Goal: Task Accomplishment & Management: Manage account settings

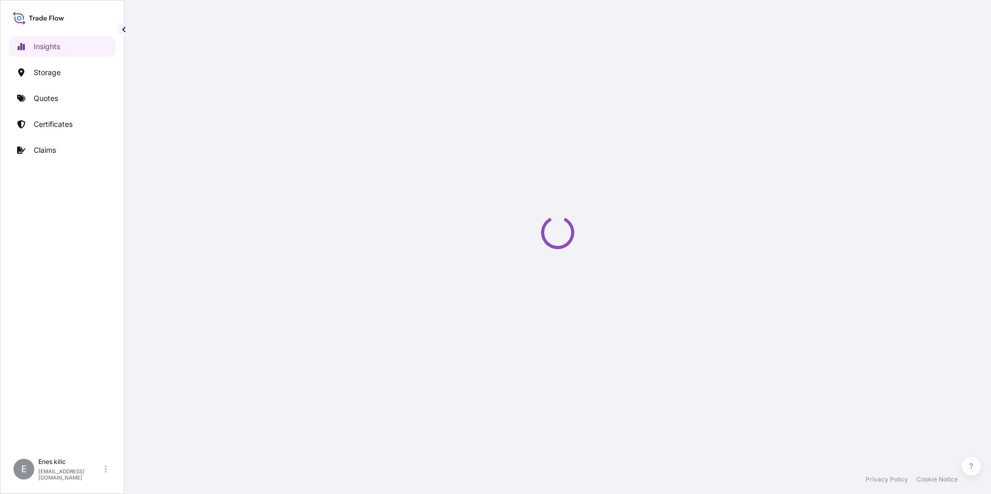
select select "2025"
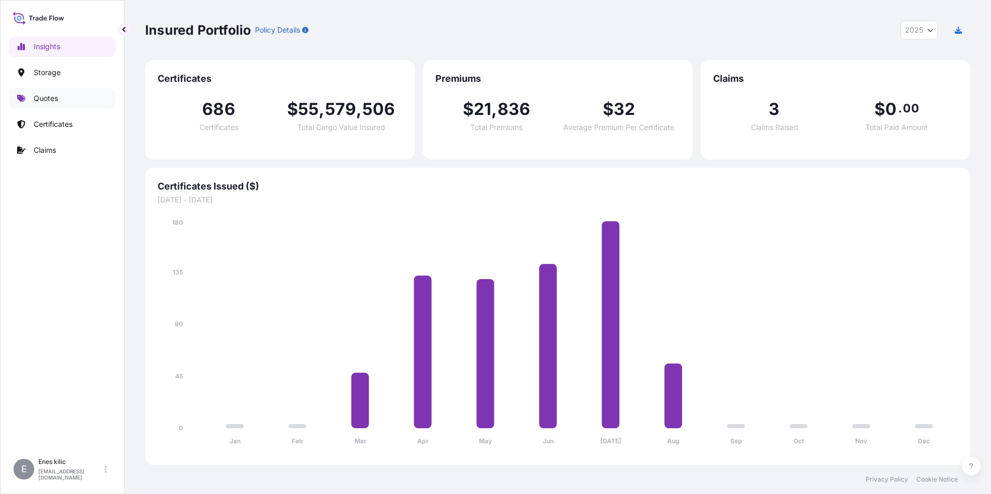
click at [56, 96] on p "Quotes" at bounding box center [46, 98] width 24 height 10
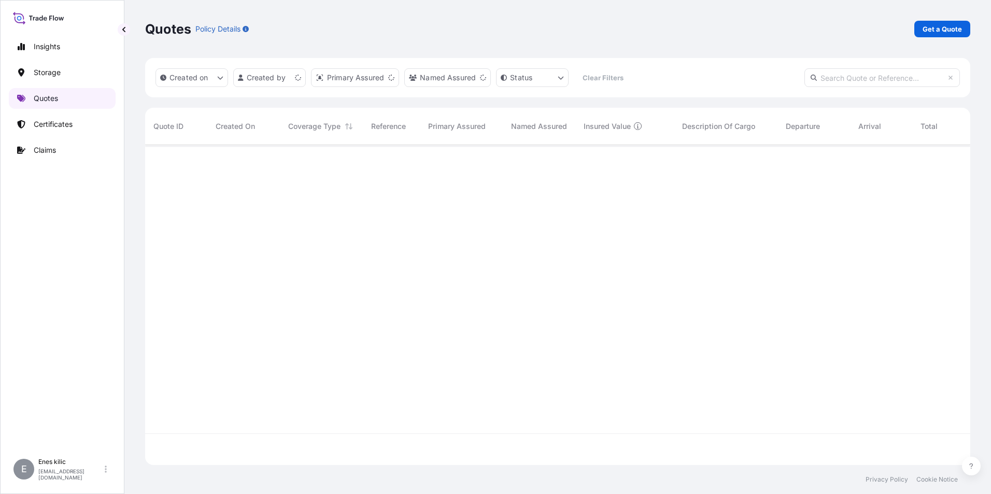
scroll to position [318, 817]
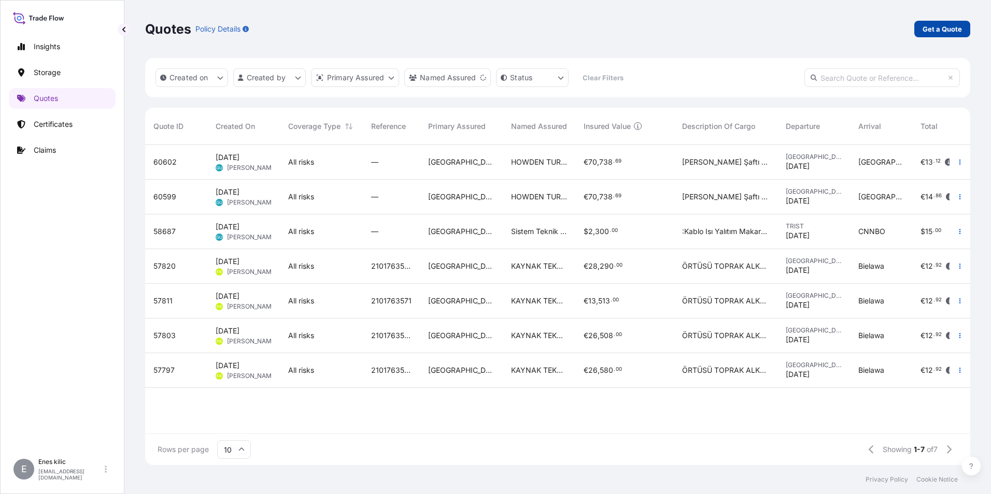
click at [940, 33] on p "Get a Quote" at bounding box center [941, 29] width 39 height 10
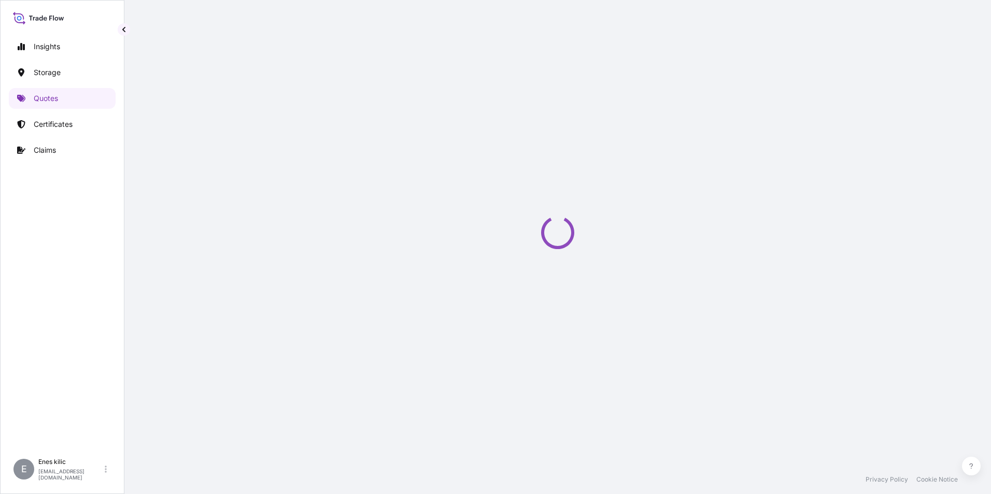
scroll to position [17, 0]
select select "Water"
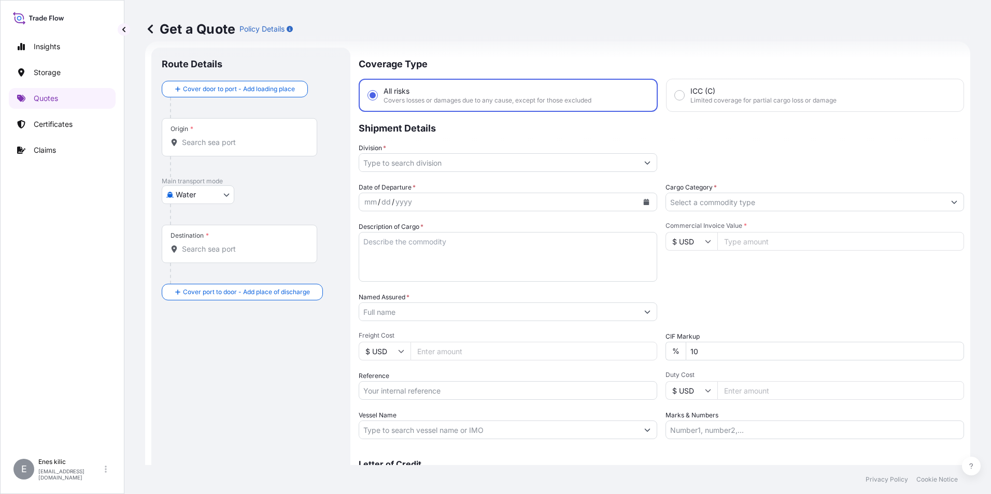
click at [226, 142] on input "Origin *" at bounding box center [243, 142] width 122 height 10
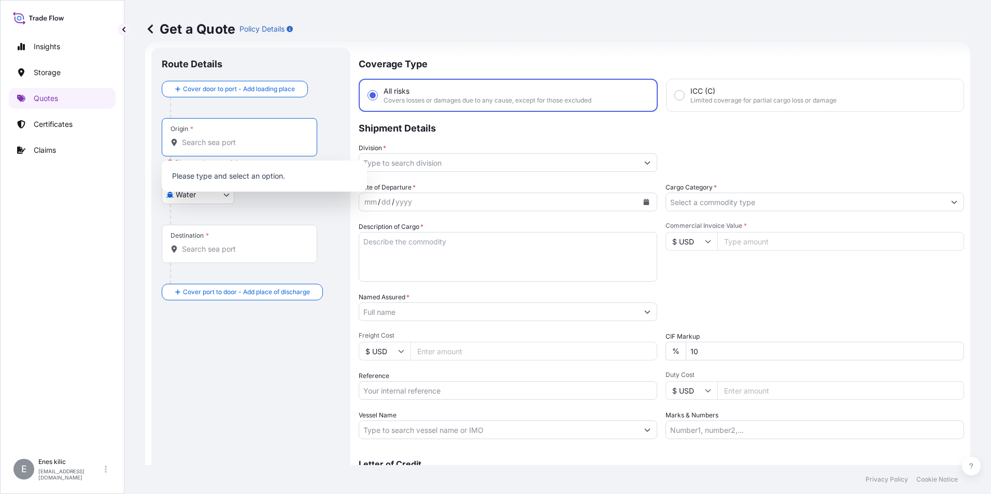
click at [422, 135] on p "Shipment Details" at bounding box center [661, 127] width 605 height 31
click at [253, 141] on input "Origin * Please select an origin" at bounding box center [243, 142] width 122 height 10
click at [207, 203] on body "0 options available. 0 options available. Insights Storage Quotes Certificates …" at bounding box center [495, 247] width 991 height 494
click at [214, 144] on input "Origin * Please select an origin" at bounding box center [243, 142] width 122 height 10
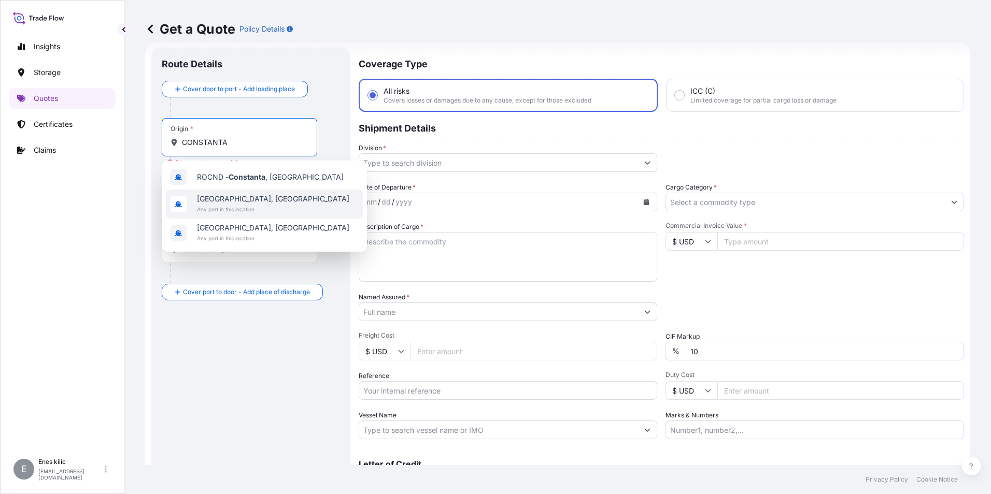
click at [260, 198] on span "Constanța, Romania" at bounding box center [273, 199] width 152 height 10
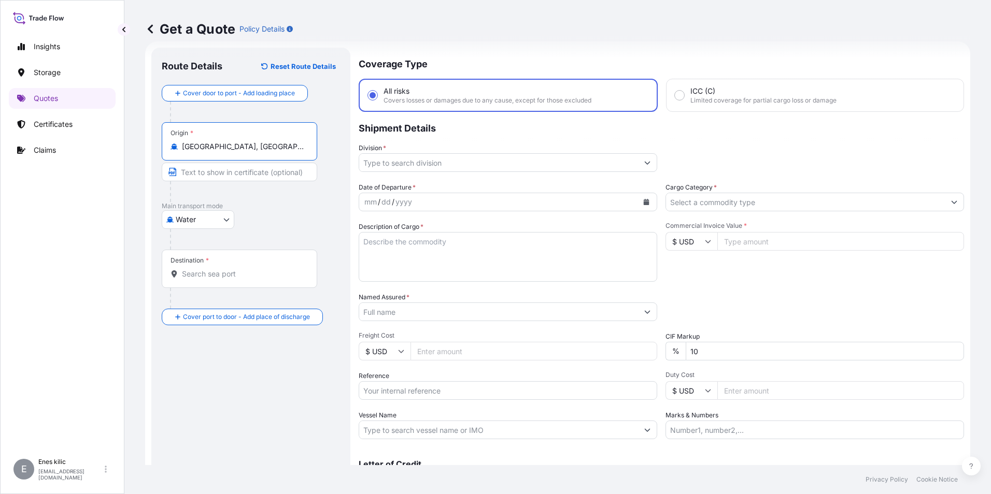
type input "Constanța, Romania"
click at [285, 196] on div at bounding box center [243, 191] width 147 height 21
click at [236, 261] on div "Destination *" at bounding box center [239, 269] width 155 height 38
click at [236, 269] on input "Destination *" at bounding box center [243, 274] width 122 height 10
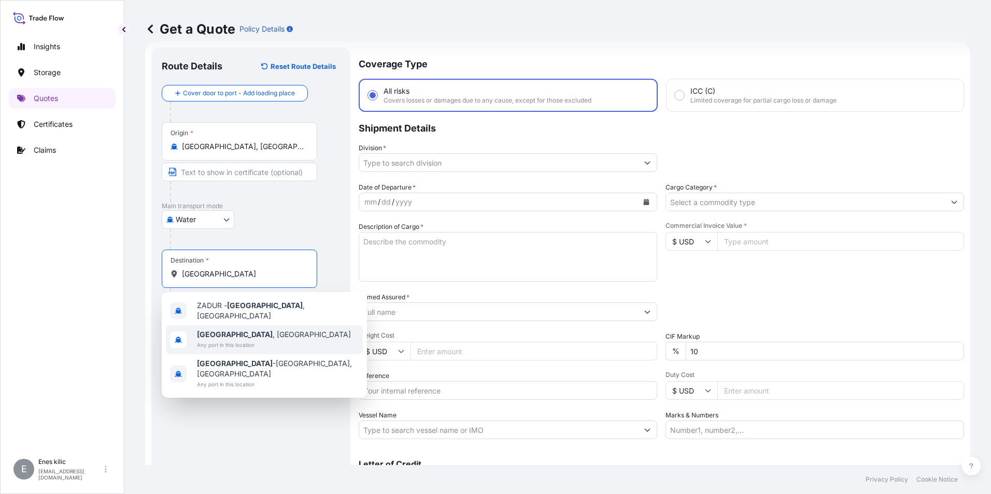
click at [247, 332] on span "Durban , South Africa" at bounding box center [274, 335] width 154 height 10
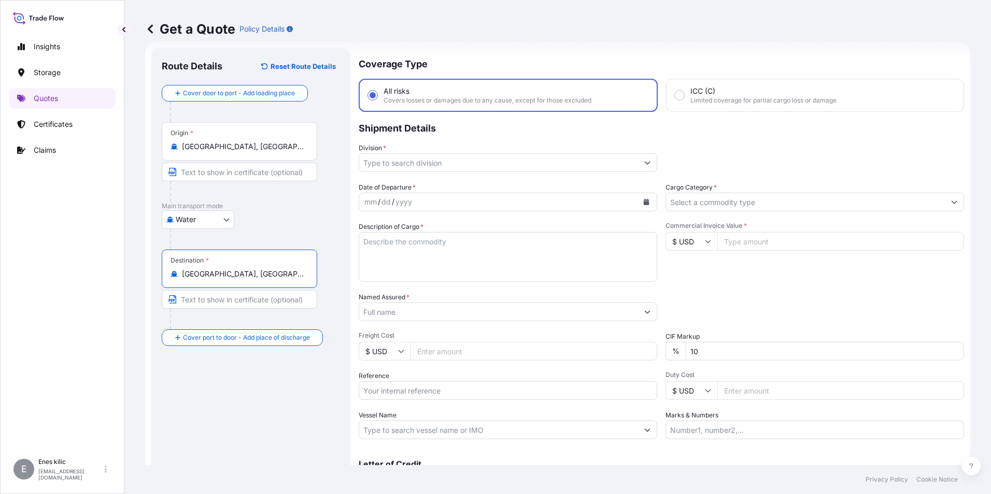
type input "Durban, South Africa"
click at [287, 378] on div "Route Details Reset Route Details Cover door to port - Add loading place Place …" at bounding box center [251, 282] width 178 height 448
click at [403, 166] on input "Division *" at bounding box center [498, 162] width 279 height 19
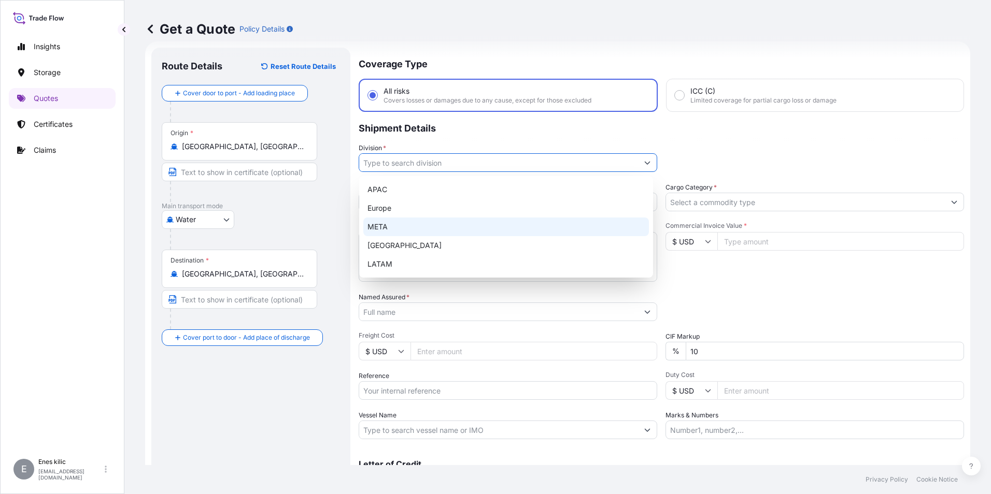
click at [390, 226] on div "META" at bounding box center [506, 227] width 286 height 19
type input "META"
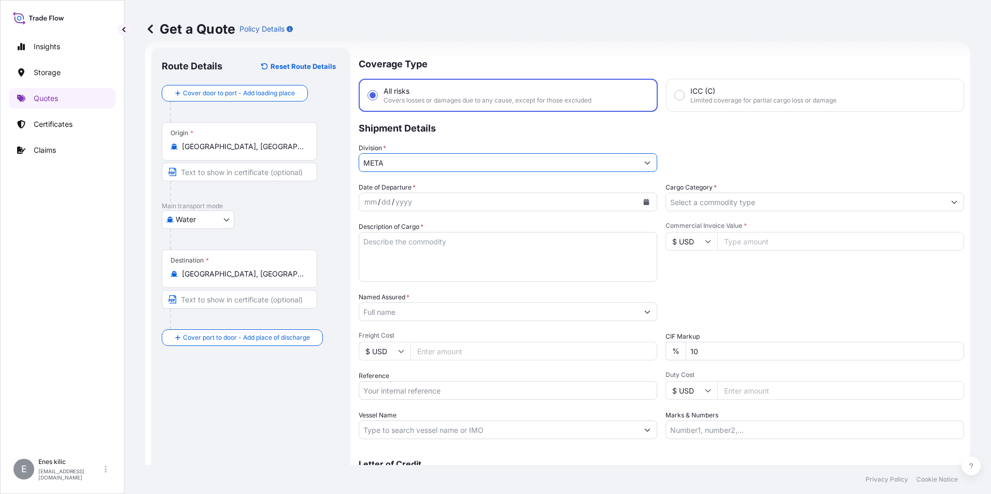
click at [430, 177] on div "Coverage Type All risks Covers losses or damages due to any cause, except for t…" at bounding box center [661, 282] width 605 height 469
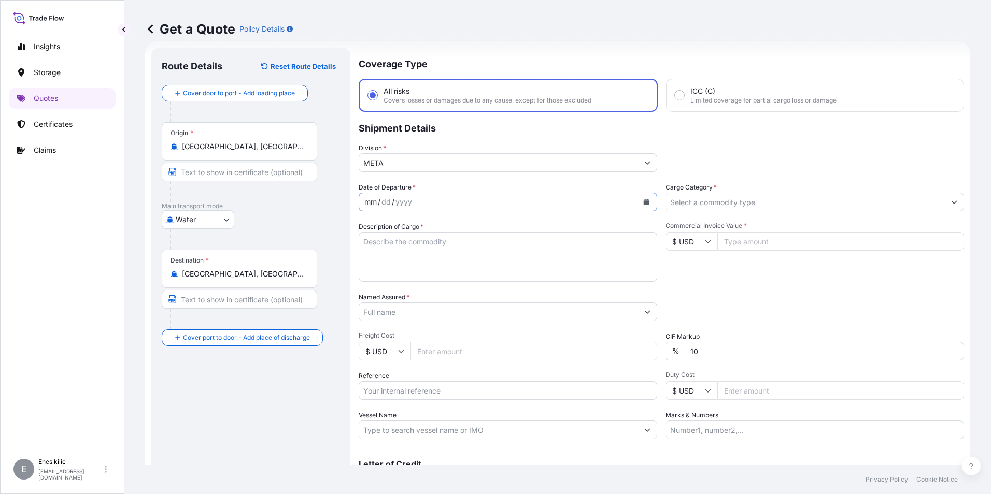
click at [373, 201] on div "mm" at bounding box center [370, 202] width 15 height 12
click at [647, 200] on button "Calendar" at bounding box center [646, 202] width 17 height 17
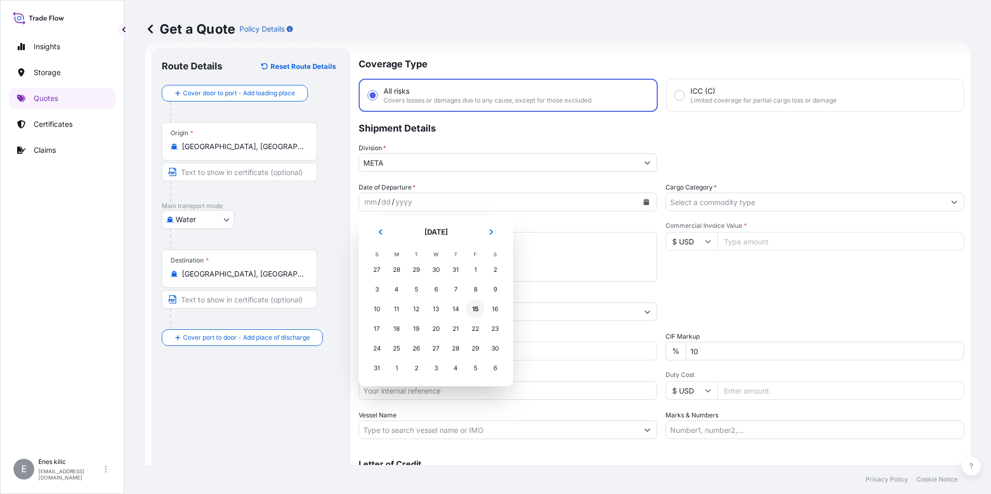
click at [473, 309] on div "15" at bounding box center [475, 309] width 19 height 19
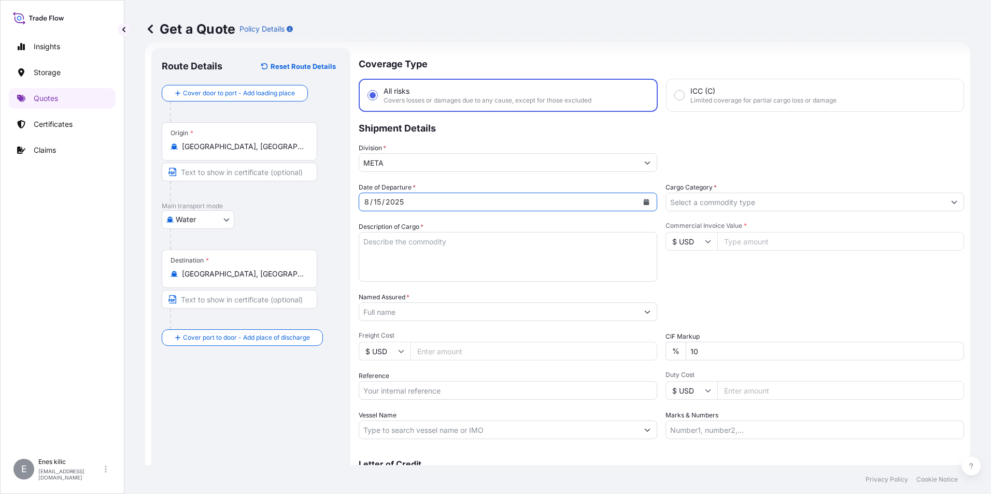
click at [731, 205] on input "Cargo Category *" at bounding box center [805, 202] width 279 height 19
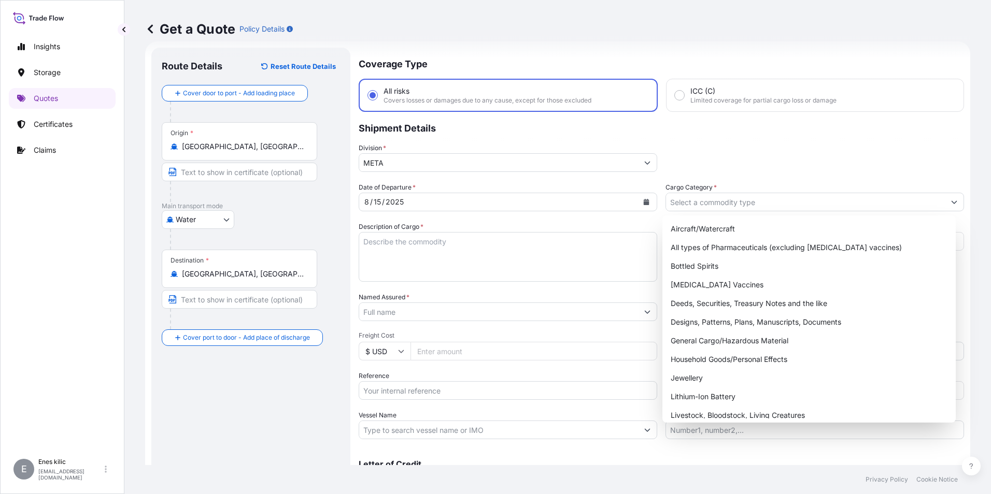
click at [732, 178] on div "Coverage Type All risks Covers losses or damages due to any cause, except for t…" at bounding box center [661, 282] width 605 height 469
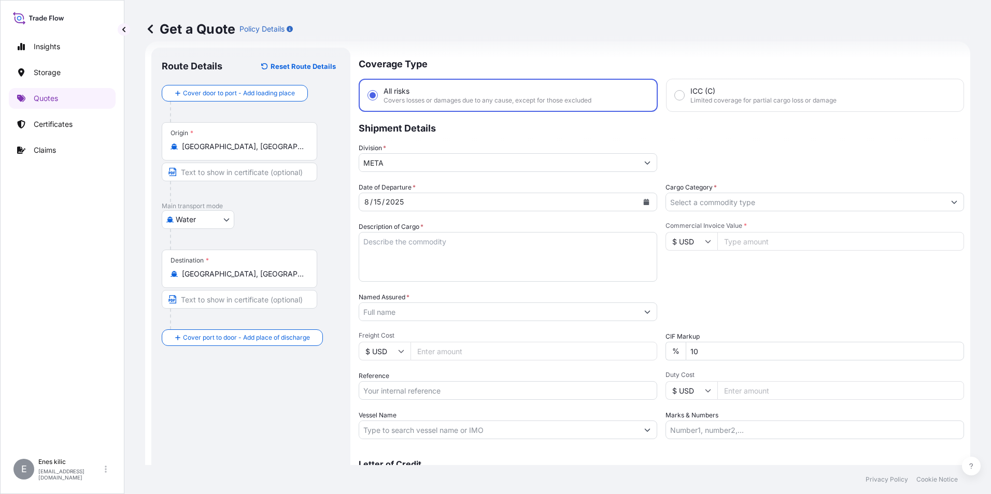
click at [740, 197] on input "Cargo Category *" at bounding box center [805, 202] width 279 height 19
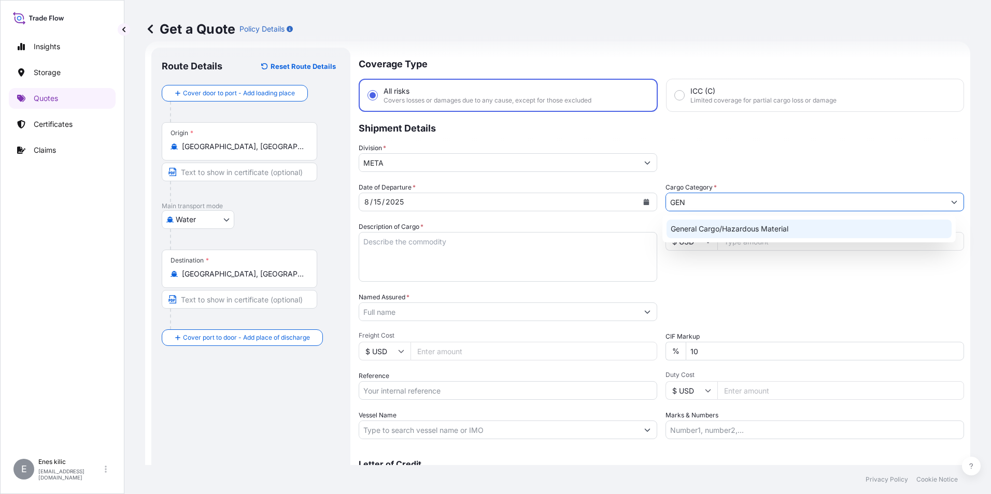
click at [736, 223] on div "General Cargo/Hazardous Material" at bounding box center [809, 229] width 286 height 19
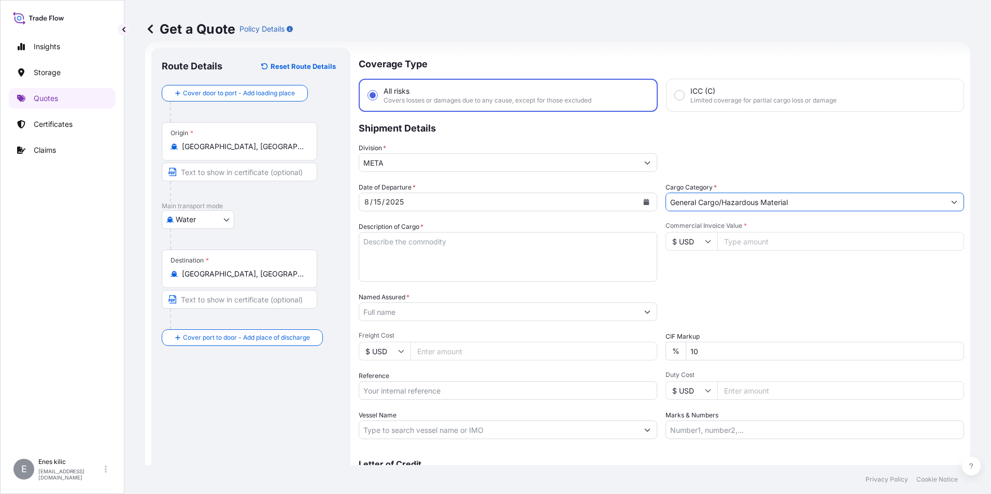
type input "General Cargo/Hazardous Material"
click at [414, 246] on textarea "Description of Cargo *" at bounding box center [508, 257] width 299 height 50
click at [396, 231] on label "Description of Cargo *" at bounding box center [391, 227] width 65 height 10
click at [396, 232] on textarea "Description of Cargo *" at bounding box center [508, 257] width 299 height 50
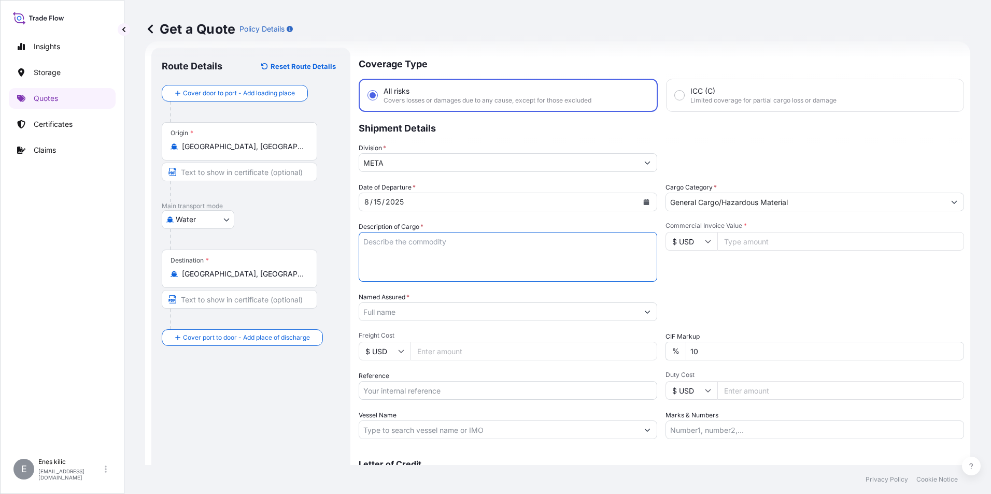
click at [394, 238] on textarea "Description of Cargo *" at bounding box center [508, 257] width 299 height 50
paste textarea "NATIVE MAIZE STARCH"
drag, startPoint x: 466, startPoint y: 244, endPoint x: 475, endPoint y: 244, distance: 8.3
click at [466, 244] on textarea "NATIVE MAIZE STARCH" at bounding box center [508, 257] width 299 height 50
paste textarea "20 PACKAGES // GROSS: 28100 KGS"
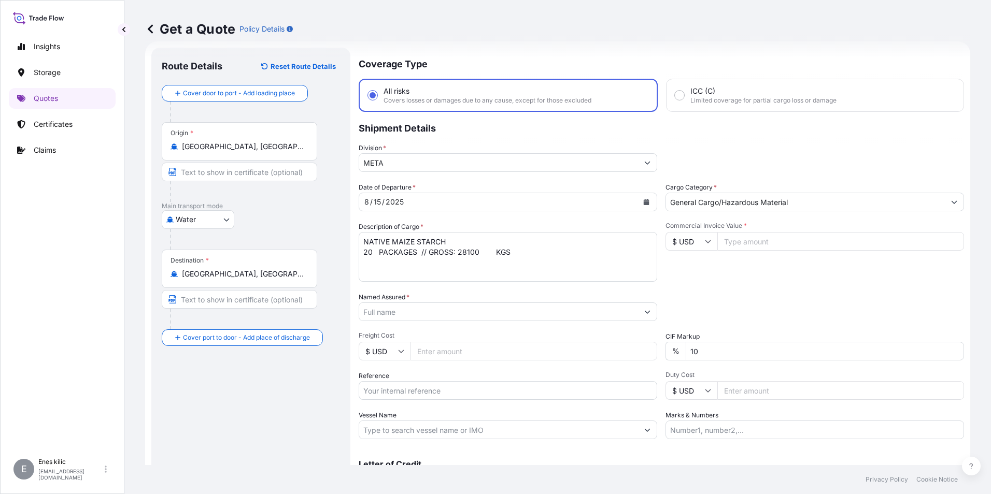
click at [545, 248] on textarea "NATIVE MAIZE STARCH 20 PACKAGES // GROSS: 28100 KGS" at bounding box center [508, 257] width 299 height 50
paste textarea "INVOICE: OM-000711"
drag, startPoint x: 458, startPoint y: 266, endPoint x: 476, endPoint y: 264, distance: 18.3
click at [458, 266] on textarea "NATIVE MAIZE STARCH 20 PACKAGES // GROSS: 28100 KGS INVOICE: OM-000711" at bounding box center [508, 257] width 299 height 50
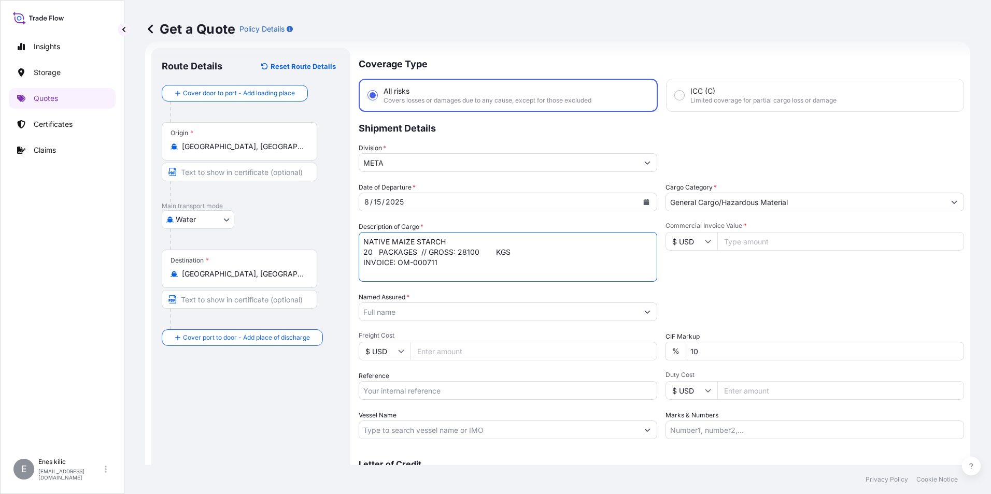
paste textarea "MARINE INSURANCE POLICY/ CERTIFICATE IN 1 ORIGINAL AND 1 COPY BLANK ENDORSED FO…"
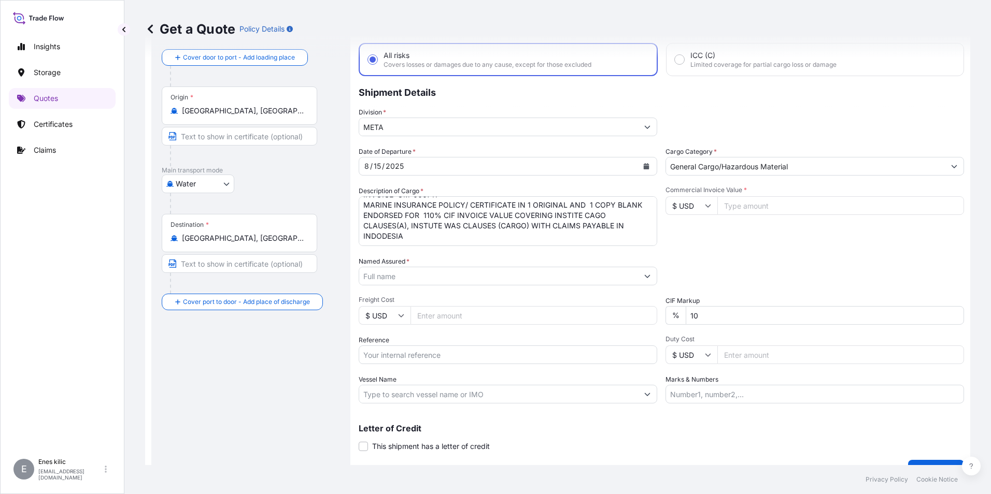
scroll to position [68, 0]
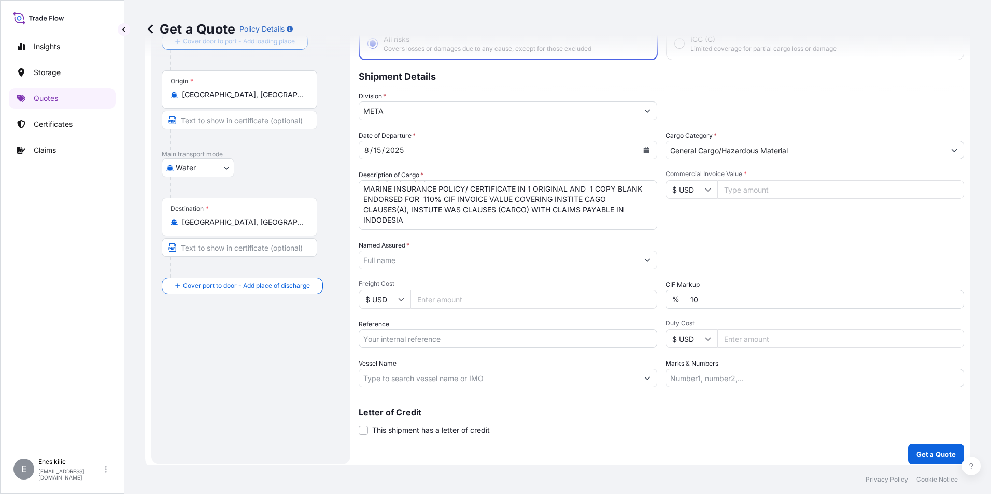
click at [454, 209] on textarea "NATIVE MAIZE STARCH 20 PACKAGES // GROSS: 28100 KGS INVOICE: OM-000711 MARINE I…" at bounding box center [508, 205] width 299 height 50
paste textarea "BL NO: MEDUR0028940"
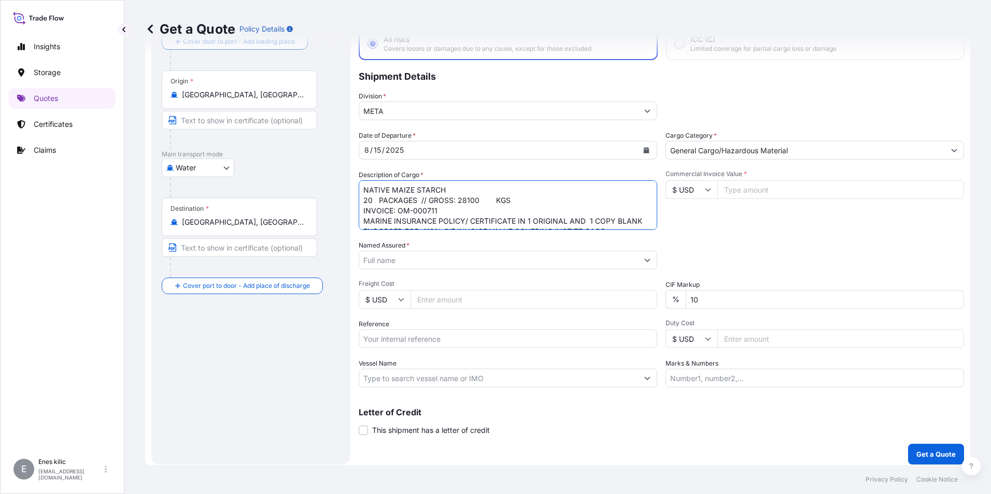
scroll to position [52, 0]
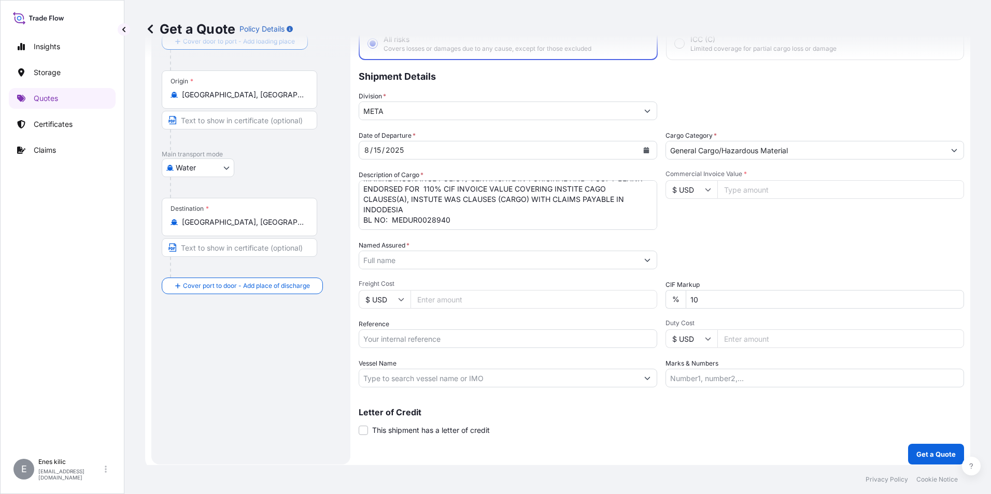
click at [493, 210] on textarea "NATIVE MAIZE STARCH 20 PACKAGES // GROSS: 28100 KGS INVOICE: OM-000711 MARINE I…" at bounding box center [508, 205] width 299 height 50
paste textarea "MSNU7808731"
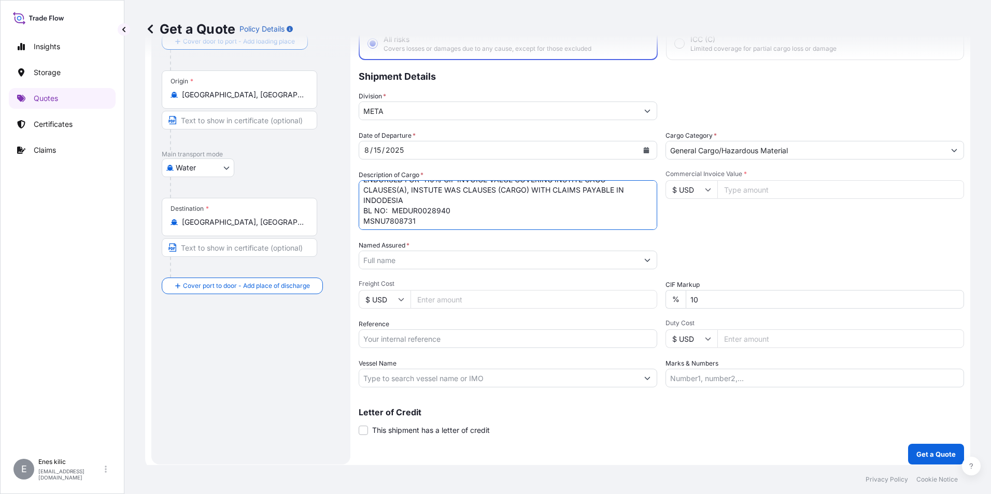
scroll to position [84, 0]
type textarea "NATIVE MAIZE STARCH 20 PACKAGES // GROSS: 28100 KGS INVOICE: OM-000711 MARINE I…"
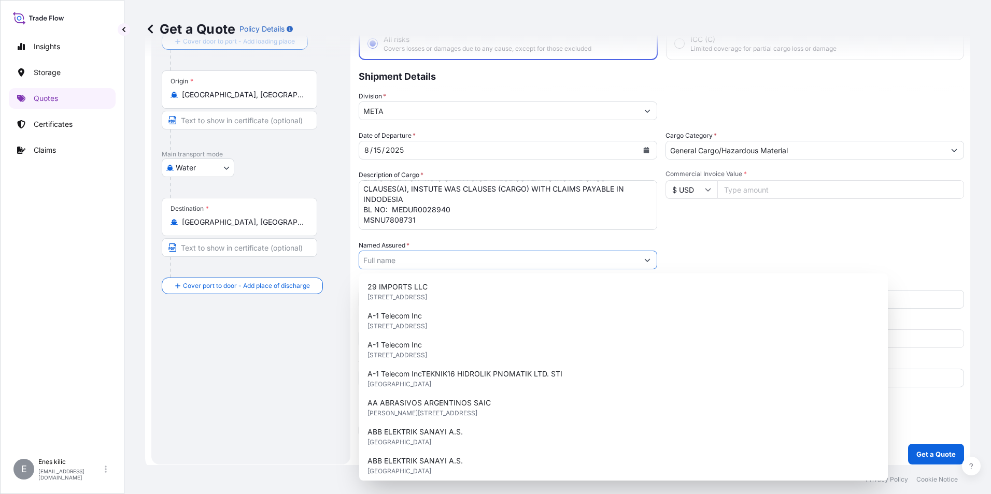
click at [460, 260] on input "Named Assured *" at bounding box center [498, 260] width 279 height 19
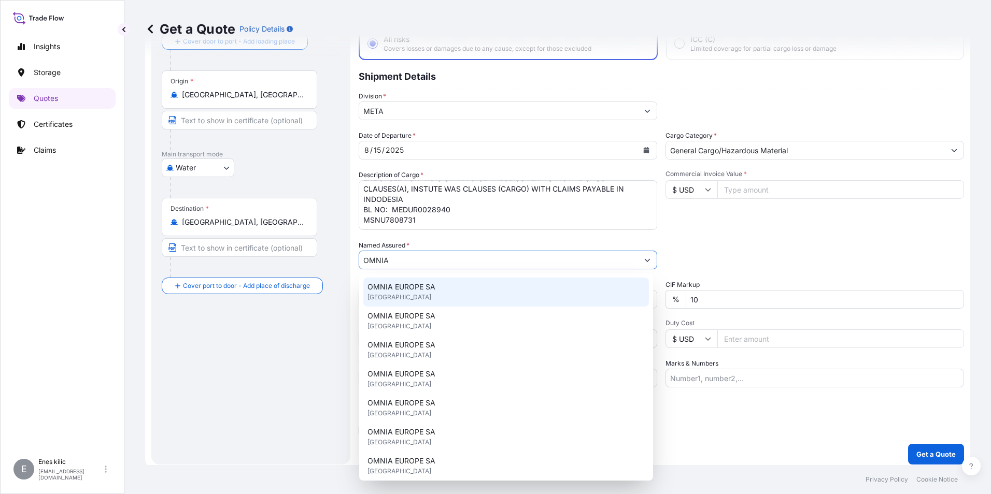
click at [455, 288] on div "OMNIA EUROPE SA United Kingdom" at bounding box center [506, 292] width 286 height 29
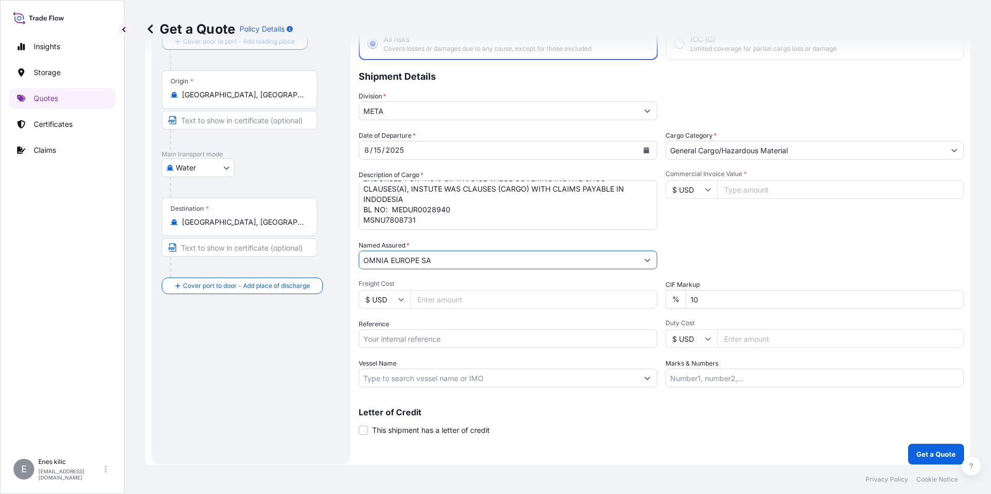
type input "OMNIA EUROPE SA"
click at [430, 304] on input "Freight Cost" at bounding box center [533, 299] width 247 height 19
click at [429, 280] on span "Freight Cost" at bounding box center [508, 284] width 299 height 8
click at [429, 290] on input "Freight Cost" at bounding box center [533, 299] width 247 height 19
click at [721, 188] on input "Commercial Invoice Value *" at bounding box center [840, 189] width 247 height 19
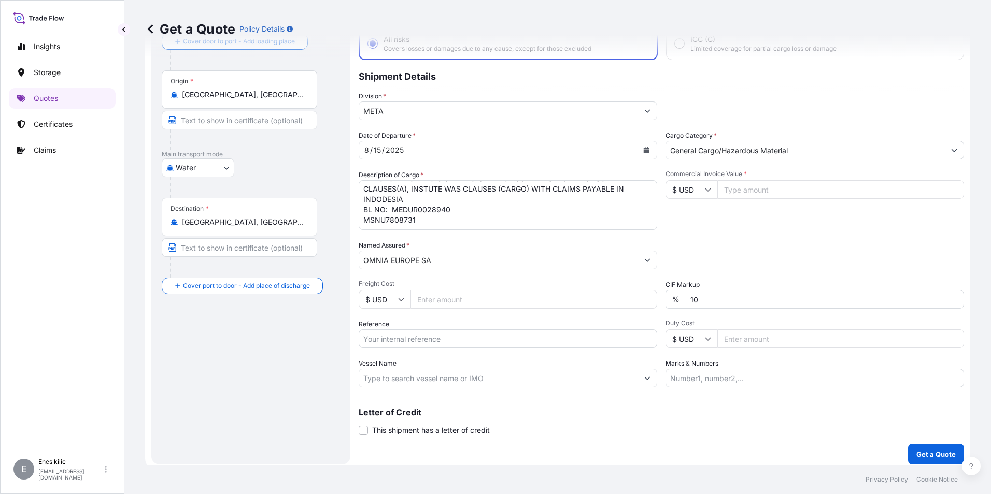
click at [705, 190] on icon at bounding box center [708, 190] width 6 height 6
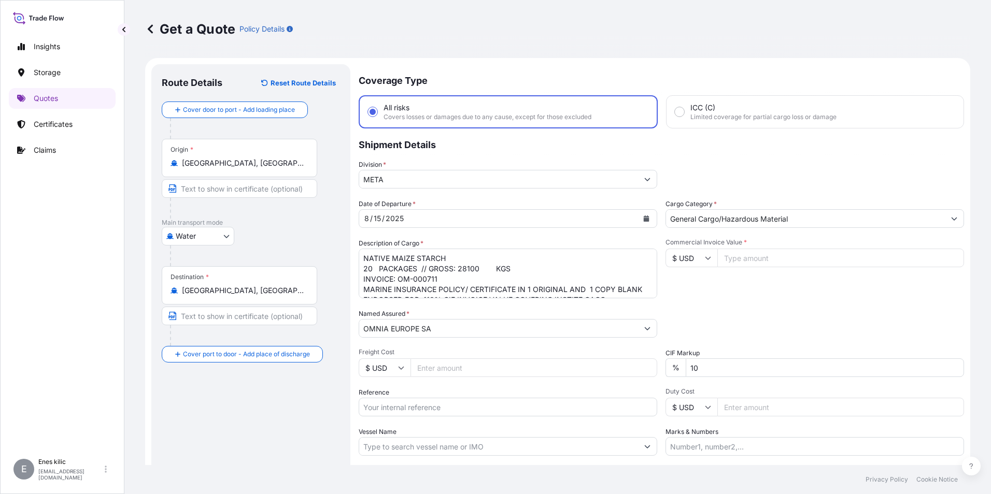
scroll to position [52, 0]
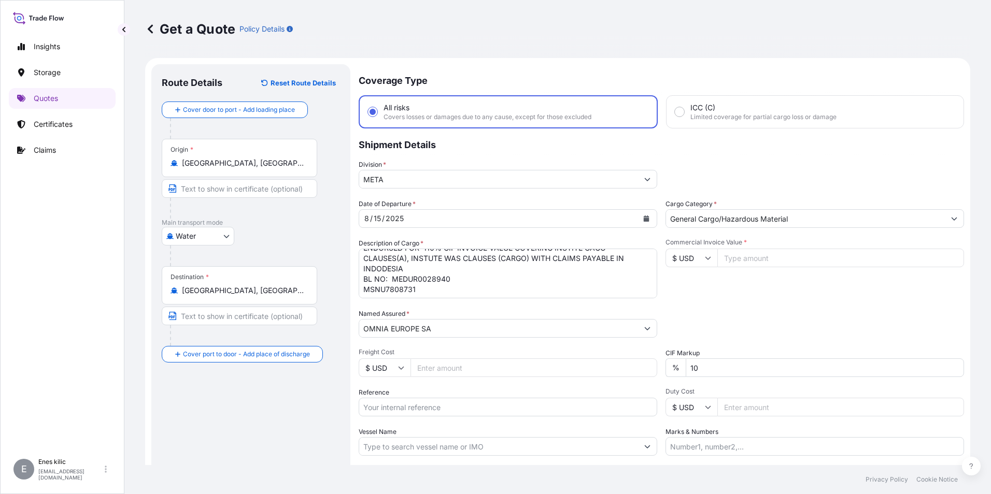
click at [753, 259] on input "Commercial Invoice Value *" at bounding box center [840, 258] width 247 height 19
click at [780, 266] on input "Commercial Invoice Value *" at bounding box center [840, 258] width 247 height 19
type input "13475"
click at [750, 333] on div "Packing Category Type to search a container mode Please select a primary mode o…" at bounding box center [814, 323] width 299 height 29
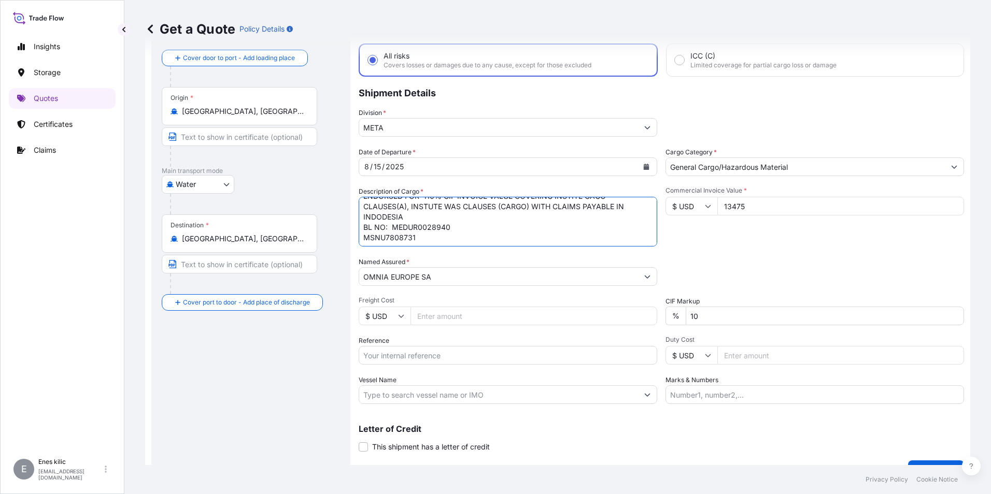
click at [431, 238] on textarea "NATIVE MAIZE STARCH 20 PACKAGES // GROSS: 28100 KGS INVOICE: OM-000711 MARINE I…" at bounding box center [508, 222] width 299 height 50
click at [702, 314] on input "10" at bounding box center [825, 316] width 278 height 19
click at [419, 395] on input "Vessel Name" at bounding box center [498, 395] width 279 height 19
click at [446, 279] on input "OMNIA EUROPE SA" at bounding box center [498, 276] width 279 height 19
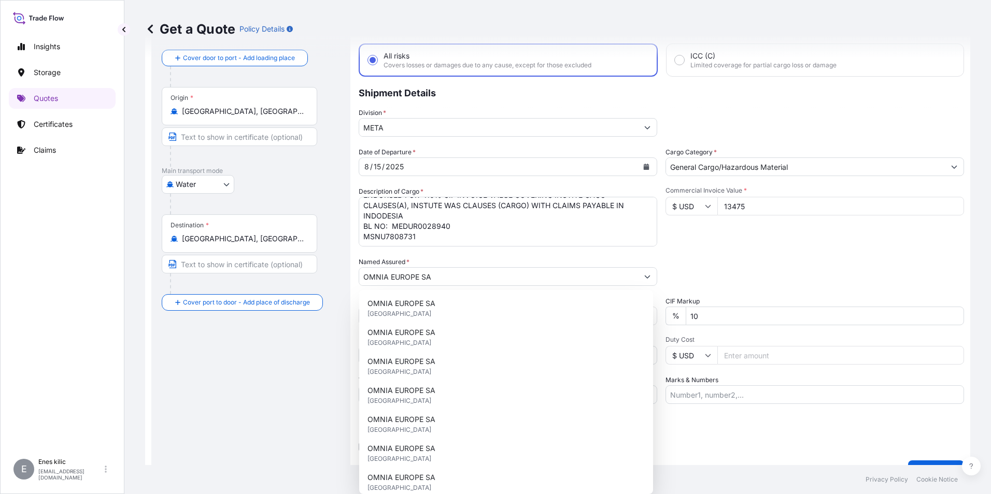
click at [321, 374] on div "Route Details Reset Route Details Cover door to port - Add loading place Place …" at bounding box center [251, 247] width 178 height 448
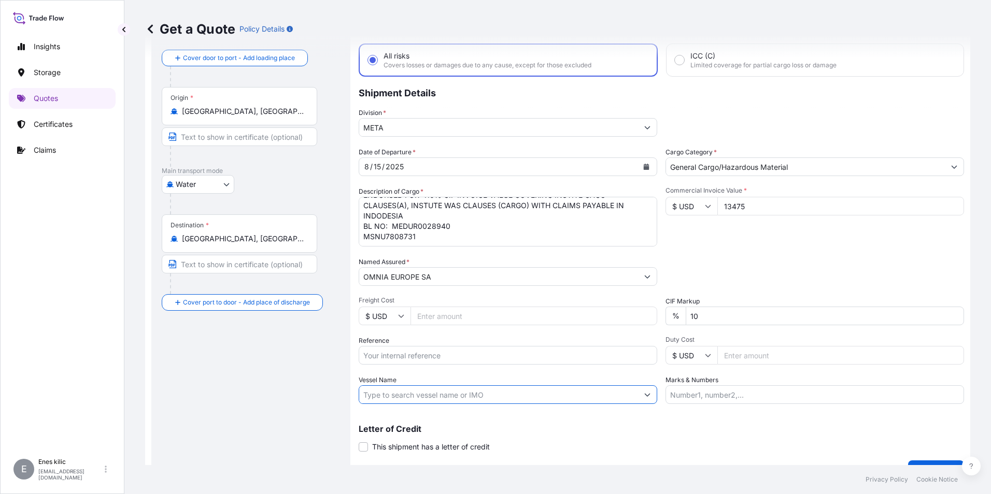
click at [406, 395] on input "Vessel Name" at bounding box center [498, 395] width 279 height 19
click at [423, 238] on textarea "NATIVE MAIZE STARCH 20 PACKAGES // GROSS: 28100 KGS INVOICE: OM-000711 MARINE I…" at bounding box center [508, 222] width 299 height 50
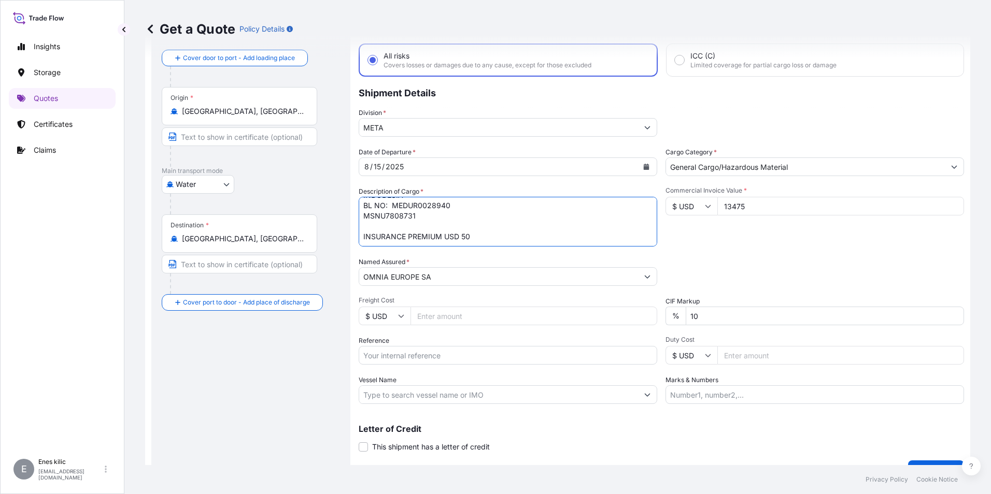
type textarea "NATIVE MAIZE STARCH 20 PACKAGES // GROSS: 28100 KGS INVOICE: OM-000711 MARINE I…"
click at [478, 256] on div "Date of Departure * 8 / 15 / 2025 Cargo Category * General Cargo/Hazardous Mate…" at bounding box center [661, 275] width 605 height 257
click at [721, 266] on div "Packing Category Type to search a container mode Please select a primary mode o…" at bounding box center [814, 271] width 299 height 29
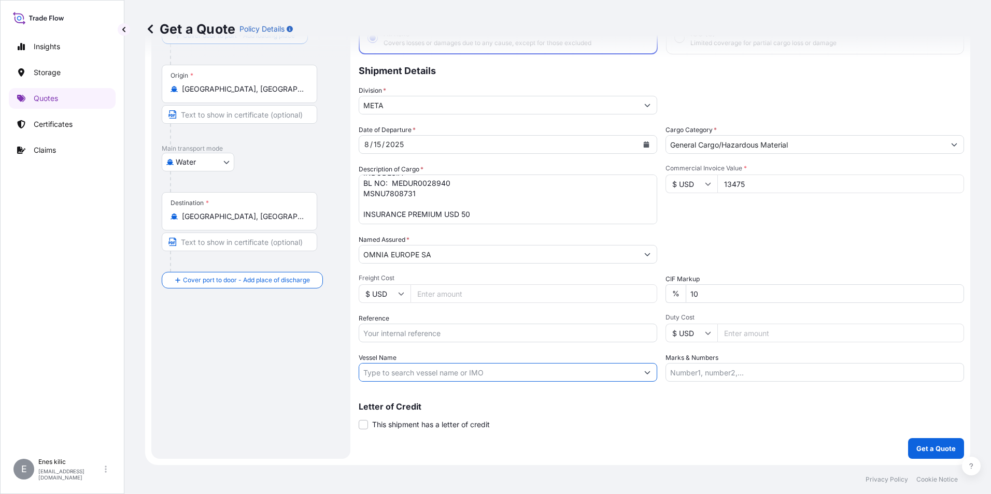
click at [459, 370] on input "Vessel Name" at bounding box center [498, 372] width 279 height 19
click at [446, 336] on input "Reference" at bounding box center [508, 333] width 299 height 19
drag, startPoint x: 401, startPoint y: 333, endPoint x: 457, endPoint y: 334, distance: 56.0
click at [401, 333] on input "Reference" at bounding box center [508, 333] width 299 height 19
paste input "2101768112"
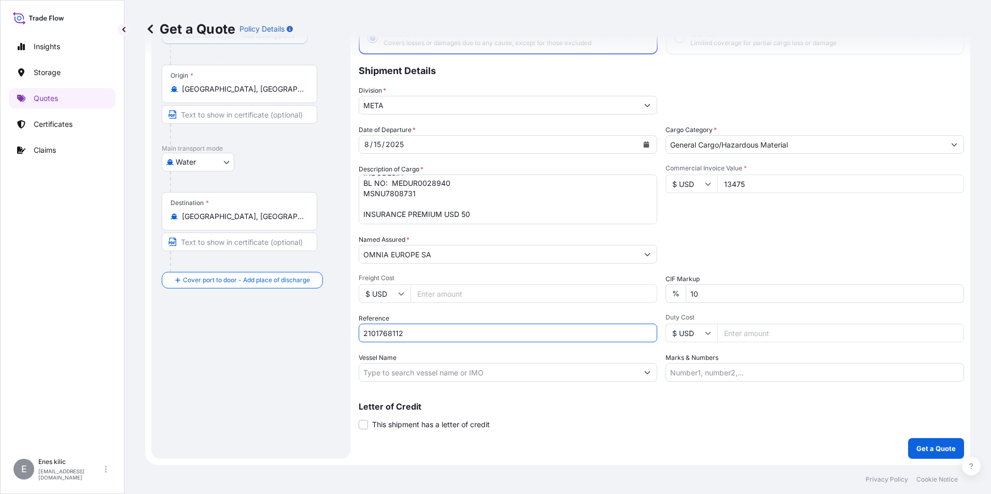
type input "2101768112"
click at [405, 363] on div "Vessel Name" at bounding box center [508, 367] width 299 height 29
click at [406, 376] on input "Vessel Name" at bounding box center [498, 372] width 279 height 19
drag, startPoint x: 394, startPoint y: 373, endPoint x: 415, endPoint y: 377, distance: 21.0
click at [394, 373] on input "Vessel Name" at bounding box center [498, 372] width 279 height 19
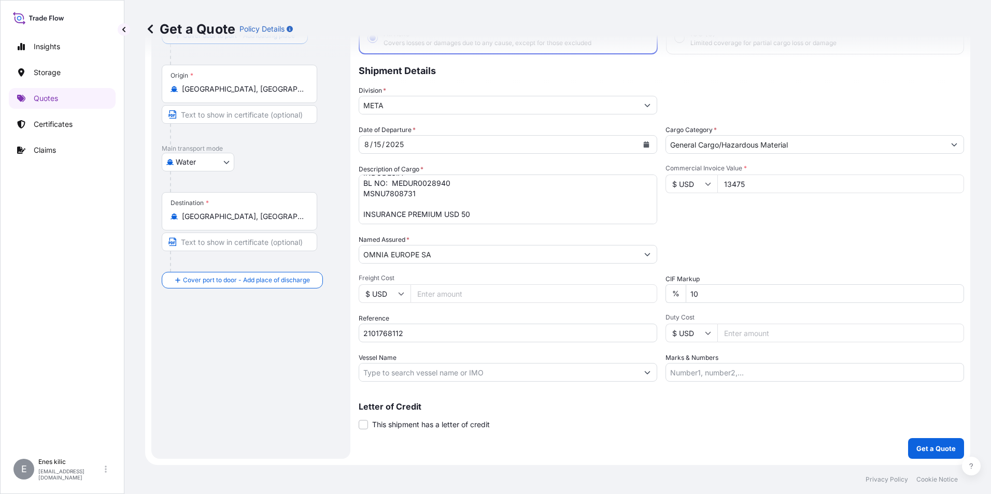
paste input "ORGANIZE SAN.BOL.OSB [PERSON_NAME] CAD. NO:8 SARICAM/[GEOGRAPHIC_DATA]/[GEOGRAP…"
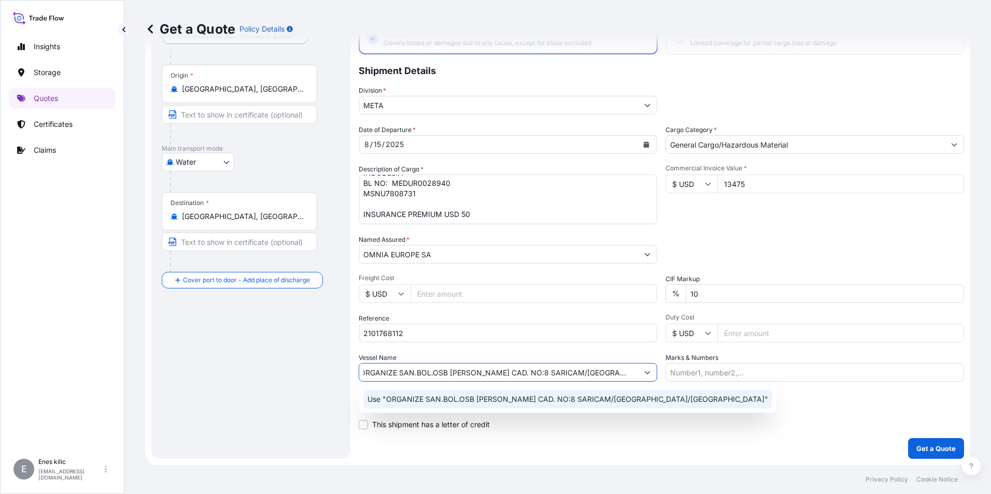
type input "ORGANIZE SAN.BOL.OSB [PERSON_NAME] CAD. NO:8 SARICAM/[GEOGRAPHIC_DATA]/[GEOGRAP…"
click at [703, 405] on p "Letter of Credit" at bounding box center [661, 407] width 605 height 8
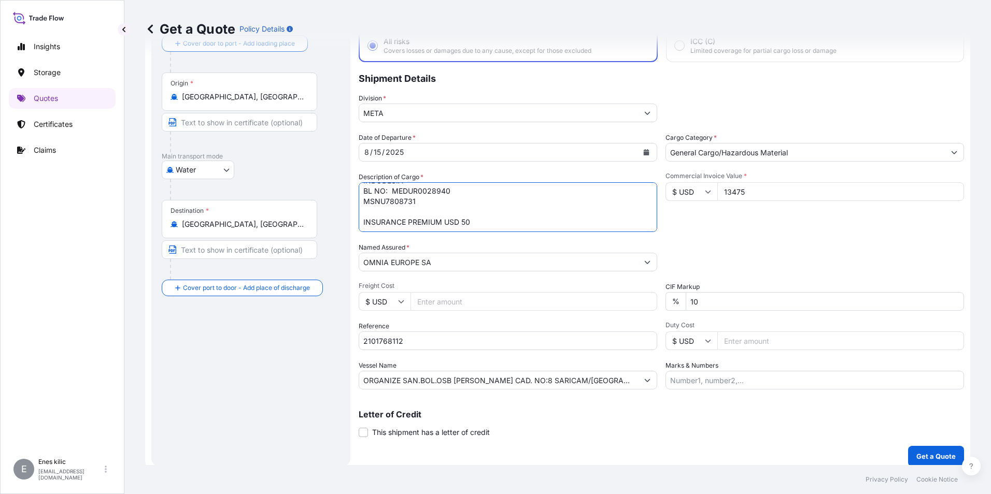
scroll to position [74, 0]
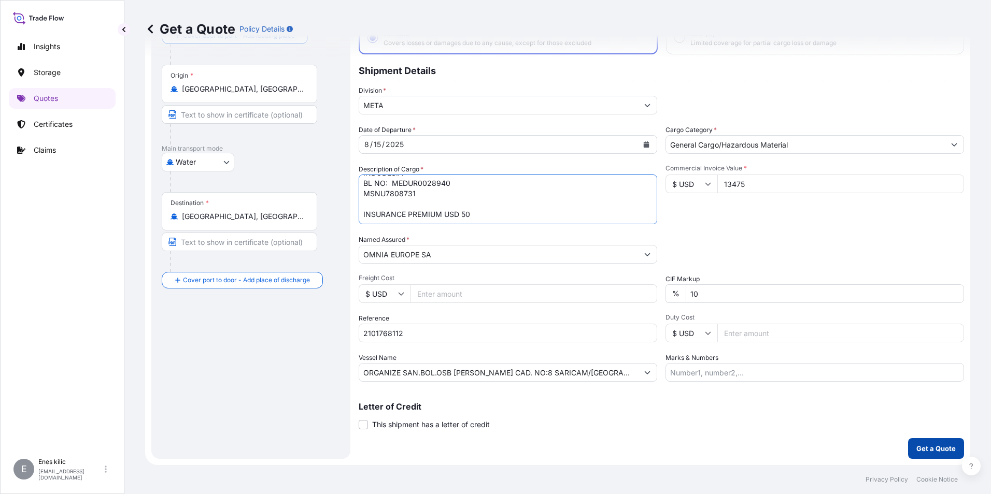
type textarea "NATIVE MAIZE STARCH 20 PACKAGES // GROSS: 28100 KGS INVOICE: OM-000711 MARINE I…"
click at [926, 452] on p "Get a Quote" at bounding box center [935, 449] width 39 height 10
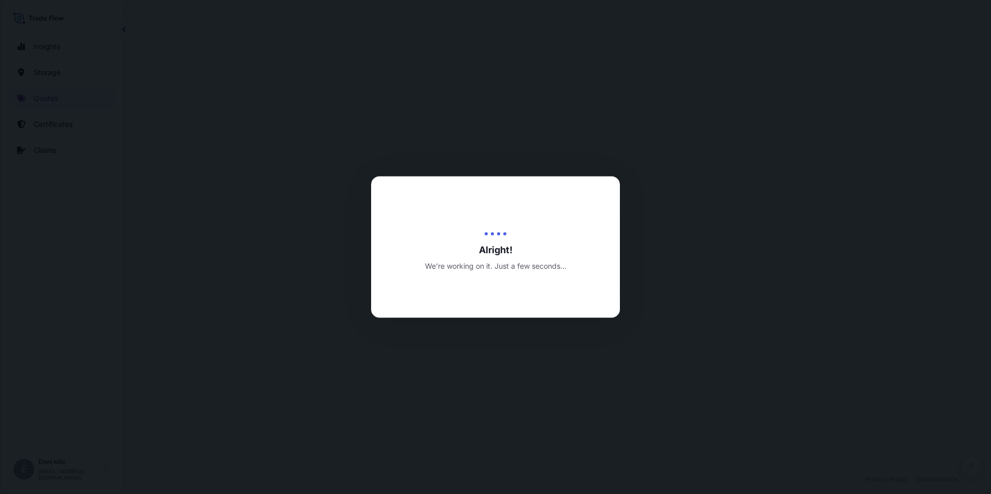
select select "Water"
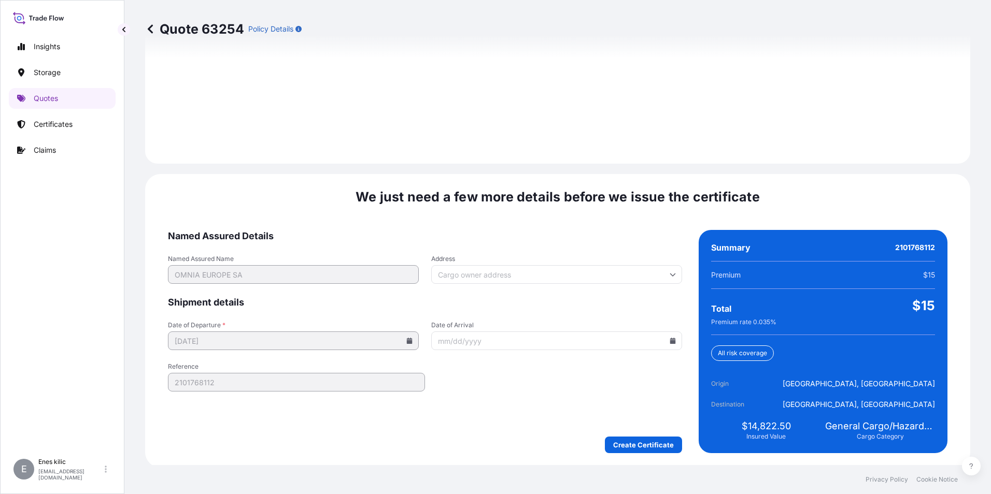
scroll to position [1459, 0]
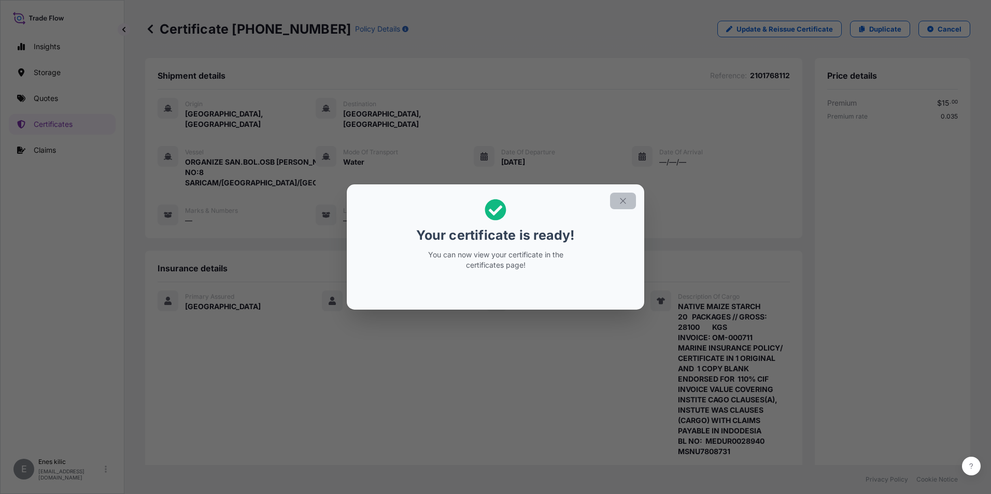
click at [621, 203] on icon "button" at bounding box center [622, 200] width 9 height 9
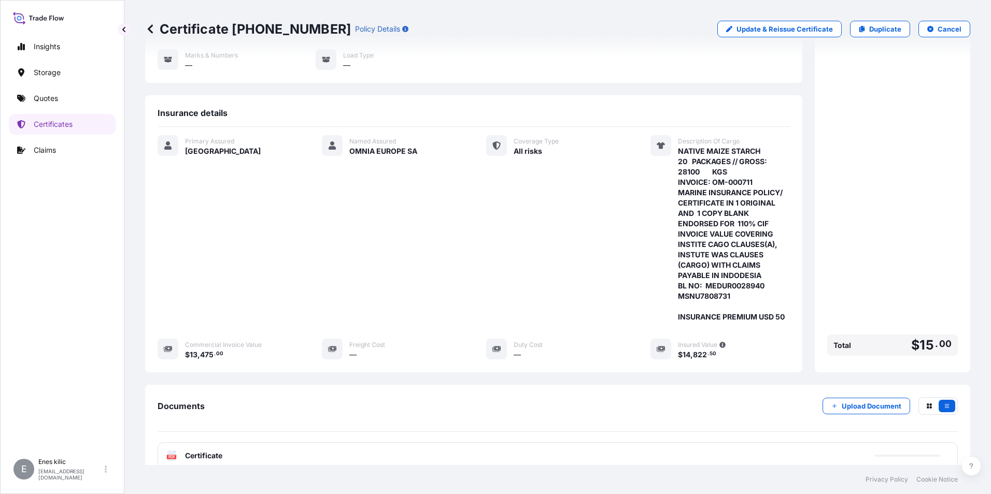
scroll to position [207, 0]
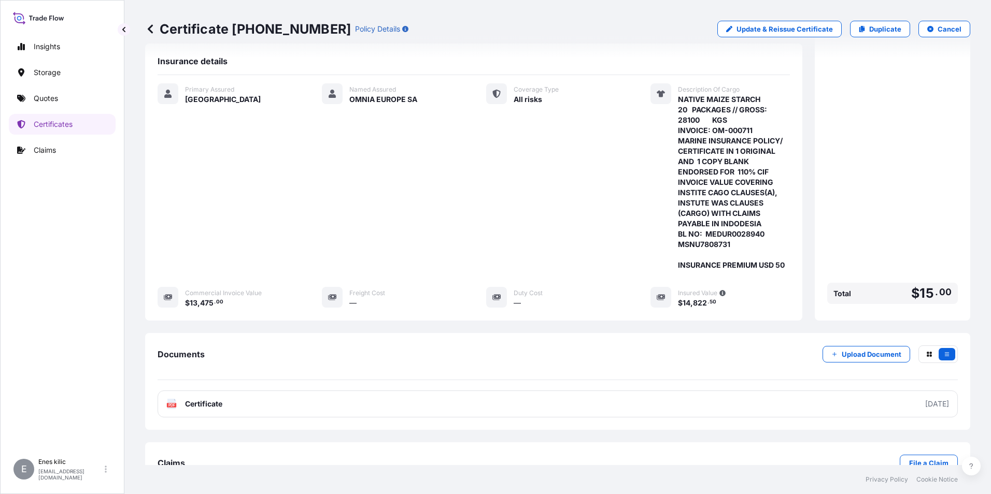
click at [502, 240] on div "Coverage Type All risks" at bounding box center [555, 176] width 139 height 187
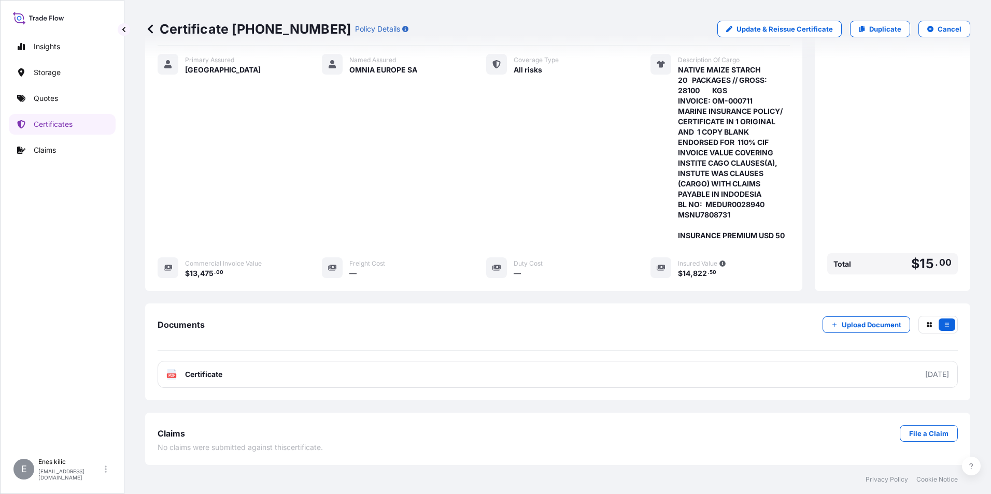
scroll to position [268, 0]
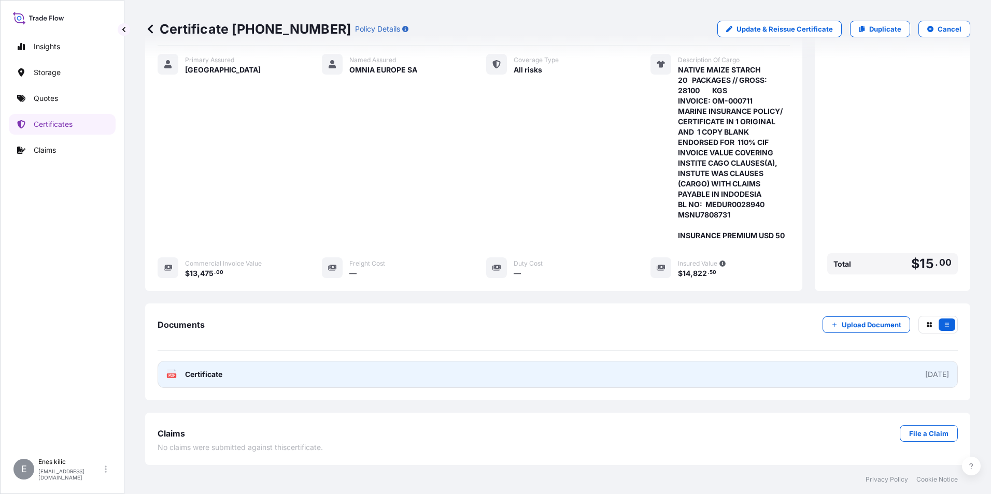
click at [180, 372] on div "PDF Certificate" at bounding box center [194, 375] width 56 height 10
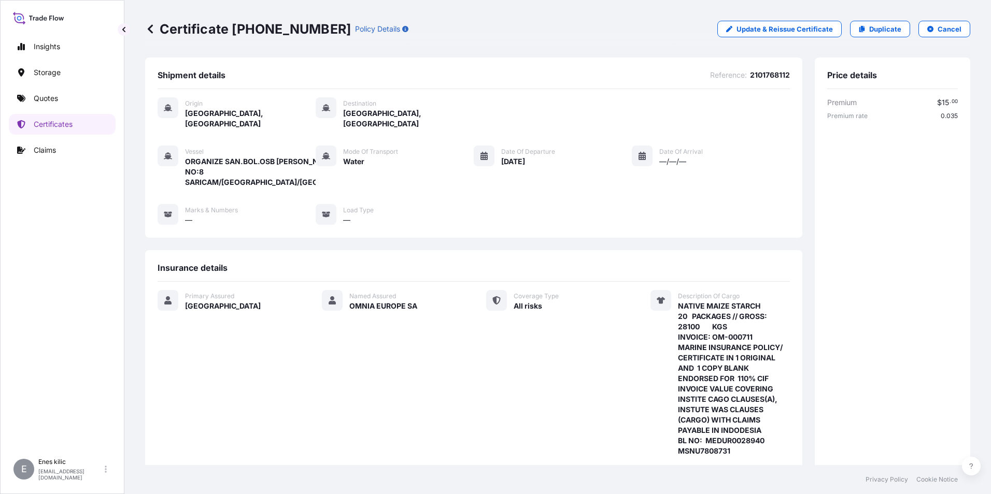
scroll to position [0, 0]
select select "Water"
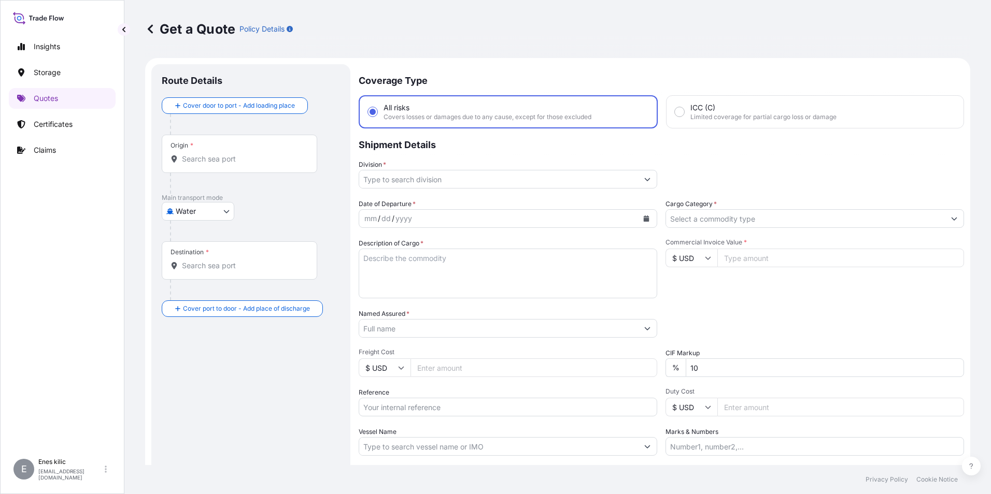
scroll to position [17, 0]
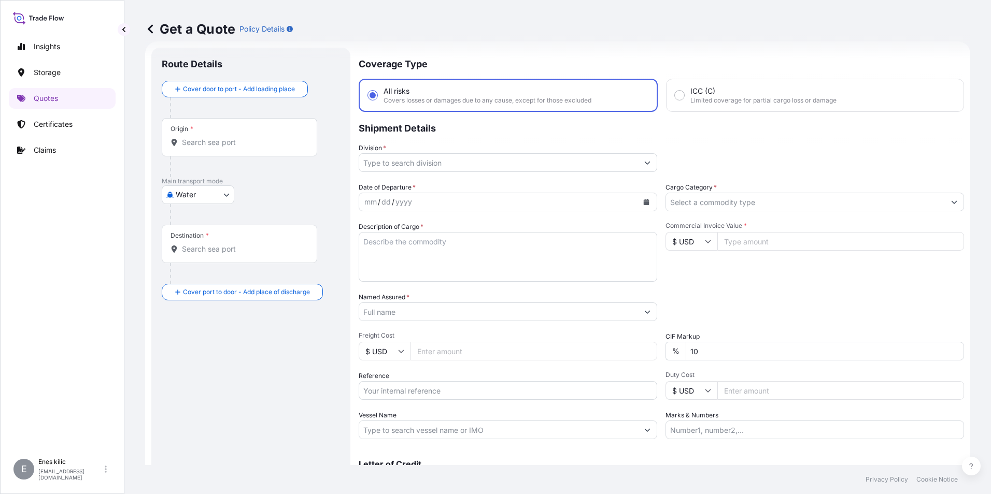
click at [404, 252] on textarea "Description of Cargo *" at bounding box center [508, 257] width 299 height 50
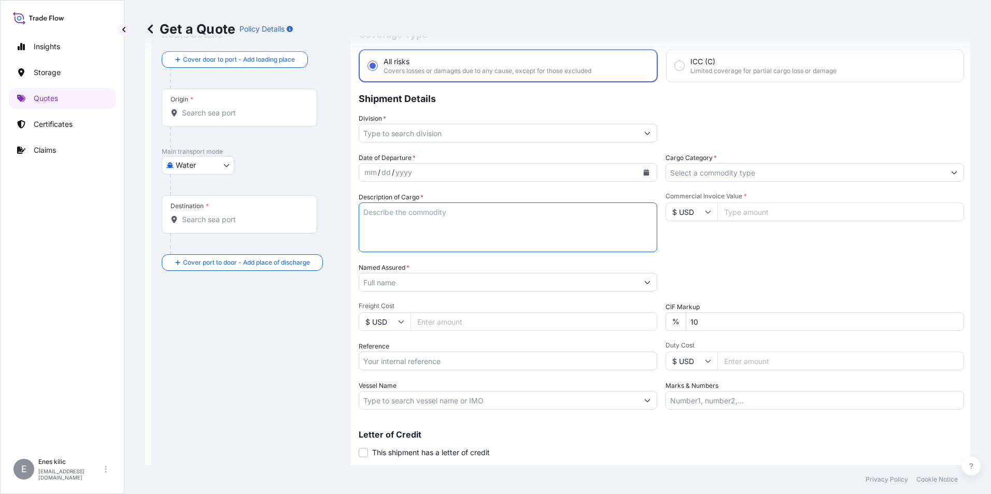
scroll to position [74, 0]
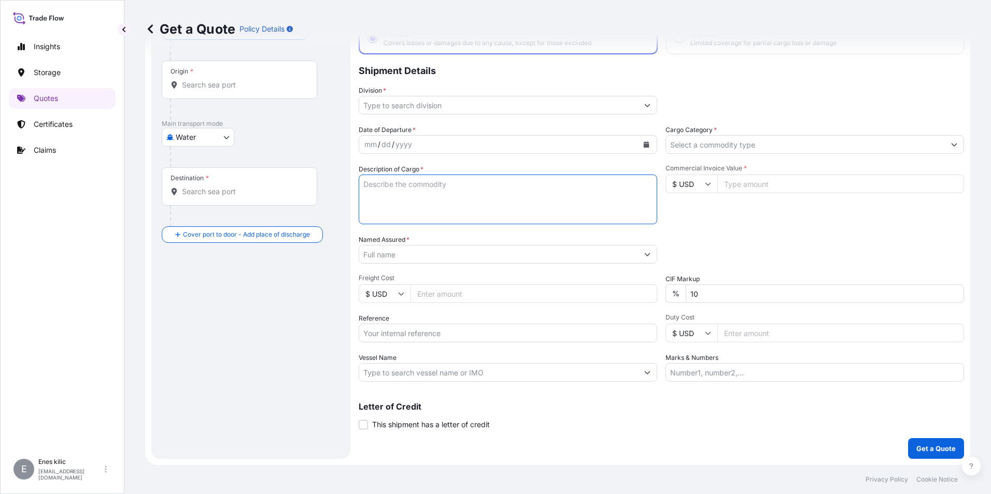
paste textarea "31600"
type textarea "31600"
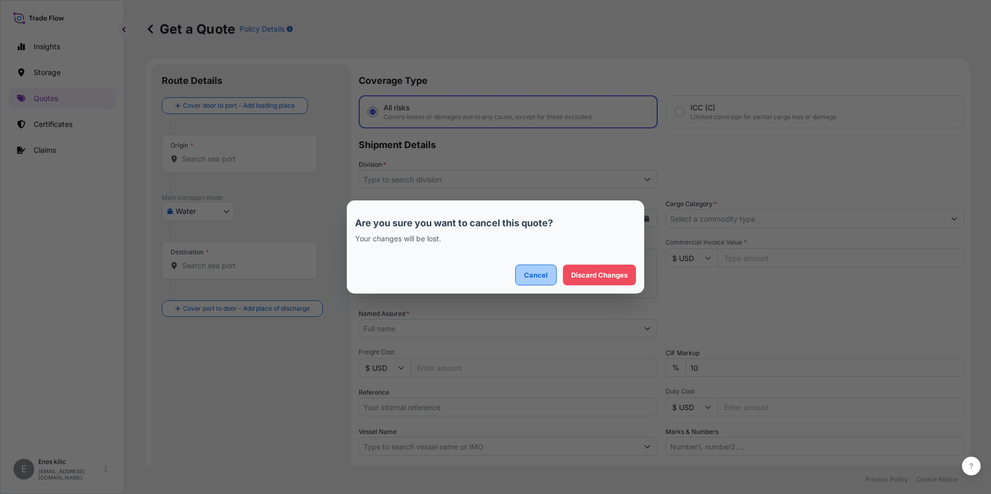
click at [546, 276] on p "Cancel" at bounding box center [536, 275] width 24 height 10
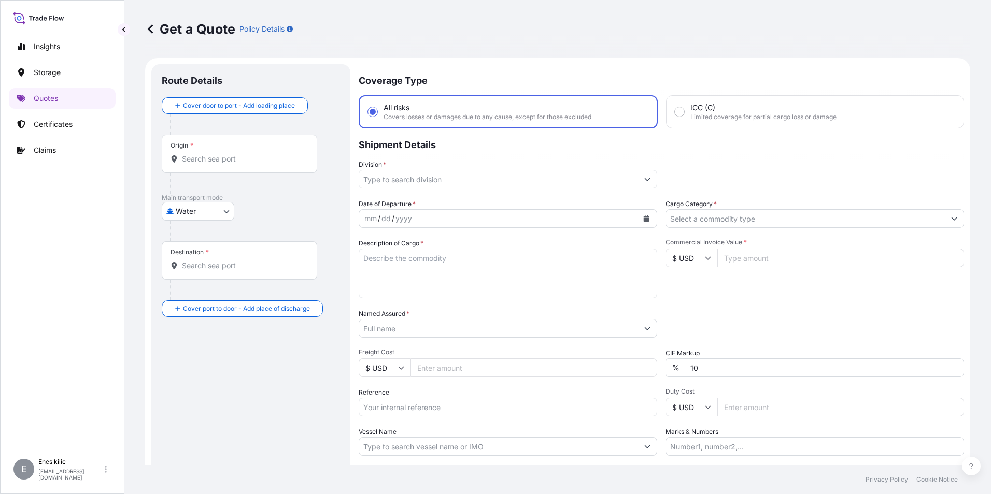
click at [155, 29] on icon at bounding box center [150, 29] width 10 height 10
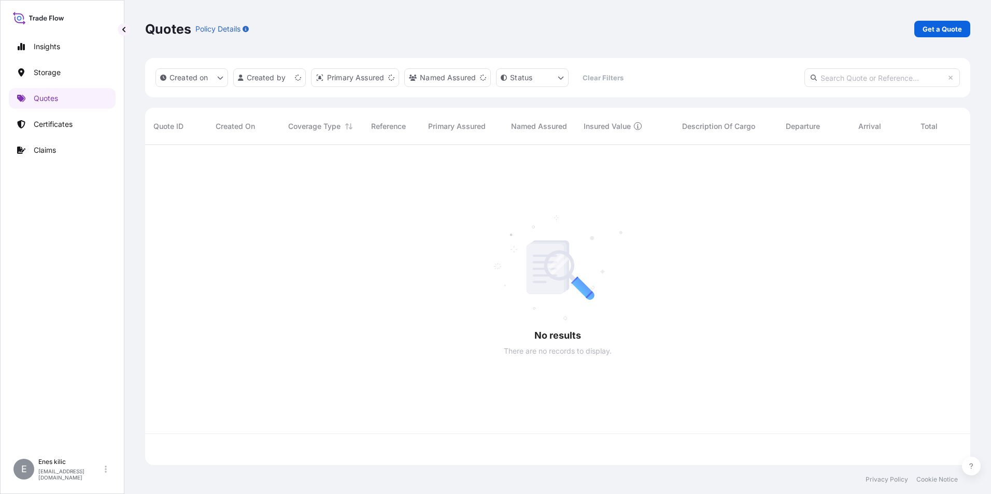
scroll to position [318, 817]
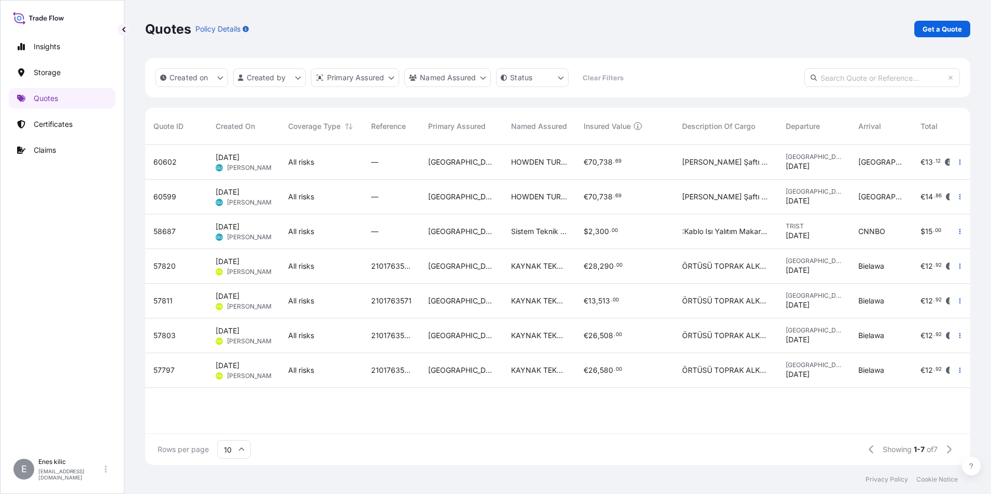
click at [843, 85] on input "text" at bounding box center [881, 77] width 155 height 19
paste input "2101768112"
type input "2101768112"
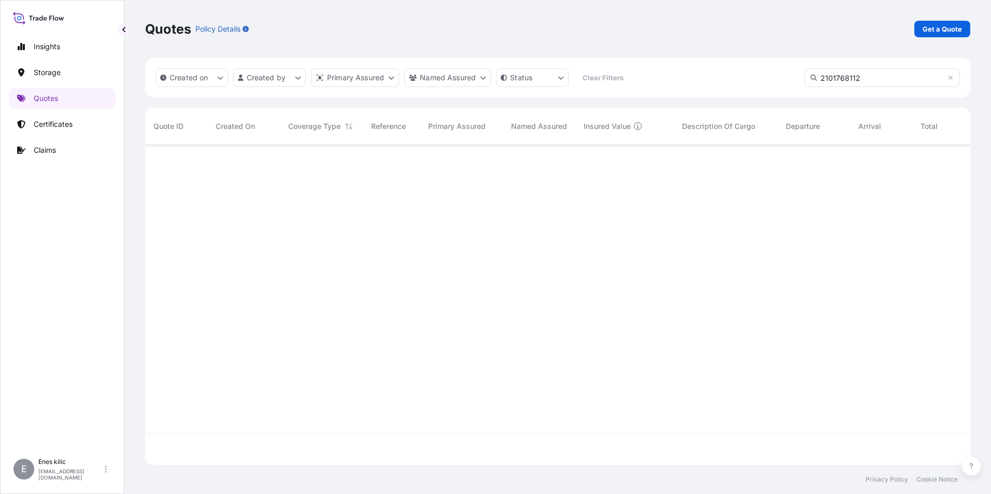
scroll to position [350, 817]
click at [58, 44] on p "Insights" at bounding box center [47, 46] width 26 height 10
select select "2025"
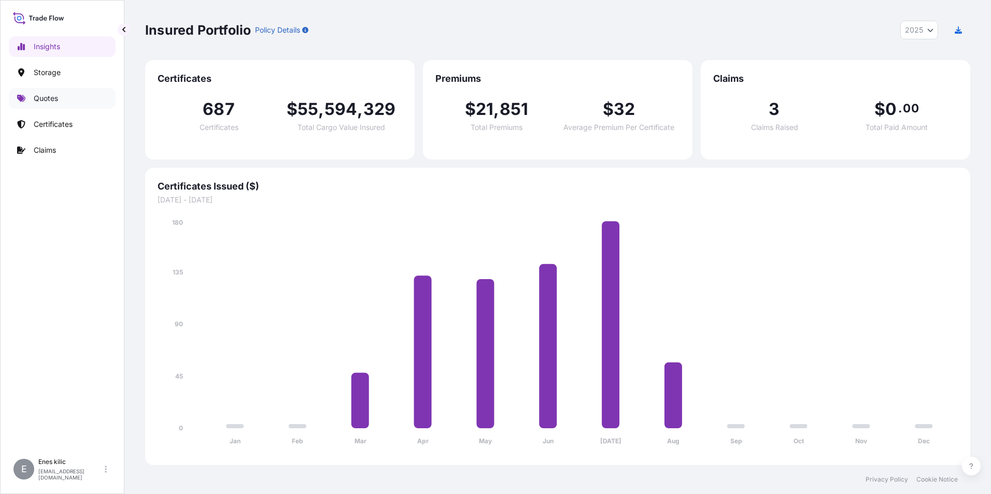
click at [66, 89] on link "Quotes" at bounding box center [62, 98] width 107 height 21
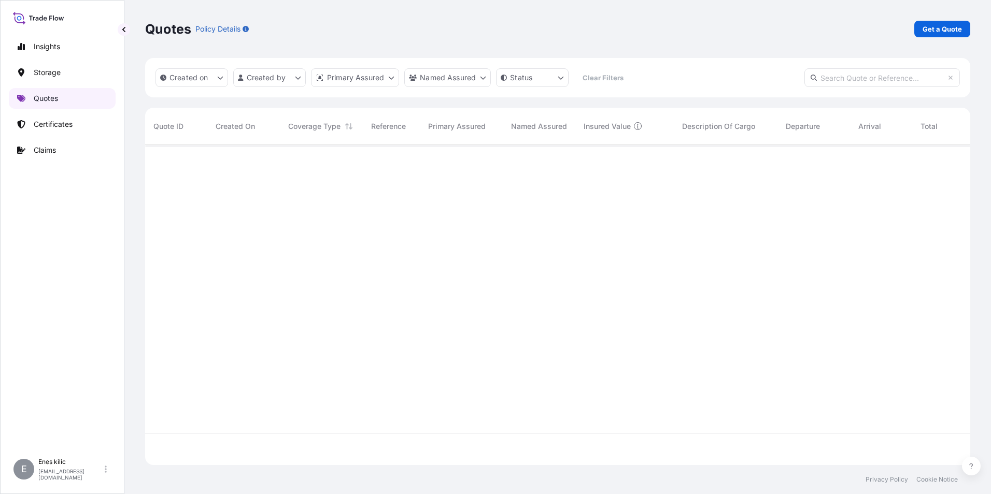
scroll to position [318, 817]
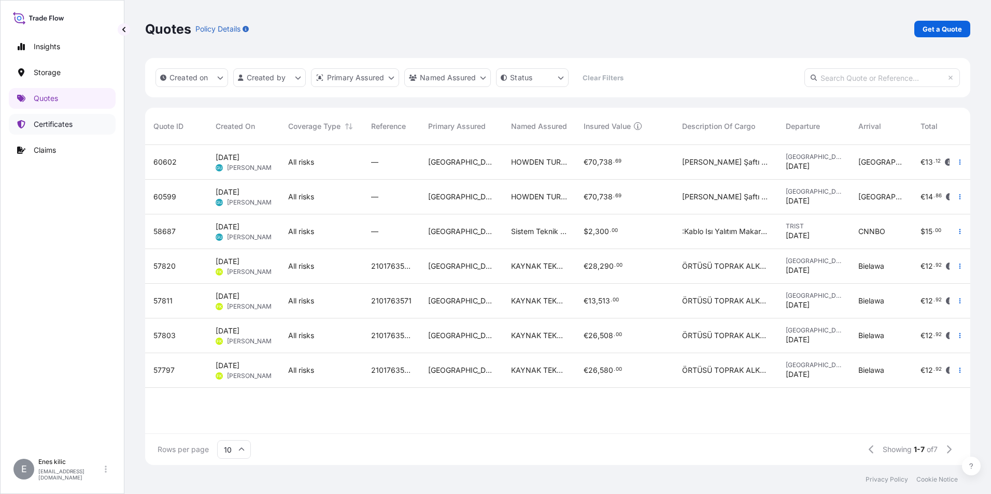
click at [72, 125] on p "Certificates" at bounding box center [53, 124] width 39 height 10
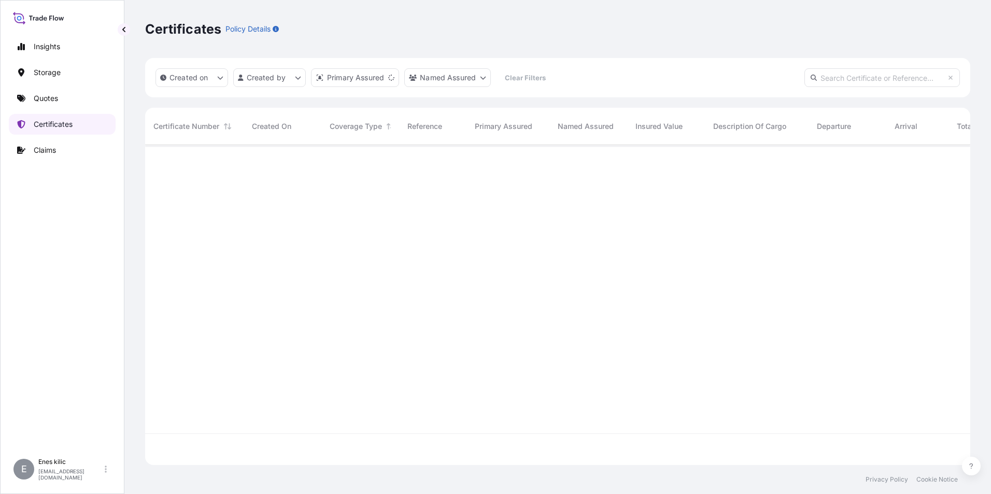
scroll to position [318, 817]
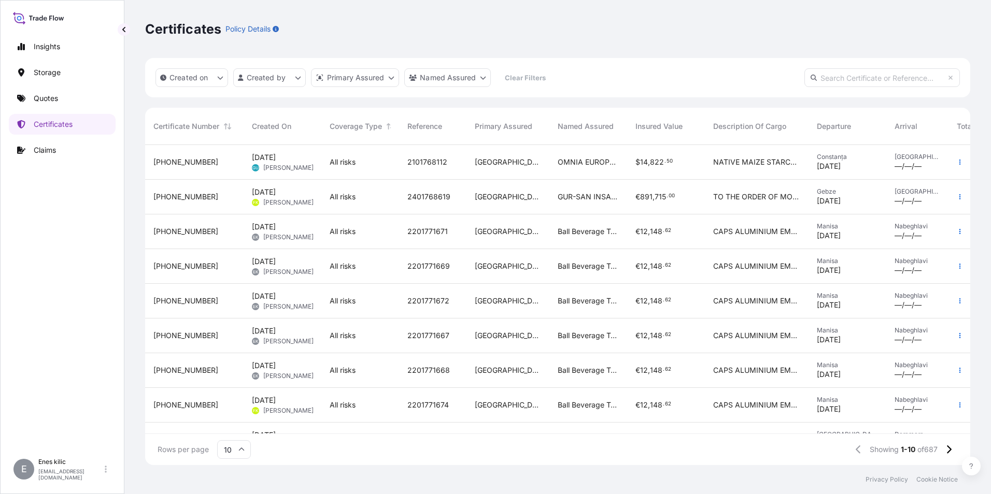
click at [191, 158] on span "[PHONE_NUMBER]" at bounding box center [185, 162] width 65 height 10
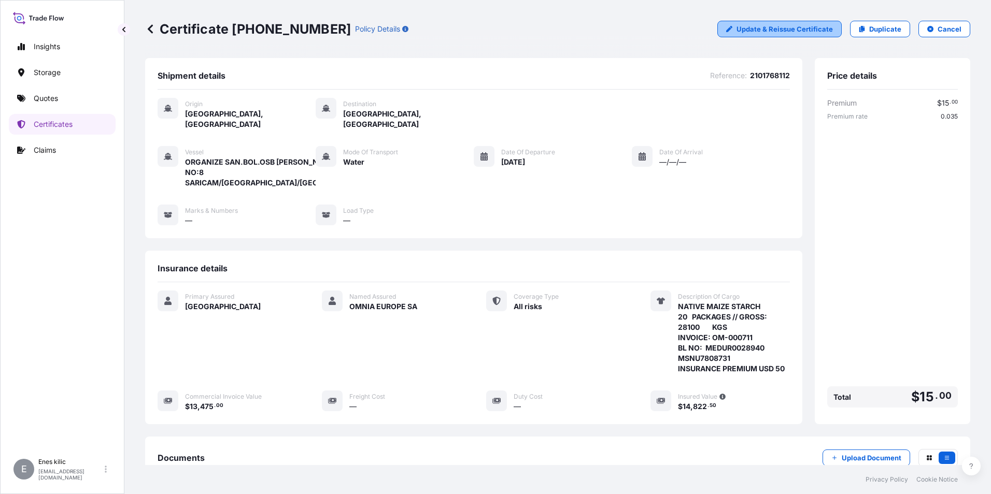
click at [782, 23] on link "Update & Reissue Certificate" at bounding box center [779, 29] width 124 height 17
select select "Water"
select select "31600"
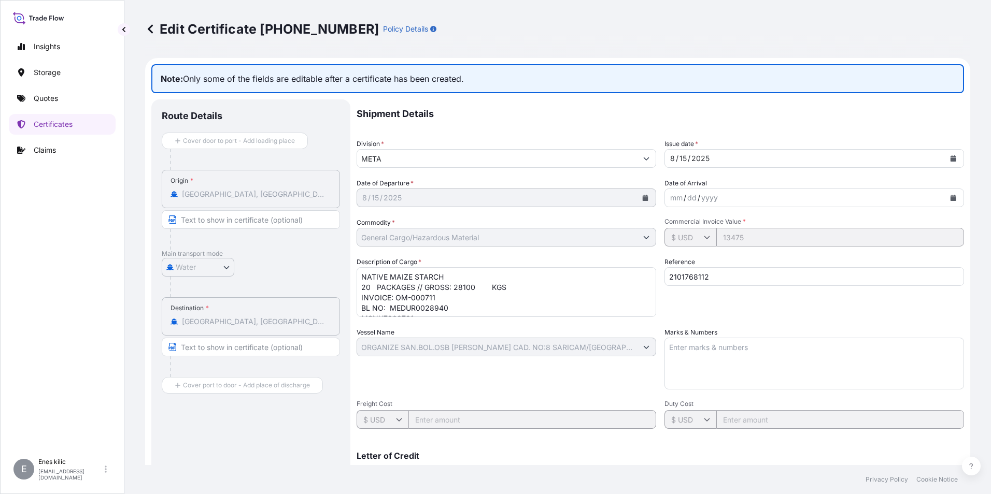
click at [149, 30] on icon at bounding box center [150, 28] width 5 height 9
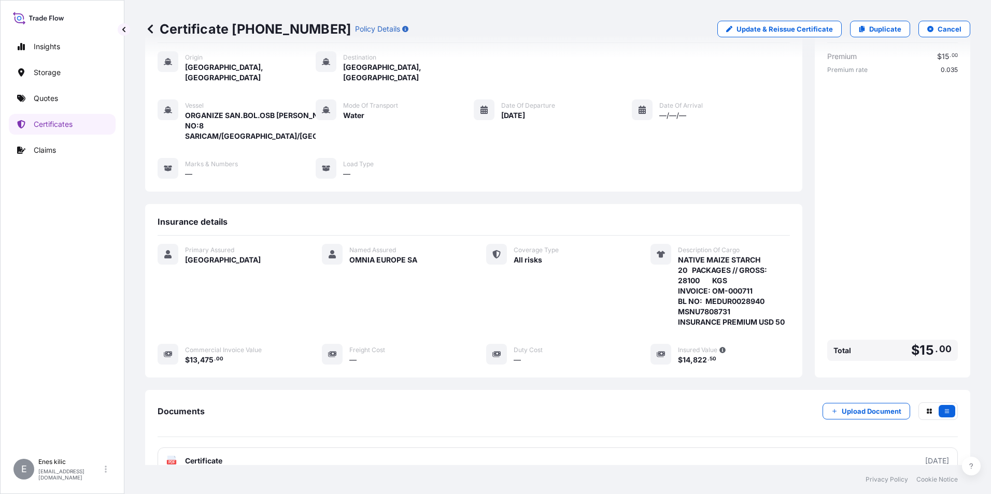
scroll to position [71, 0]
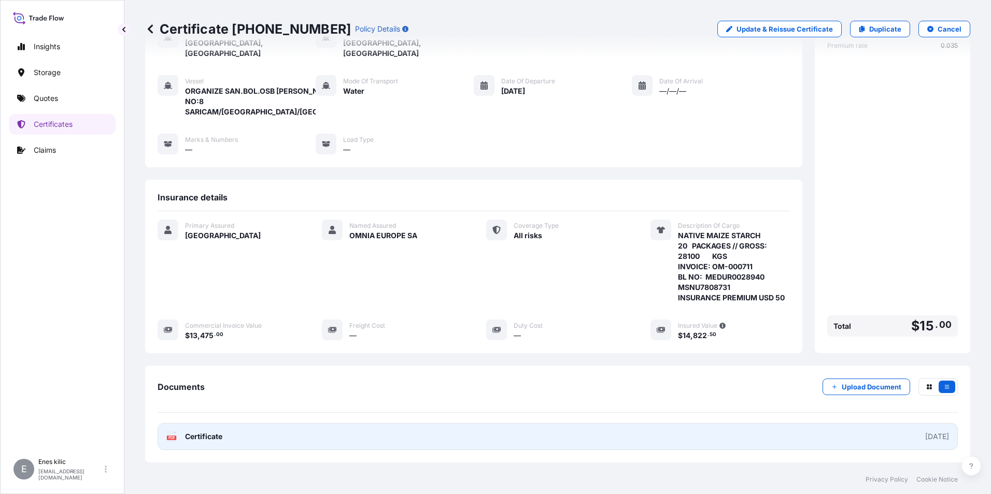
click at [203, 432] on span "Certificate" at bounding box center [203, 437] width 37 height 10
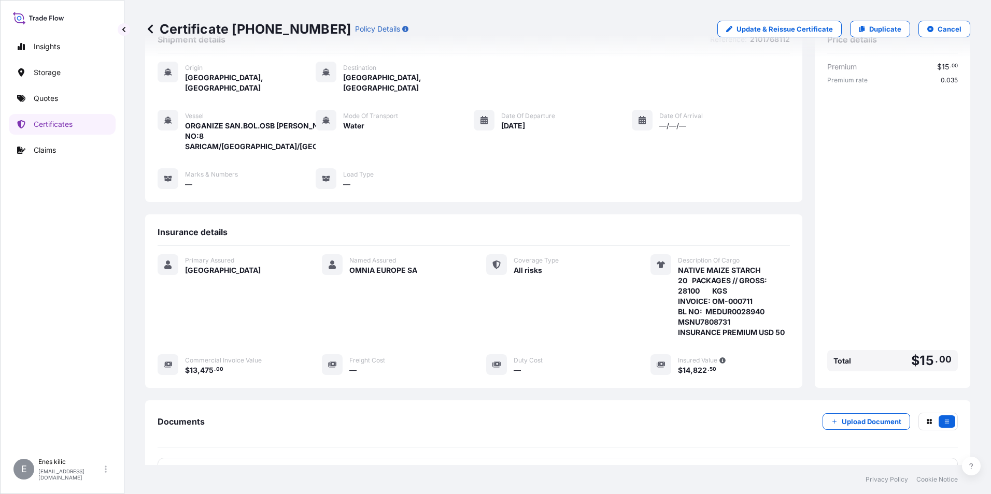
scroll to position [0, 0]
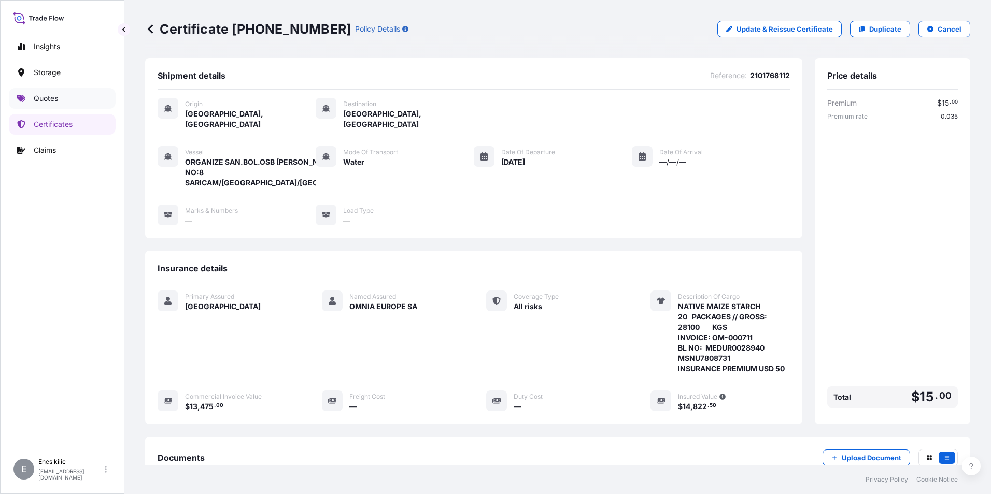
click at [60, 94] on link "Quotes" at bounding box center [62, 98] width 107 height 21
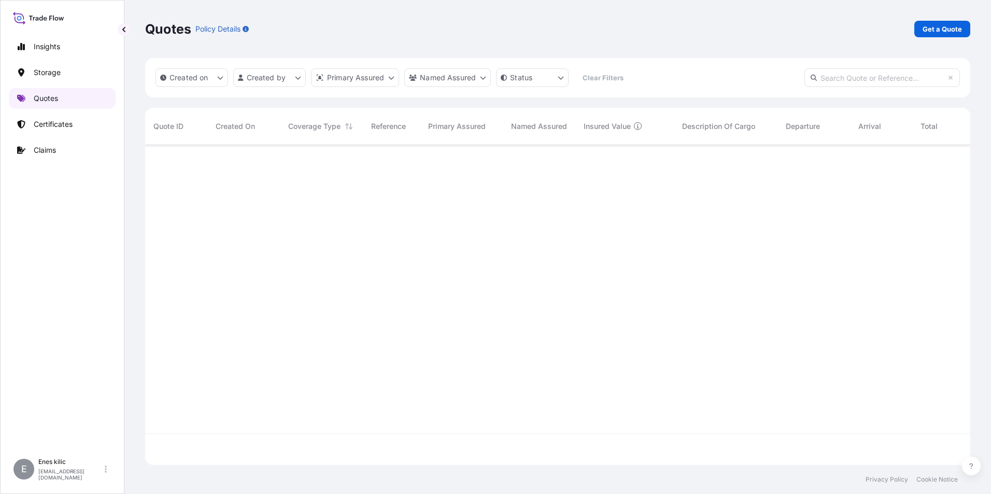
scroll to position [318, 817]
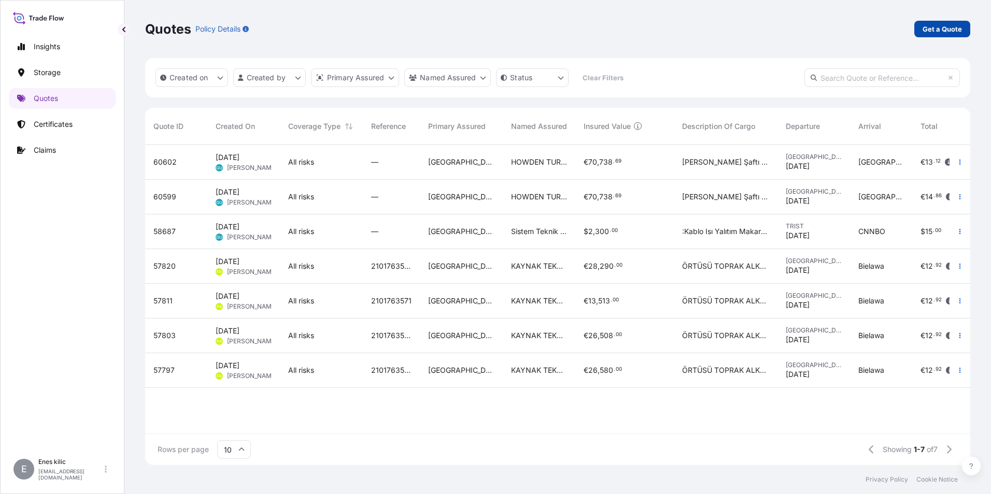
click at [938, 33] on p "Get a Quote" at bounding box center [941, 29] width 39 height 10
select select "Water"
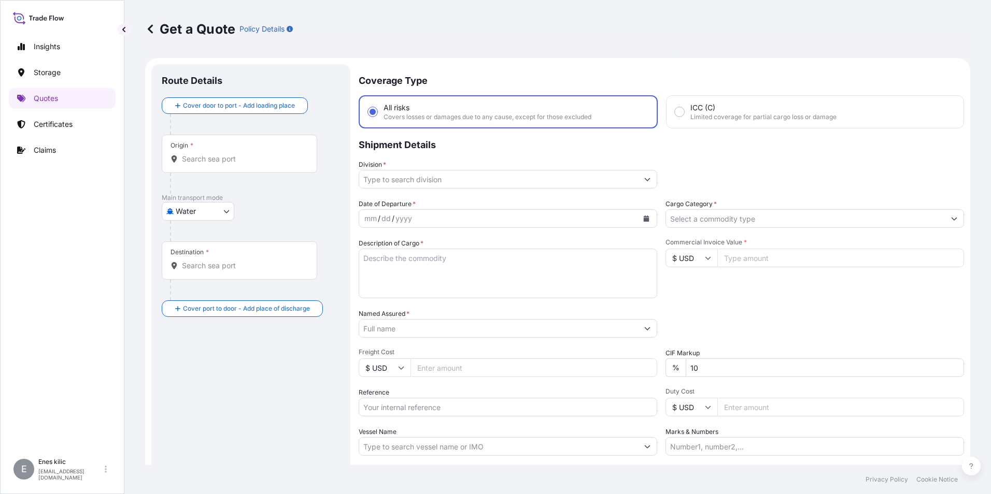
scroll to position [17, 0]
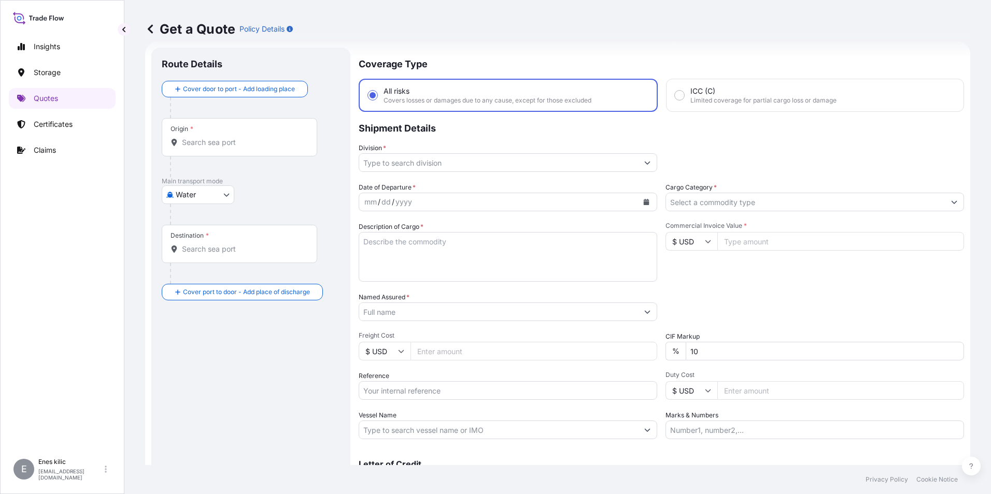
click at [207, 142] on input "Origin *" at bounding box center [243, 142] width 122 height 10
click at [245, 205] on div at bounding box center [255, 214] width 170 height 21
click at [208, 194] on body "0 options available. Insights Storage Quotes Certificates Claims E Enes kilic e…" at bounding box center [495, 247] width 991 height 494
click at [196, 240] on span "Water" at bounding box center [191, 240] width 20 height 10
click at [202, 145] on input "Origin *" at bounding box center [243, 146] width 122 height 10
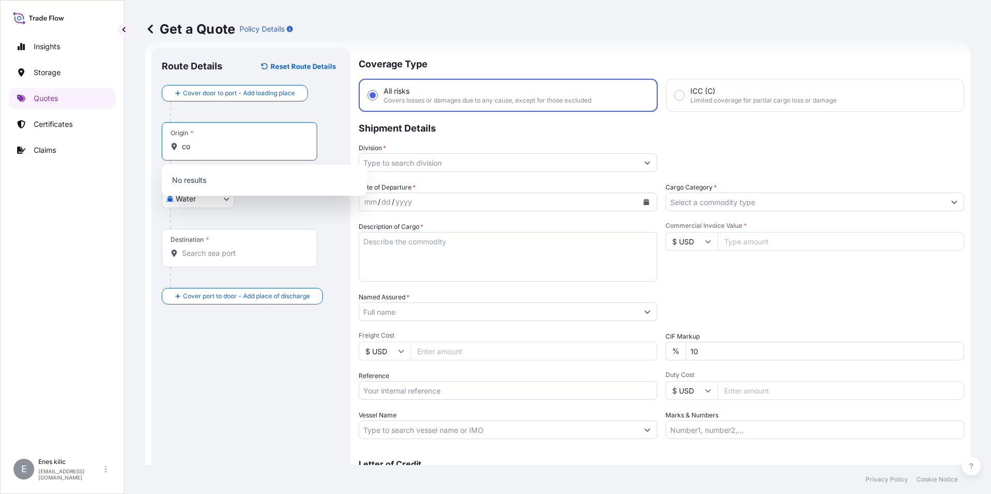
type input "c"
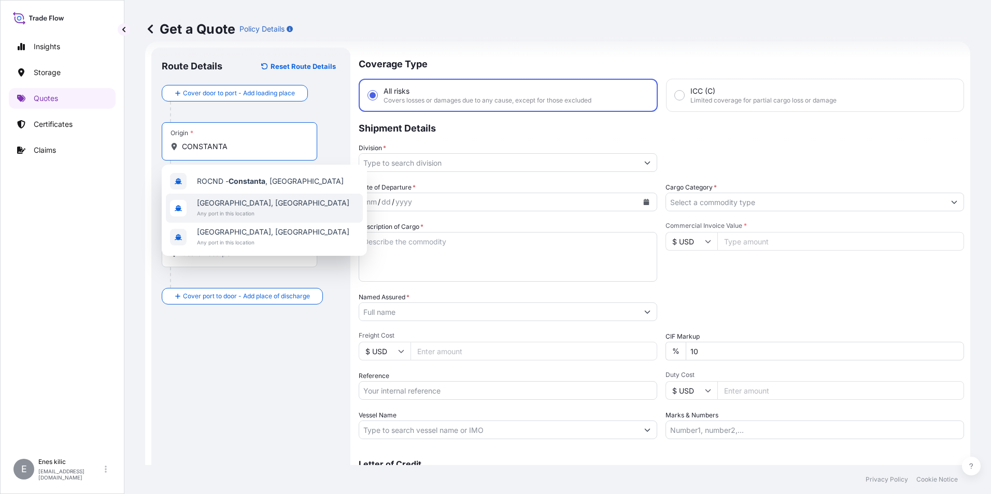
click at [272, 207] on div "Constanța, Romania Any port in this location" at bounding box center [264, 208] width 197 height 29
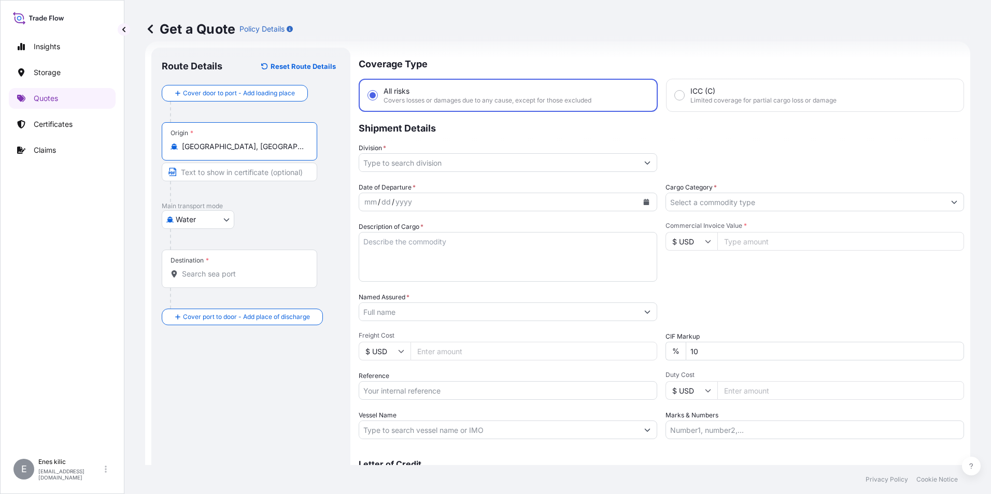
type input "[GEOGRAPHIC_DATA], [GEOGRAPHIC_DATA]"
click at [284, 212] on div "Water Air Water Inland" at bounding box center [251, 219] width 178 height 19
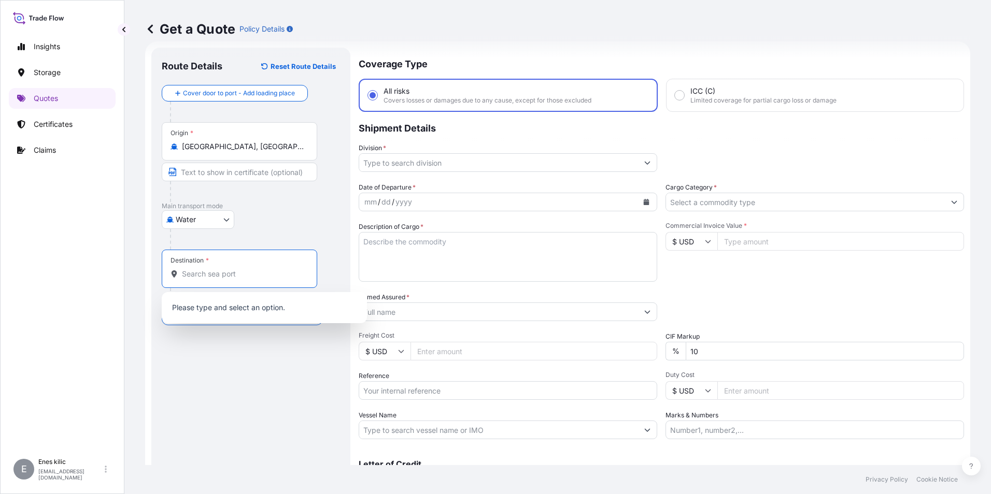
click at [240, 273] on input "Destination *" at bounding box center [243, 274] width 122 height 10
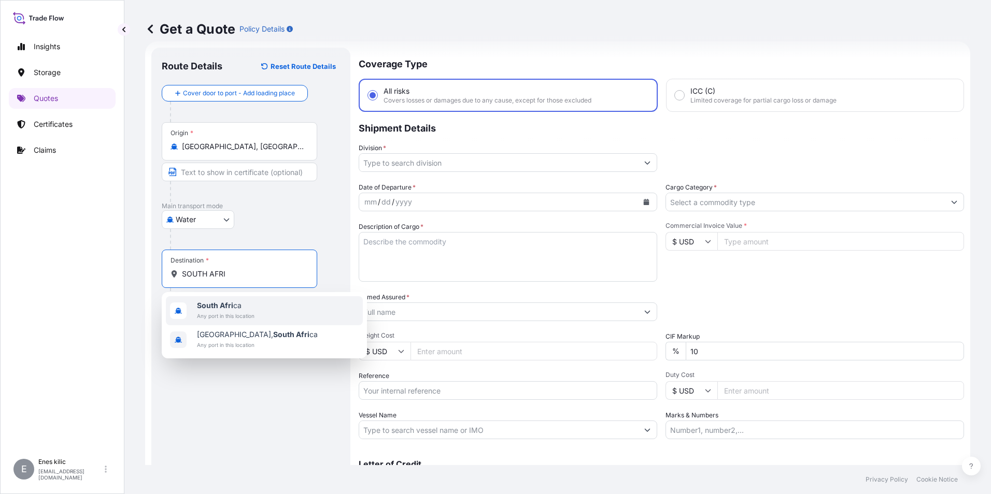
click at [247, 312] on span "Any port in this location" at bounding box center [226, 316] width 58 height 10
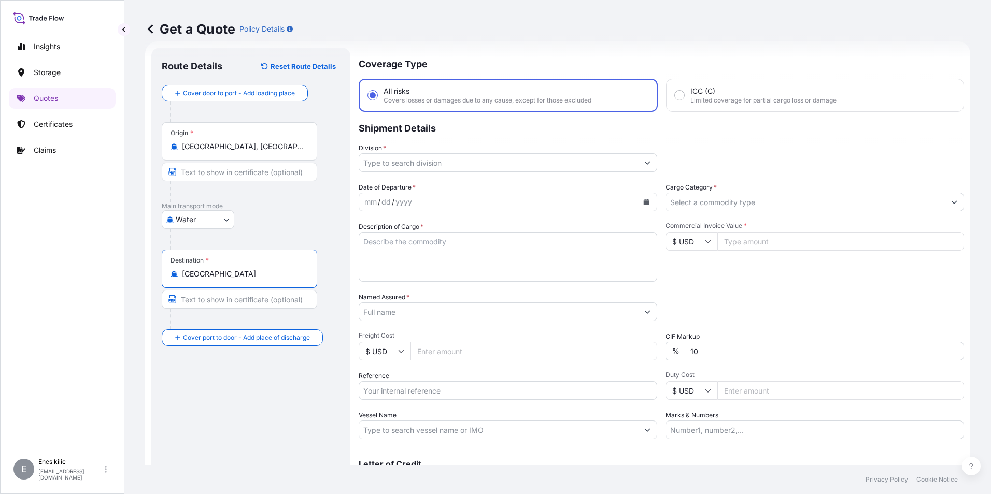
type input "[GEOGRAPHIC_DATA]"
click at [347, 195] on div "Route Details Reset Route Details Cover door to port - Add loading place Place …" at bounding box center [250, 282] width 199 height 469
click at [400, 153] on div at bounding box center [508, 162] width 299 height 19
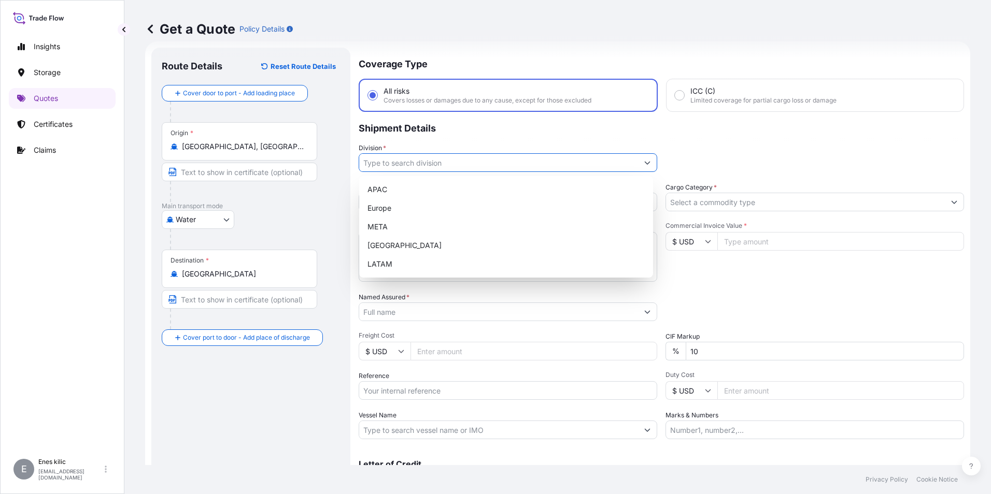
click at [415, 162] on input "Division *" at bounding box center [498, 162] width 279 height 19
click at [389, 229] on div "META" at bounding box center [506, 227] width 286 height 19
type input "META"
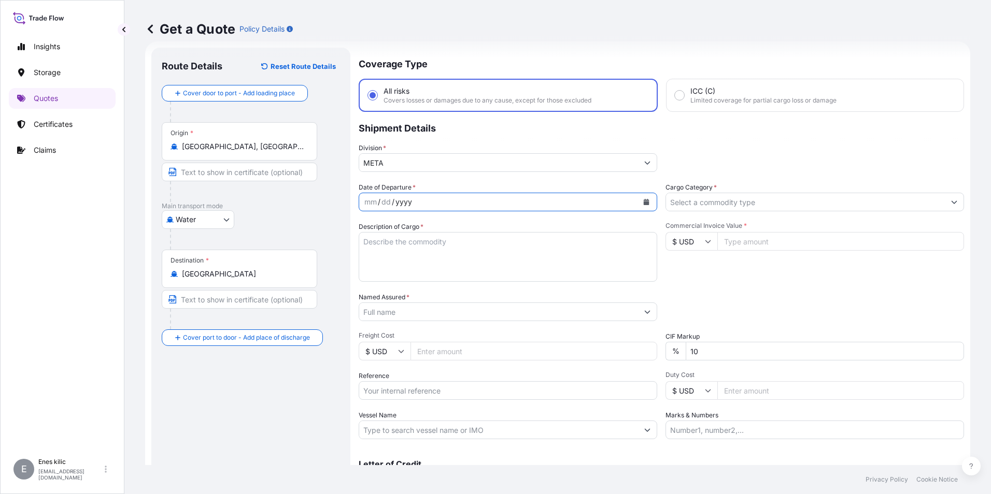
click at [434, 181] on div "Coverage Type All risks Covers losses or damages due to any cause, except for t…" at bounding box center [661, 282] width 605 height 469
click at [692, 138] on p "Shipment Details" at bounding box center [661, 127] width 605 height 31
click at [415, 159] on input "META" at bounding box center [498, 162] width 279 height 19
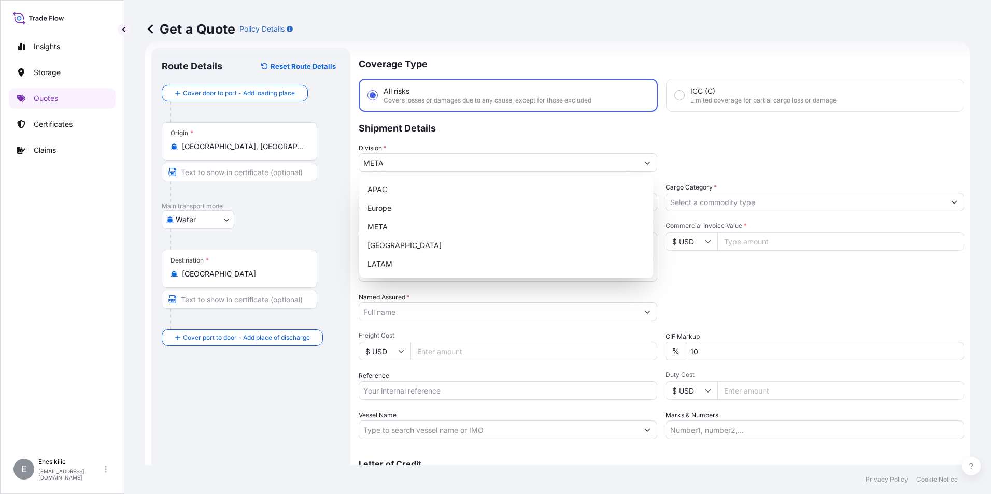
click at [385, 148] on span "*" at bounding box center [384, 148] width 3 height 8
click at [385, 153] on input "META" at bounding box center [498, 162] width 279 height 19
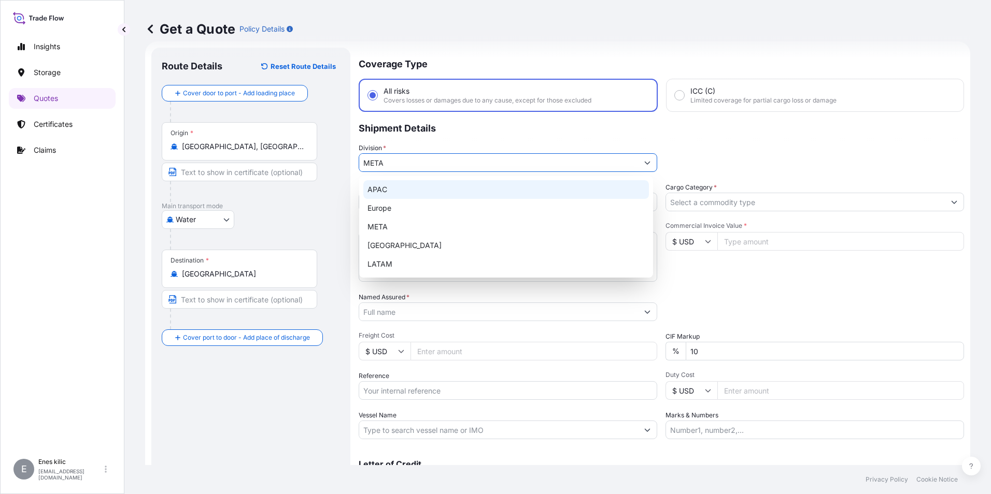
click at [347, 204] on div "Route Details Reset Route Details Cover door to port - Add loading place Place …" at bounding box center [250, 282] width 199 height 469
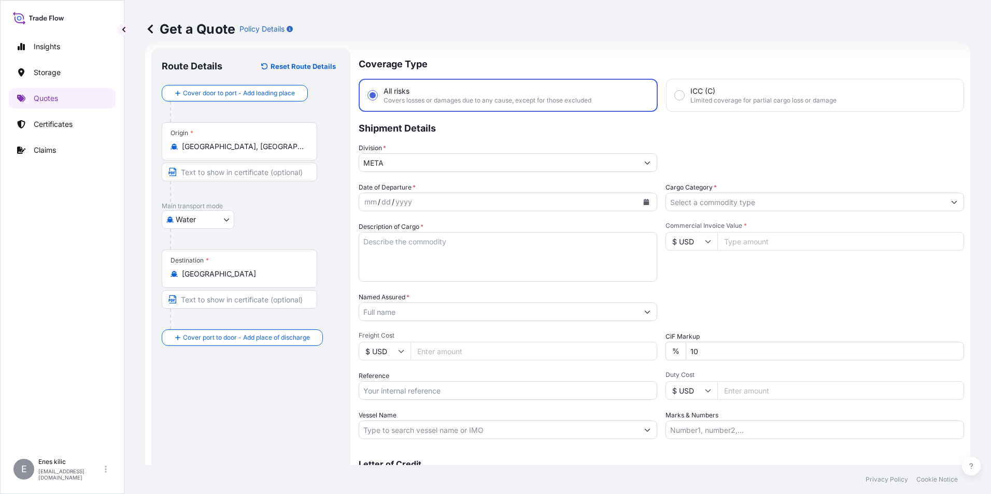
click at [371, 203] on div "mm" at bounding box center [370, 202] width 15 height 12
click at [644, 200] on icon "Calendar" at bounding box center [647, 202] width 6 height 6
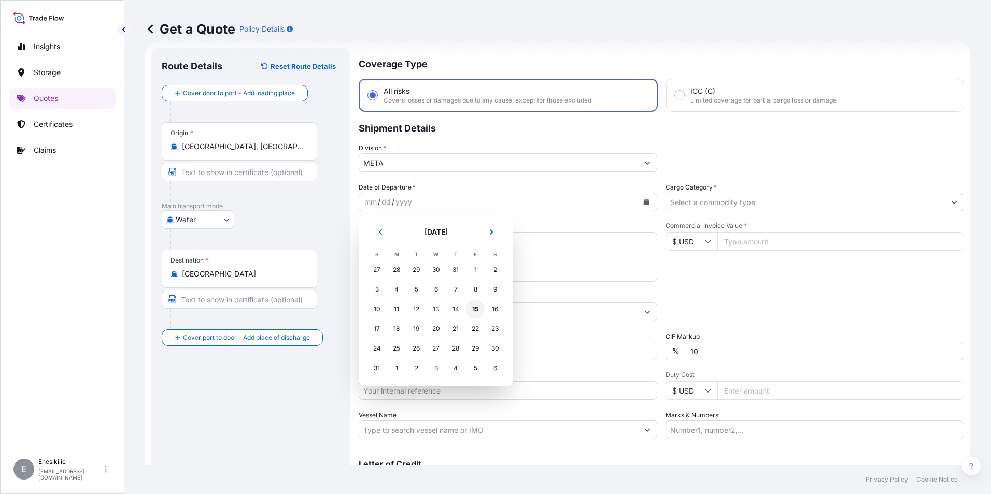
click at [475, 309] on div "15" at bounding box center [475, 309] width 19 height 19
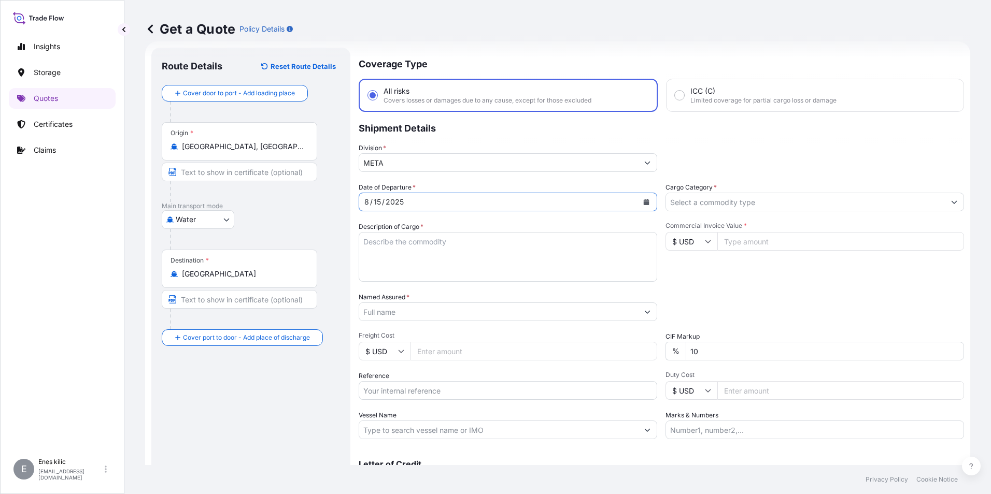
click at [704, 203] on input "Cargo Category *" at bounding box center [805, 202] width 279 height 19
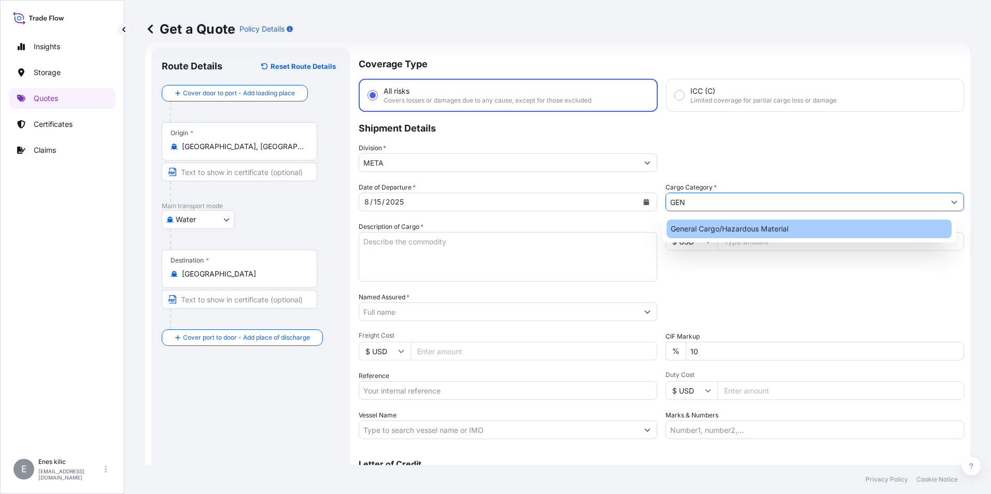
click at [719, 226] on div "General Cargo/Hazardous Material" at bounding box center [809, 229] width 286 height 19
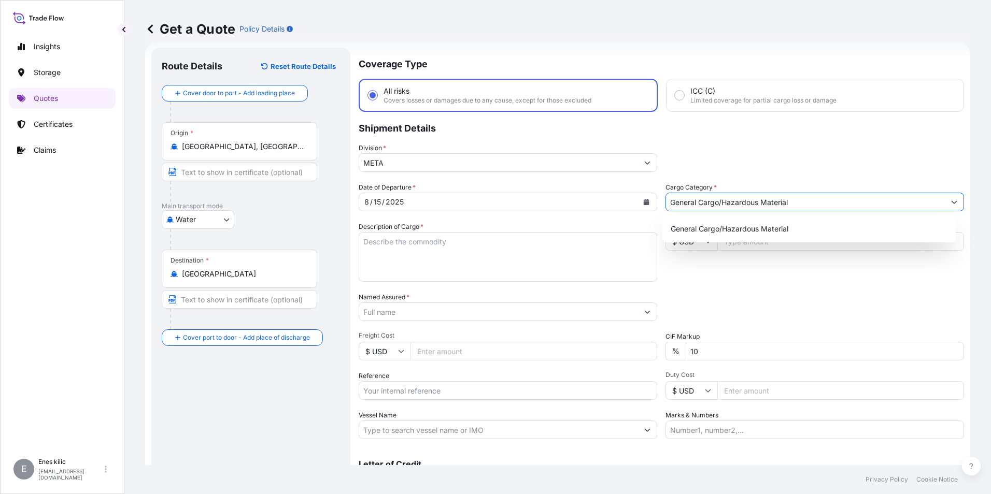
type input "General Cargo/Hazardous Material"
click at [489, 245] on textarea "Description of Cargo *" at bounding box center [508, 257] width 299 height 50
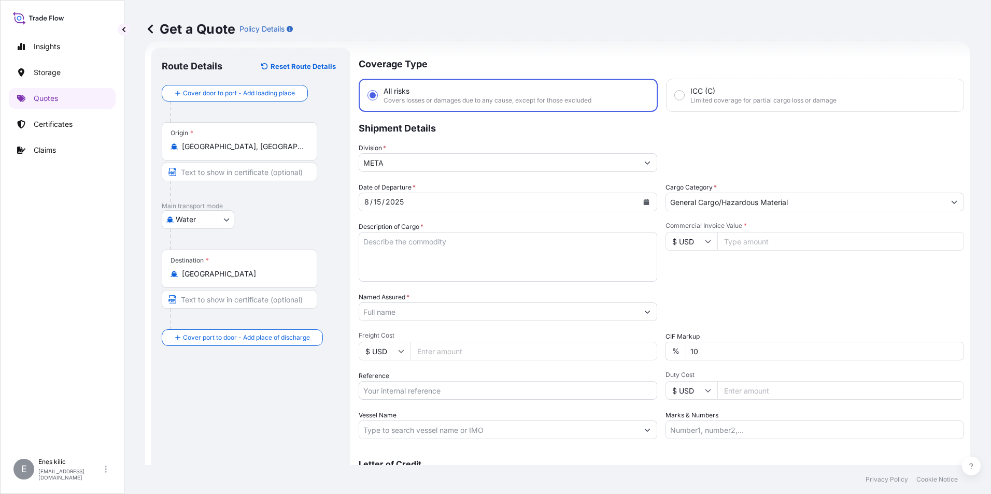
click at [417, 245] on textarea "Description of Cargo *" at bounding box center [508, 257] width 299 height 50
paste textarea "NATIVE MAIZE STARCH"
drag, startPoint x: 461, startPoint y: 234, endPoint x: 471, endPoint y: 242, distance: 12.9
click at [461, 234] on textarea "NATIVE MAIZE STARCH" at bounding box center [508, 257] width 299 height 50
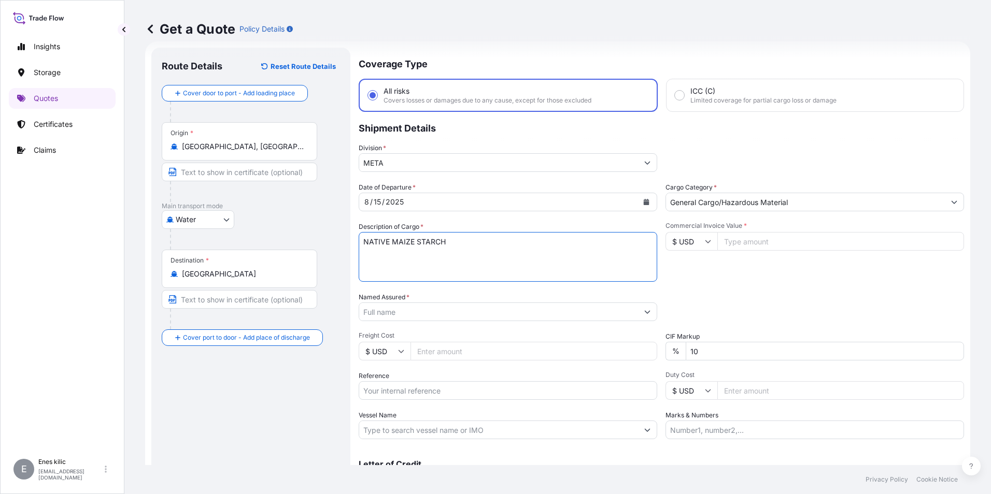
paste textarea "20 PACKAGES // GROSS: 28100 KGS"
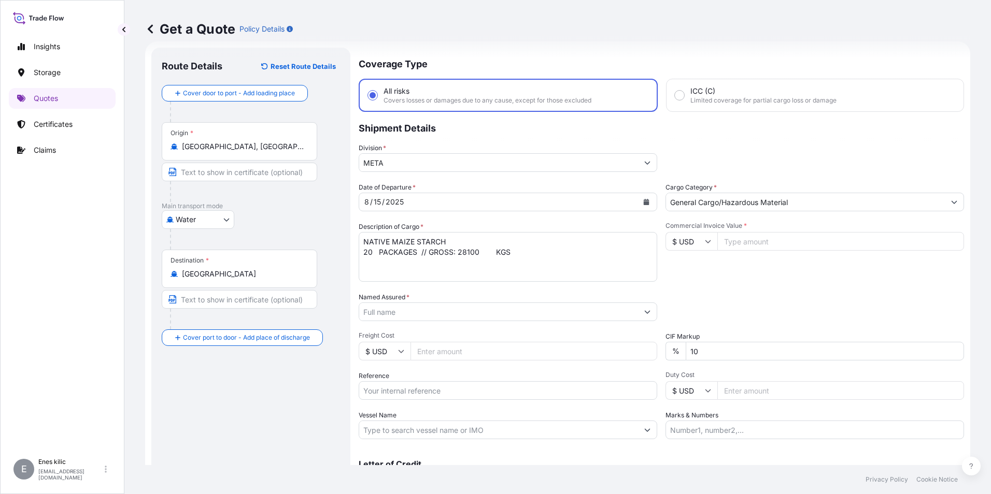
click at [519, 241] on textarea "NATIVE MAIZE STARCH 20 PACKAGES // GROSS: 28100 KGS" at bounding box center [508, 257] width 299 height 50
click at [526, 247] on textarea "NATIVE MAIZE STARCH 20 PACKAGES // GROSS: 28100 KGS" at bounding box center [508, 257] width 299 height 50
click at [527, 251] on textarea "NATIVE MAIZE STARCH 20 PACKAGES // GROSS: 28100 KGS" at bounding box center [508, 257] width 299 height 50
paste textarea "MSNU6047556"
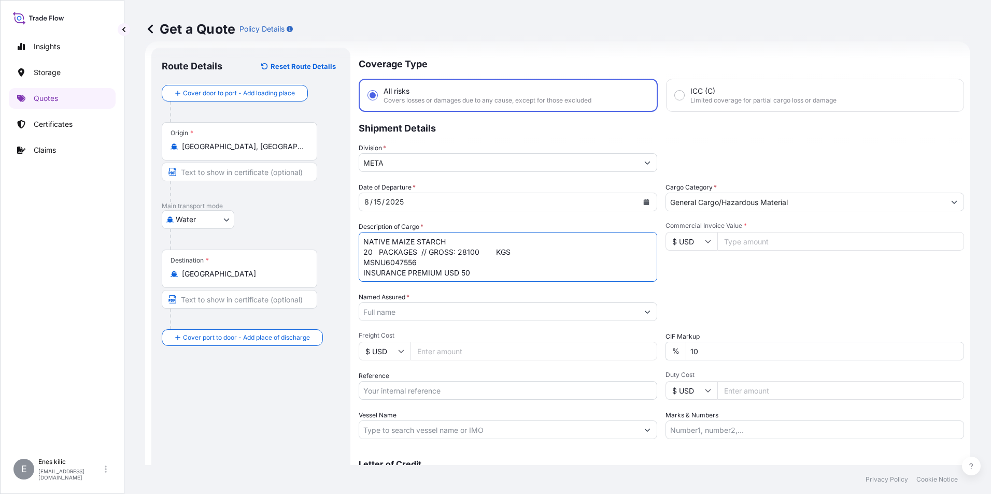
type textarea "NATIVE MAIZE STARCH 20 PACKAGES // GROSS: 28100 KGS MSNU6047556 INSURANCE PREMI…"
click at [391, 307] on input "Named Assured *" at bounding box center [498, 312] width 279 height 19
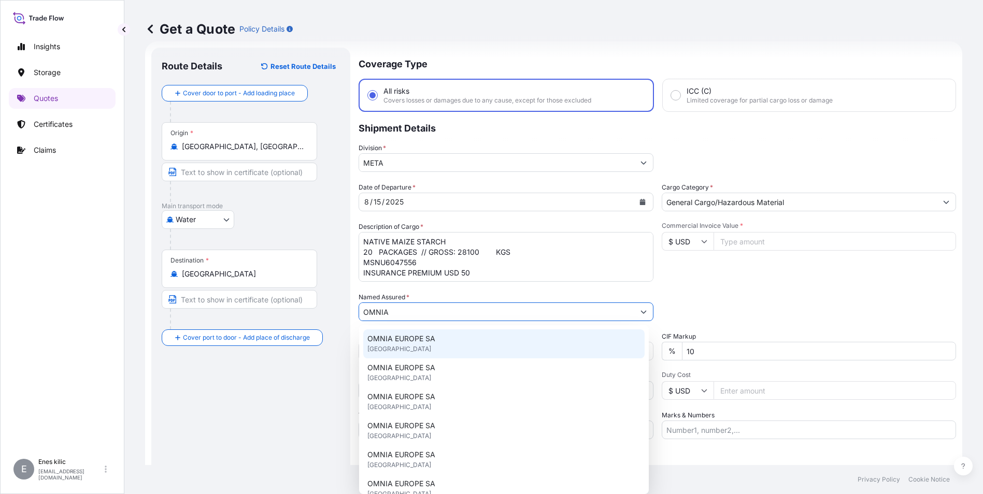
click at [434, 336] on span "OMNIA EUROPE SA" at bounding box center [401, 339] width 68 height 10
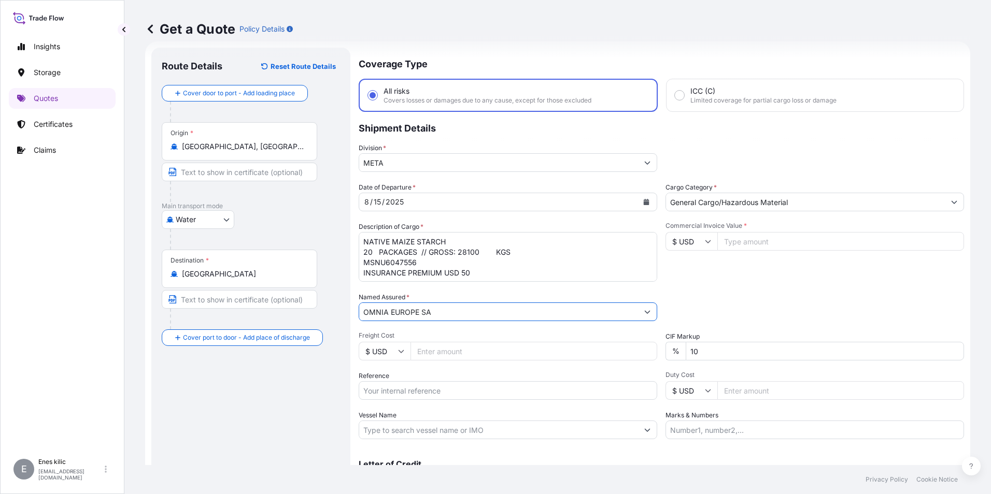
type input "OMNIA EUROPE SA"
click at [746, 243] on input "Commercial Invoice Value *" at bounding box center [840, 241] width 247 height 19
click at [438, 347] on input "Freight Cost" at bounding box center [533, 351] width 247 height 19
click at [794, 232] on div "Commercial Invoice Value * $ USD" at bounding box center [814, 252] width 299 height 60
click at [791, 242] on input "Commercial Invoice Value *" at bounding box center [840, 241] width 247 height 19
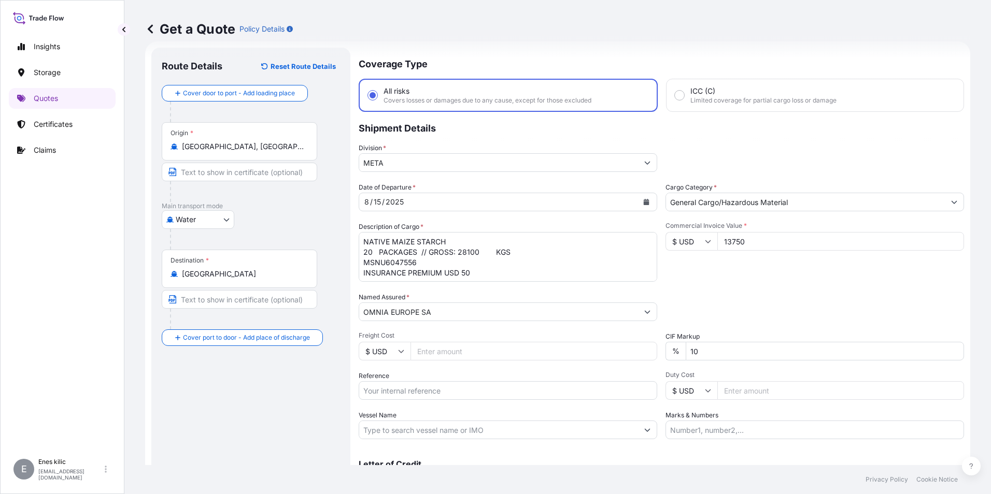
type input "13750"
click at [740, 348] on input "10" at bounding box center [825, 351] width 278 height 19
click at [735, 282] on div "Date of Departure * 8 / 15 / 2025 Cargo Category * General Cargo/Hazardous Mate…" at bounding box center [661, 310] width 605 height 257
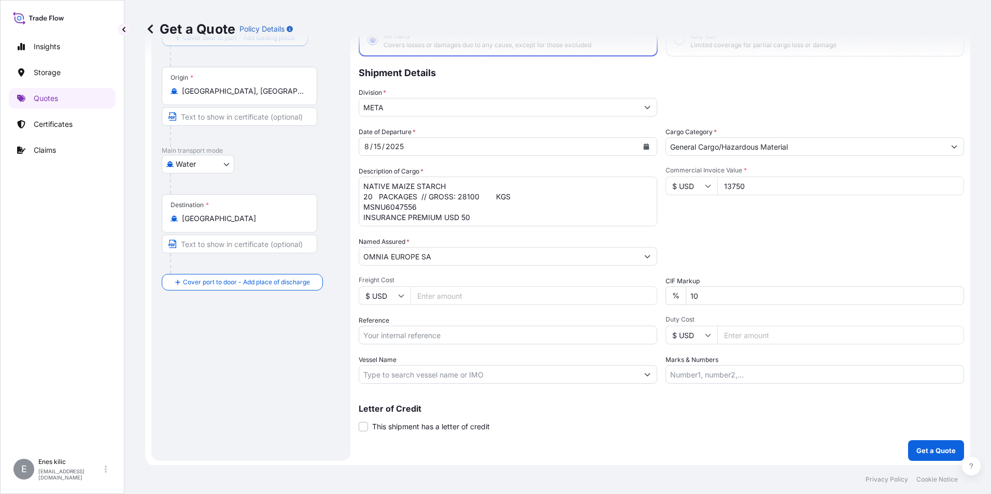
scroll to position [74, 0]
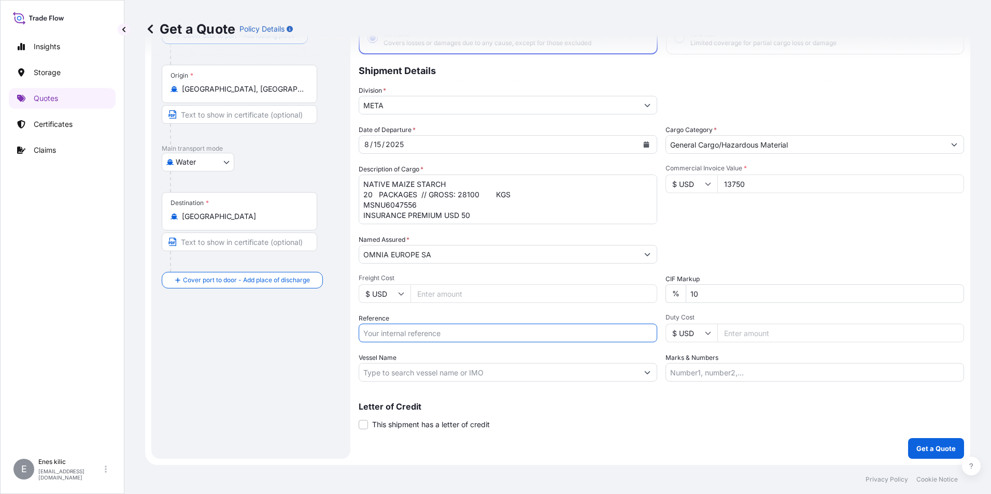
click at [474, 327] on input "Reference" at bounding box center [508, 333] width 299 height 19
click at [414, 330] on input "Reference" at bounding box center [508, 333] width 299 height 19
paste input "2101768113"
type input "2101768113"
click at [405, 371] on input "Vessel Name" at bounding box center [498, 372] width 279 height 19
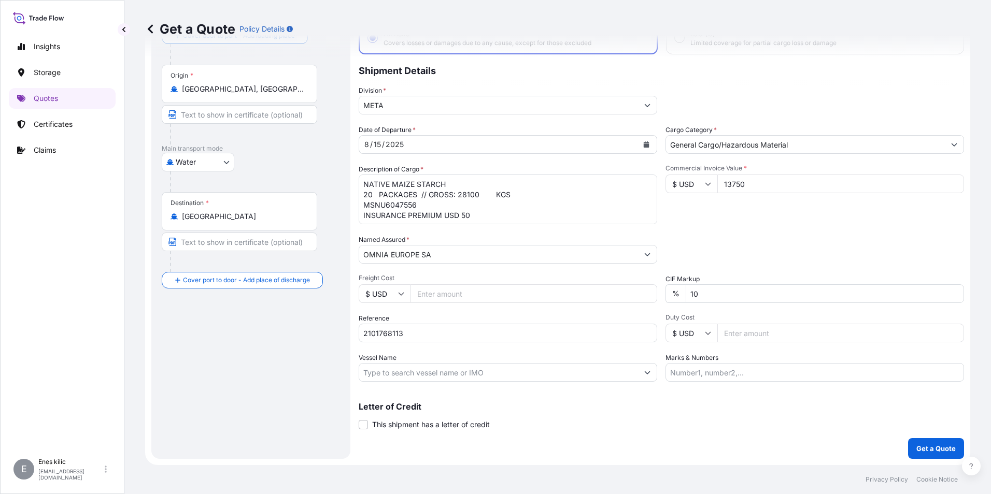
click at [432, 370] on input "Vessel Name" at bounding box center [498, 372] width 279 height 19
paste input "ORGANIZE SAN.BOL.OSB [PERSON_NAME] CAD. NO:8 SARICAM/[GEOGRAPHIC_DATA]/[GEOGRAP…"
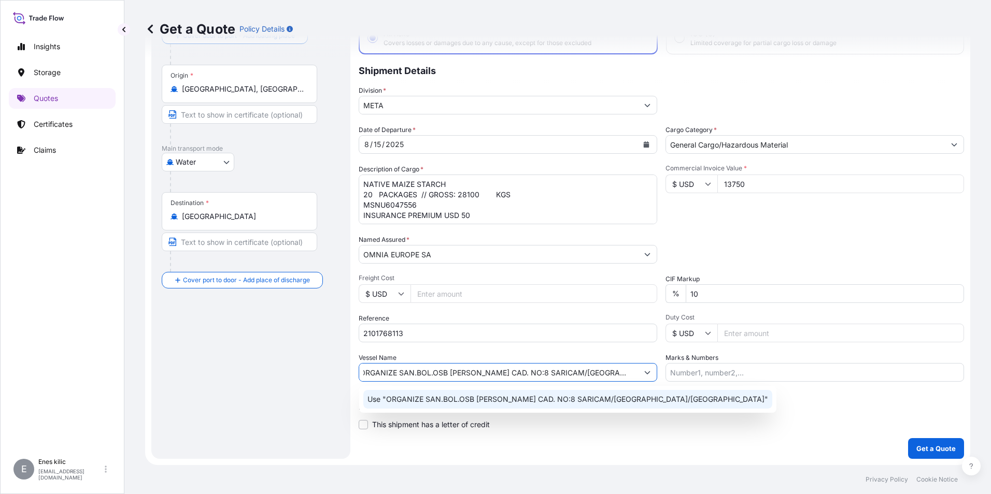
click at [484, 396] on p "Use "ORGANIZE SAN.BOL.OSB YUNUS EMRE CAD. NO:8 SARICAM/ADANA/TURKEY"" at bounding box center [567, 399] width 401 height 10
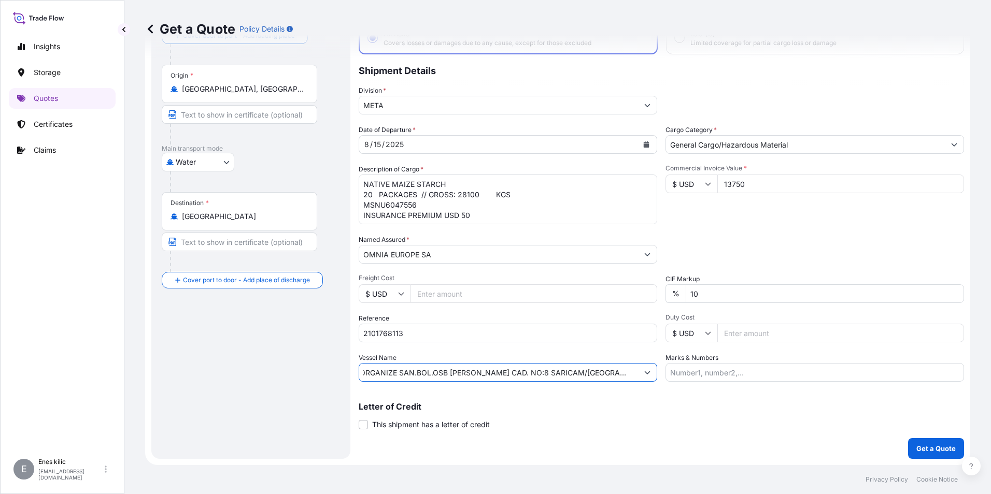
type input "ORGANIZE SAN.BOL.OSB [PERSON_NAME] CAD. NO:8 SARICAM/[GEOGRAPHIC_DATA]/[GEOGRAP…"
click at [713, 408] on p "Letter of Credit" at bounding box center [661, 407] width 605 height 8
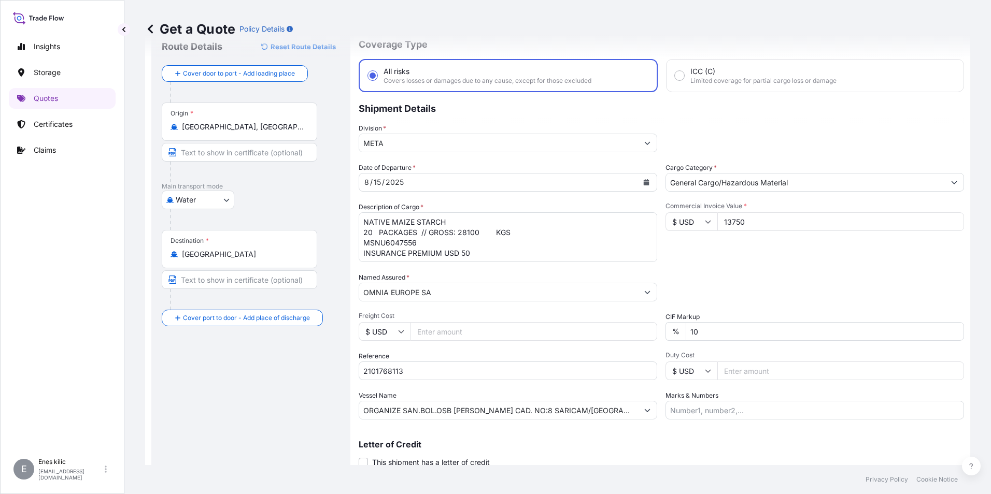
scroll to position [74, 0]
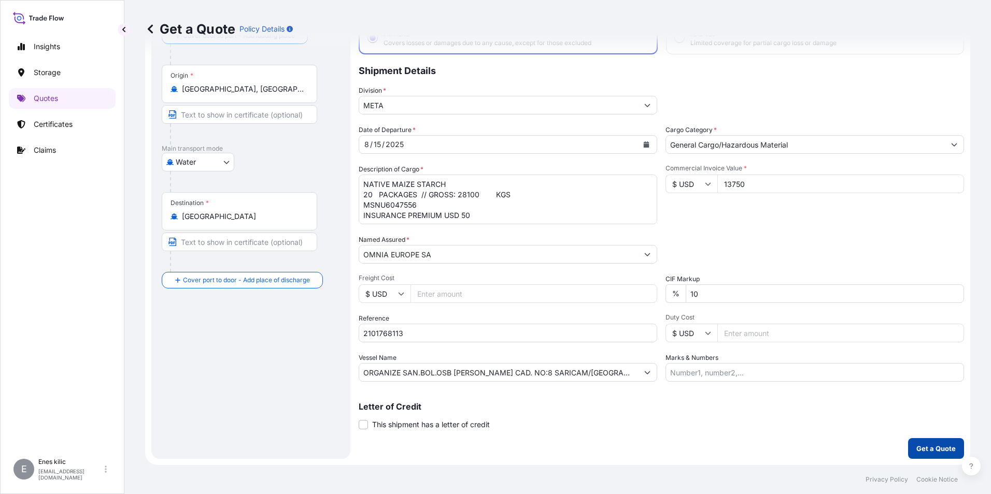
click at [933, 449] on p "Get a Quote" at bounding box center [935, 449] width 39 height 10
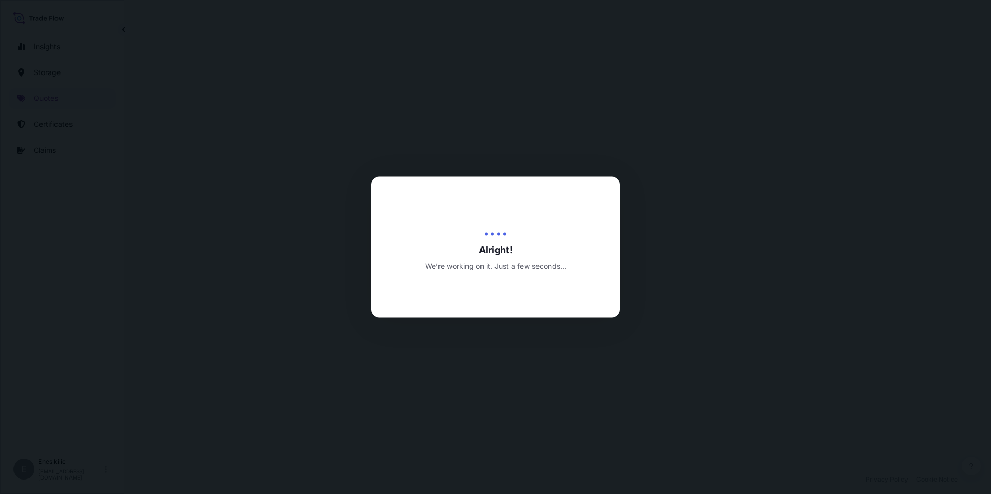
select select "Water"
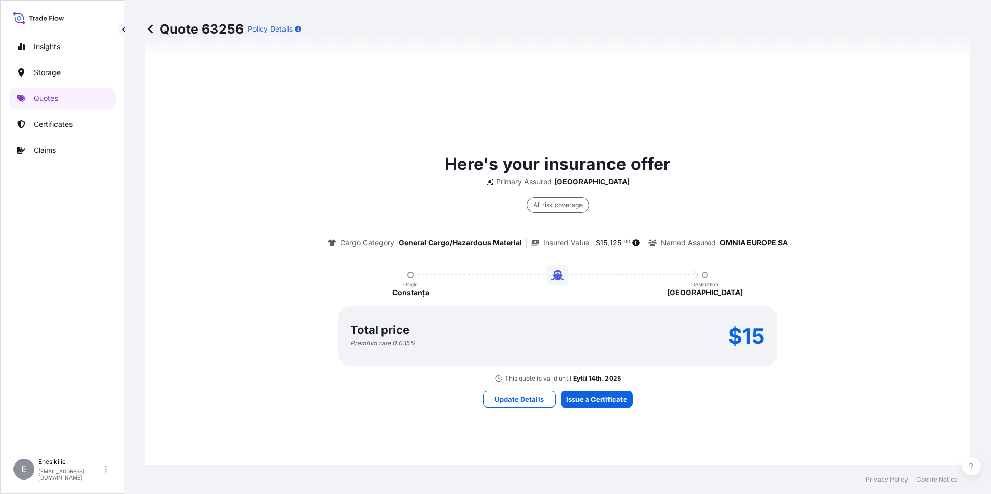
scroll to position [705, 0]
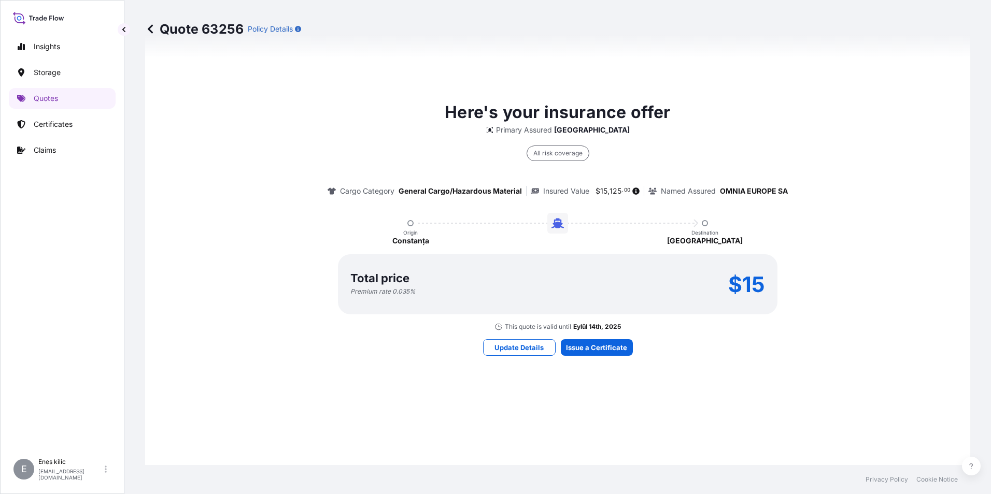
click at [591, 338] on div "Here's your insurance offer Primary Assured Turkey All risk coverage Cargo Cate…" at bounding box center [558, 227] width 796 height 737
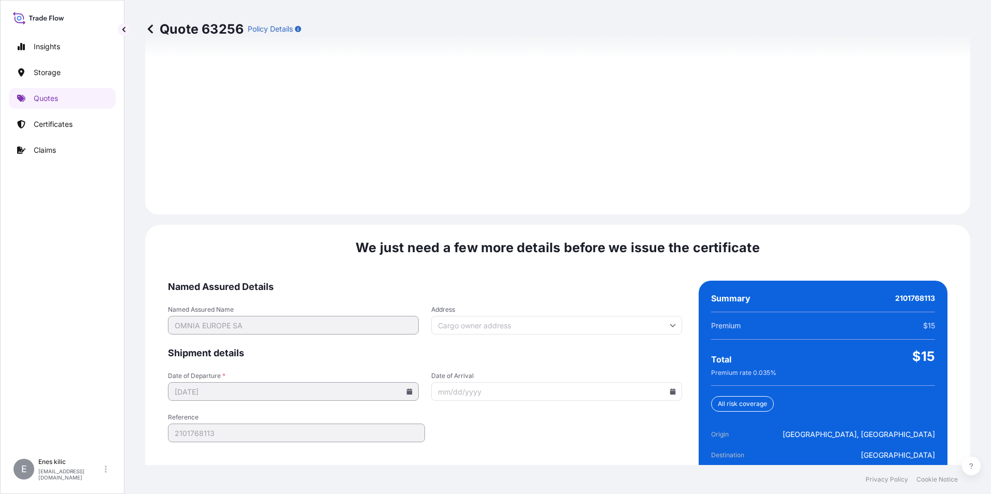
scroll to position [1459, 0]
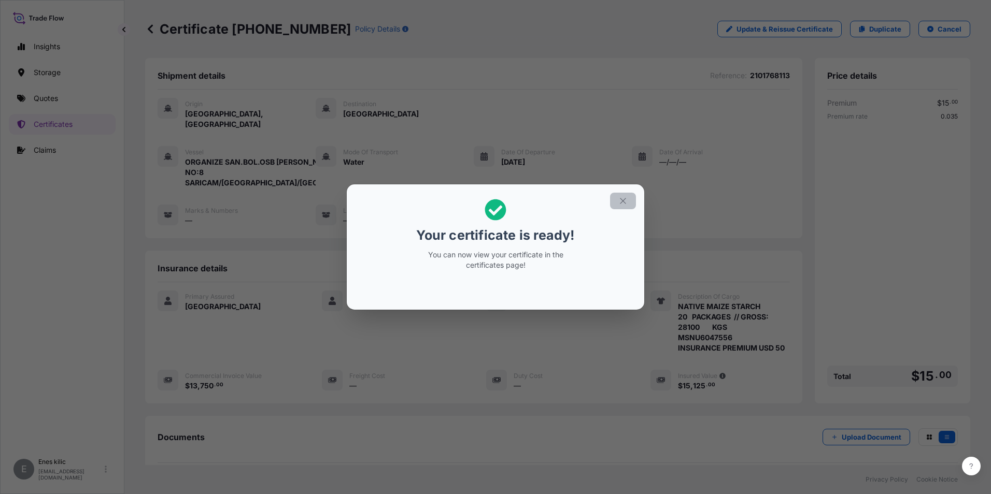
click at [621, 195] on button "button" at bounding box center [623, 201] width 26 height 17
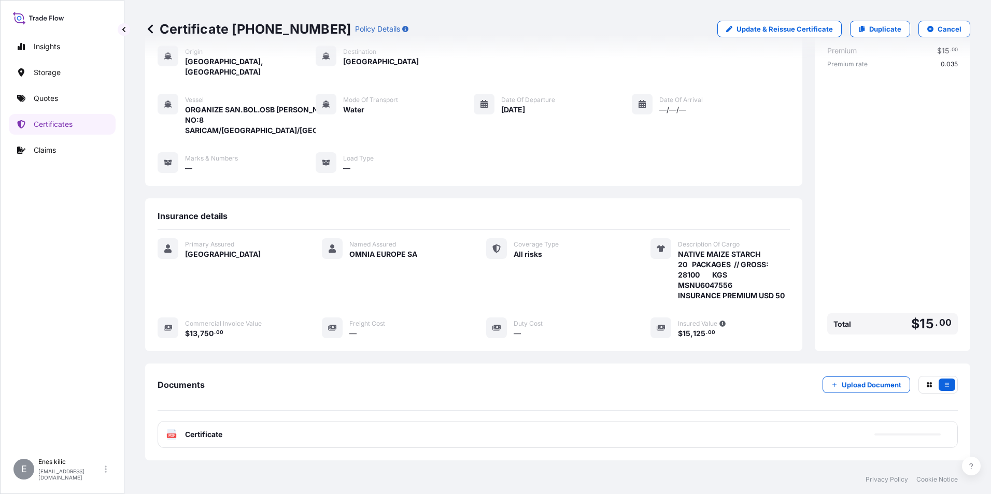
scroll to position [102, 0]
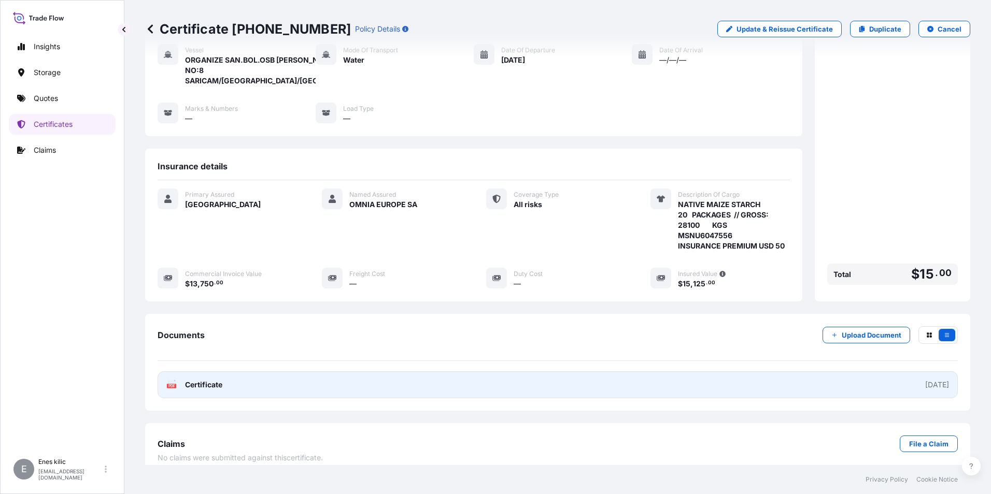
click at [181, 380] on div "PDF Certificate" at bounding box center [194, 385] width 56 height 10
click at [210, 380] on span "Certificate" at bounding box center [203, 385] width 37 height 10
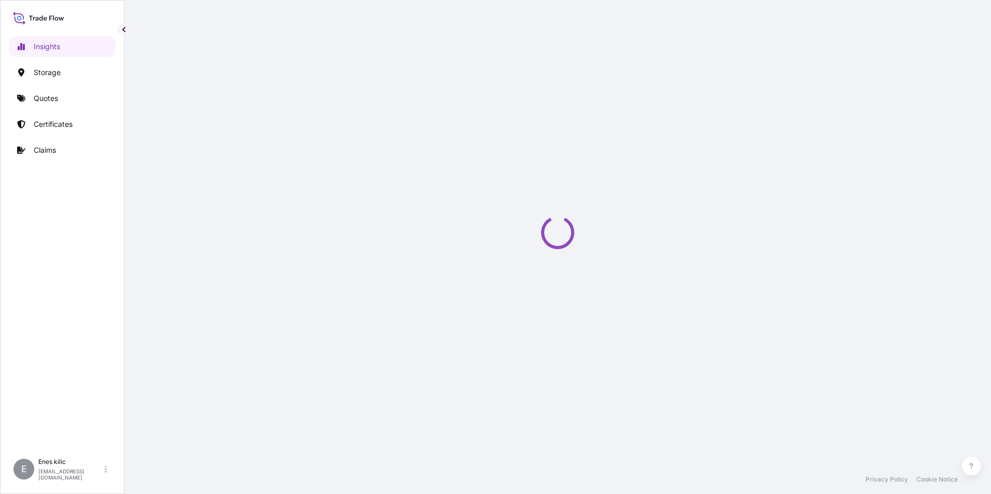
select select "2025"
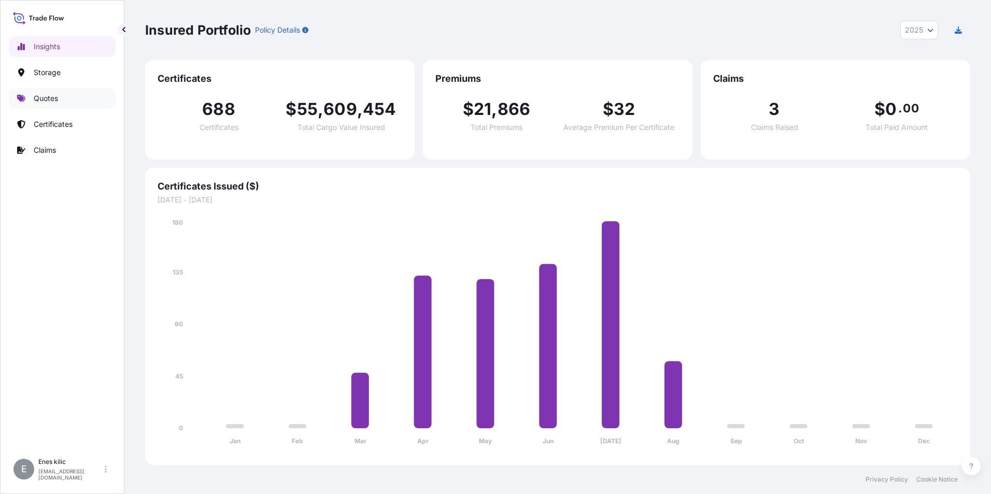
click at [53, 102] on p "Quotes" at bounding box center [46, 98] width 24 height 10
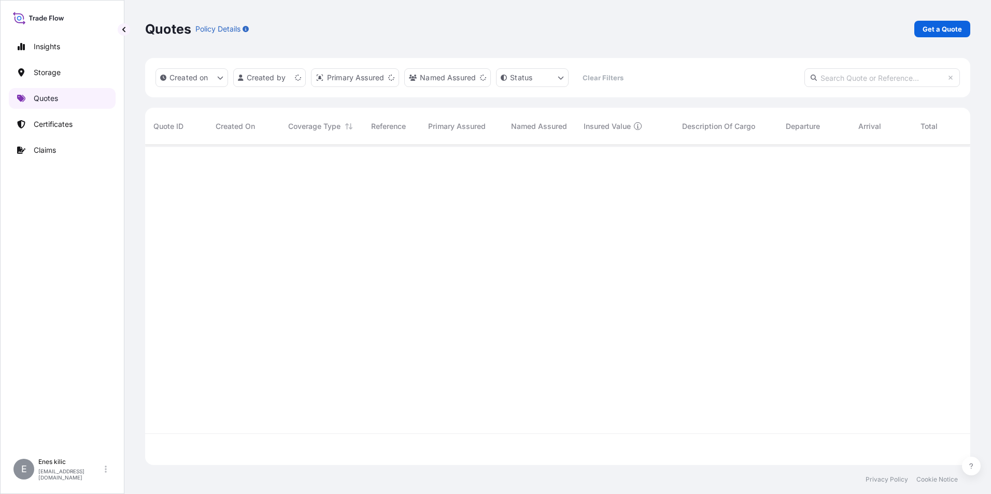
scroll to position [318, 817]
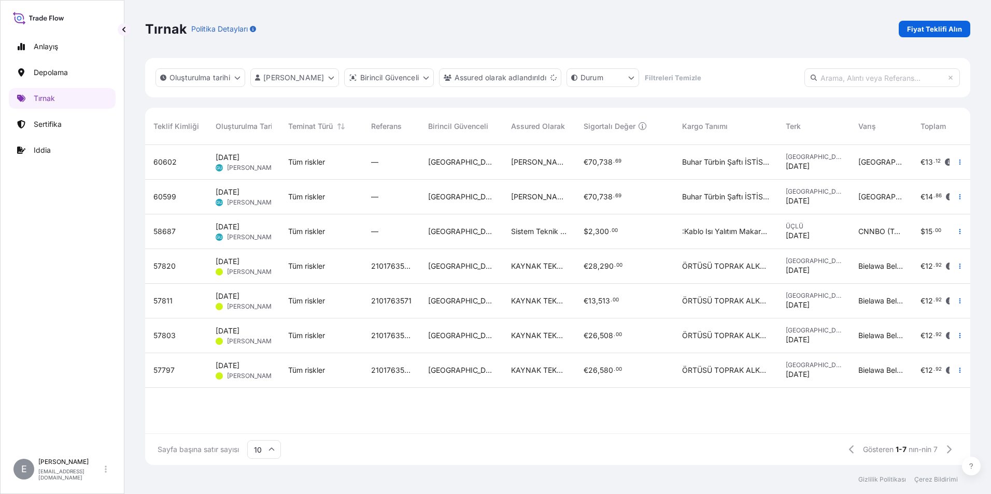
drag, startPoint x: 705, startPoint y: 40, endPoint x: 663, endPoint y: 32, distance: 42.9
click at [662, 32] on div "Tırnak Politika Detayları Fiyat Teklifi Alın" at bounding box center [557, 29] width 825 height 17
click at [926, 37] on link "Fiyat Teklifi Alın" at bounding box center [935, 29] width 72 height 17
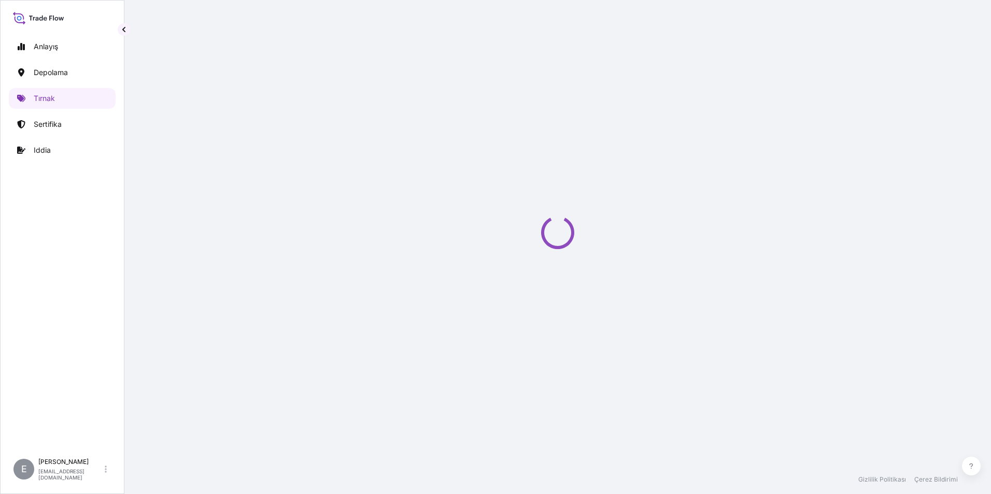
select select "Water"
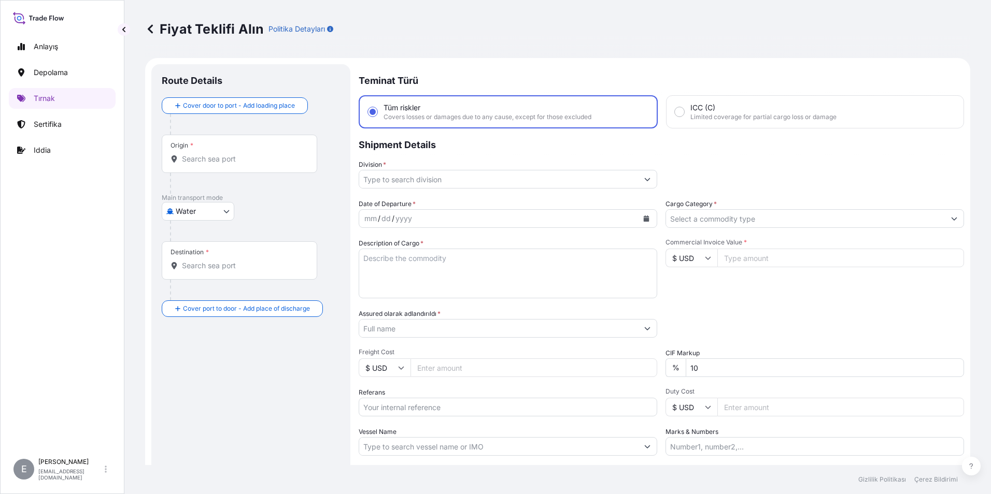
scroll to position [17, 0]
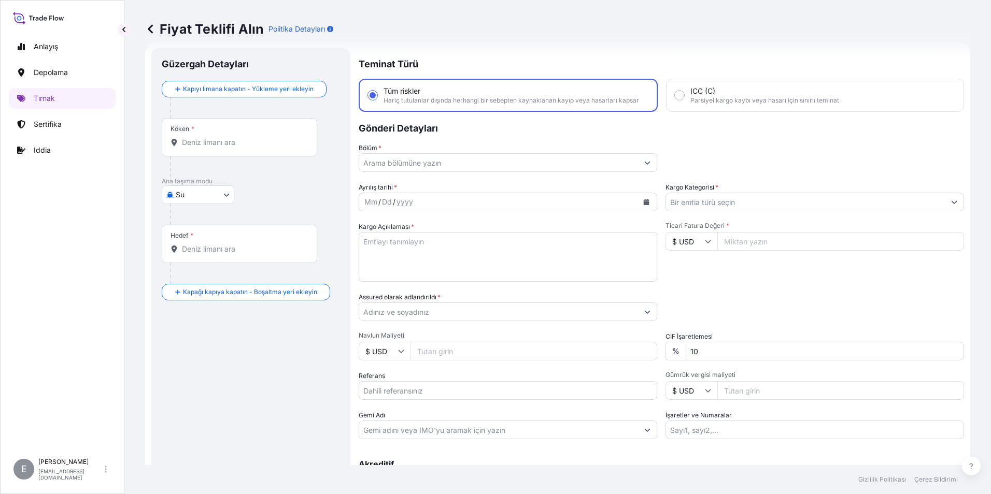
click at [594, 23] on div "Fiyat Teklifi Alın Politika Detayları" at bounding box center [557, 29] width 825 height 17
drag, startPoint x: 594, startPoint y: 23, endPoint x: 583, endPoint y: 11, distance: 16.9
drag, startPoint x: 583, startPoint y: 11, endPoint x: 918, endPoint y: 25, distance: 336.1
click at [918, 25] on div "Fiyat Teklifi Alın Politika Detayları" at bounding box center [557, 29] width 825 height 17
click at [814, 30] on div "Fiyat Teklifi Alın Politika Detayları" at bounding box center [557, 29] width 825 height 17
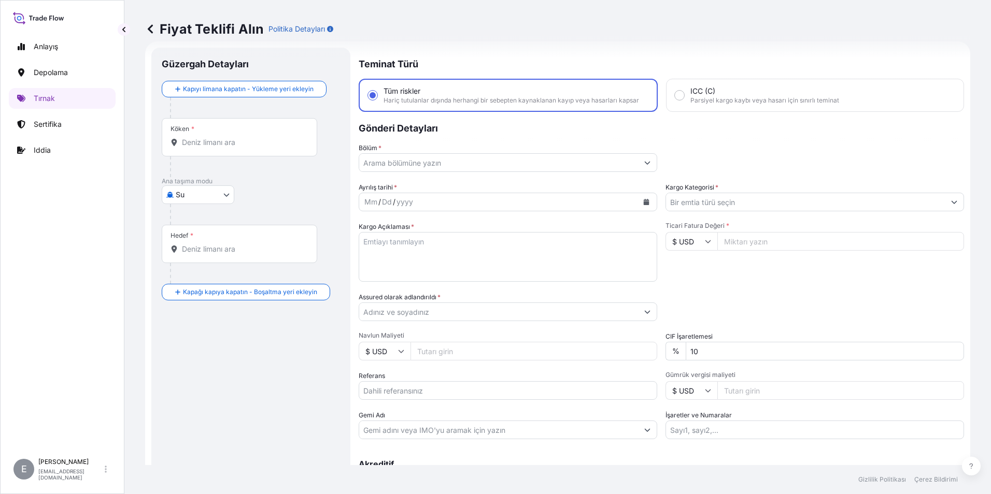
drag, startPoint x: 813, startPoint y: 30, endPoint x: 784, endPoint y: 36, distance: 29.8
click at [792, 37] on div "Fiyat Teklifi Alın Politika Detayları" at bounding box center [557, 29] width 825 height 58
click at [243, 143] on input "Köken *" at bounding box center [243, 142] width 122 height 10
click at [258, 208] on div at bounding box center [255, 214] width 170 height 21
drag, startPoint x: 830, startPoint y: 24, endPoint x: 632, endPoint y: 44, distance: 198.5
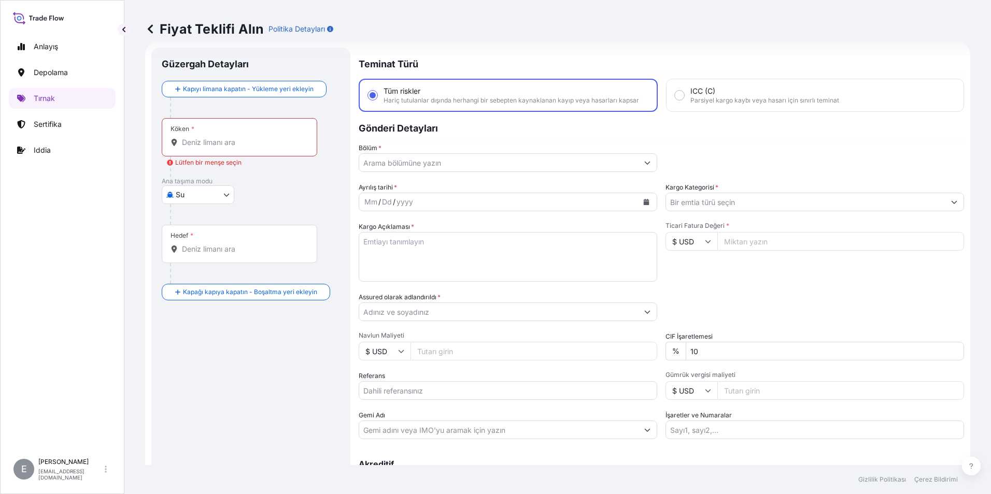
click at [632, 44] on div "Fiyat Teklifi Alın Politika Detayları" at bounding box center [557, 29] width 825 height 58
click at [221, 135] on div "Köken *" at bounding box center [239, 137] width 155 height 38
click at [221, 137] on input "Köken * Lütfen bir menşe seçin" at bounding box center [243, 142] width 122 height 10
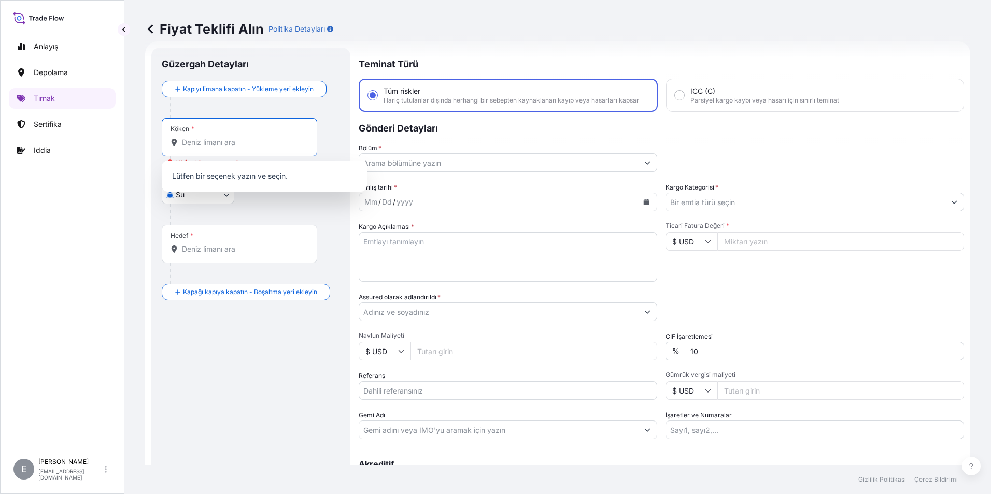
click at [276, 136] on div "Köken *" at bounding box center [239, 137] width 155 height 38
click at [276, 137] on input "Köken * Lütfen bir menşe seçin" at bounding box center [243, 142] width 122 height 10
click at [218, 197] on body "0 seçenek mevcuttur. 0 seçenek mevcuttur. Anlayış Depolama Tırnak Sertifika Idd…" at bounding box center [495, 247] width 991 height 494
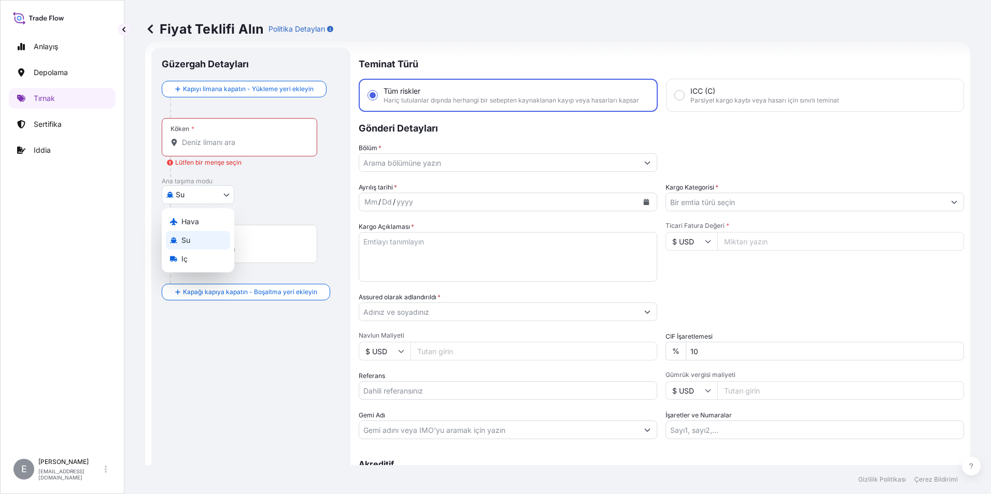
click at [202, 239] on div "Su" at bounding box center [198, 240] width 64 height 19
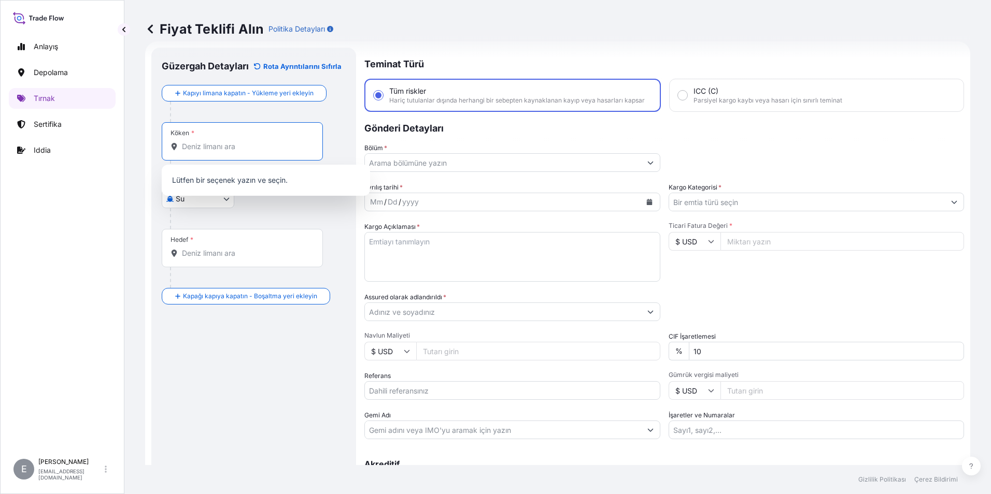
click at [212, 151] on input "Köken *" at bounding box center [246, 146] width 128 height 10
click at [839, 42] on div "Fiyat Teklifi Alın Politika Detayları" at bounding box center [557, 29] width 825 height 58
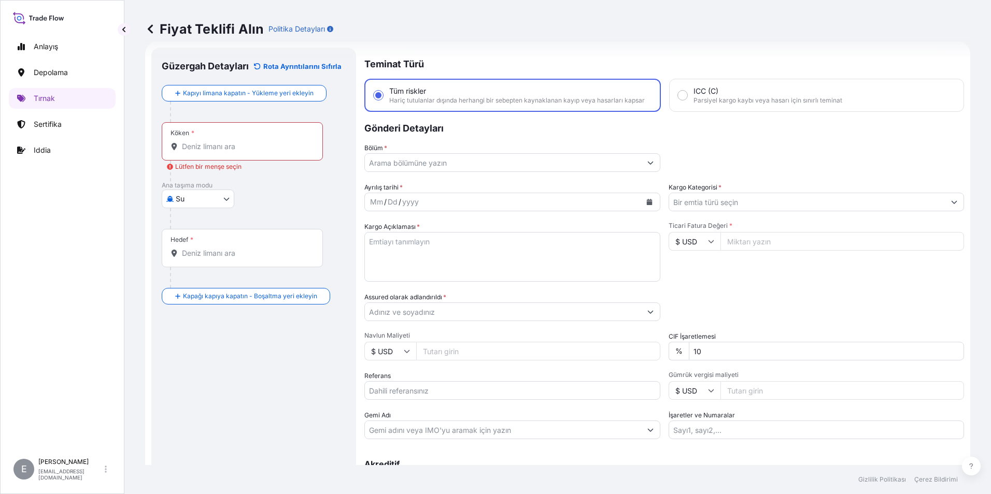
click at [416, 36] on div "Fiyat Teklifi Alın Politika Detayları" at bounding box center [557, 29] width 825 height 17
click at [417, 36] on div "Fiyat Teklifi Alın Politika Detayları" at bounding box center [557, 29] width 825 height 17
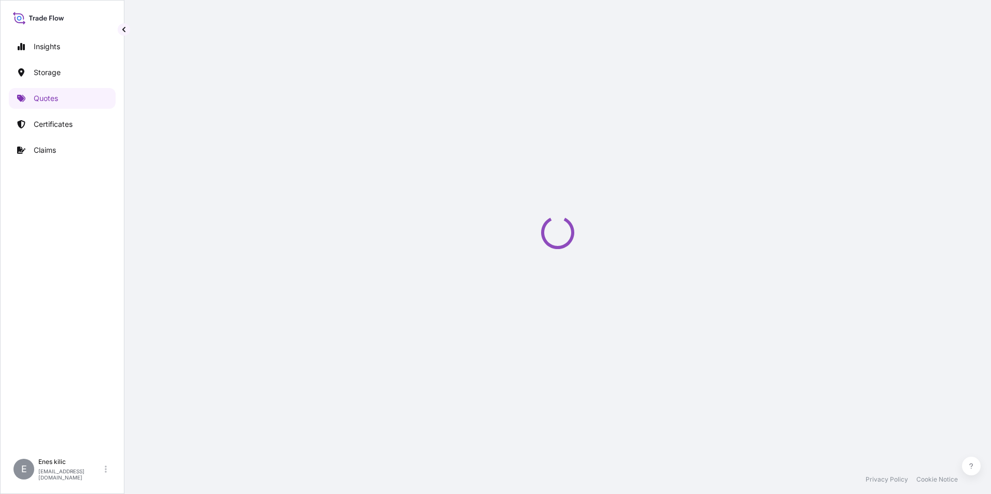
select select "Water"
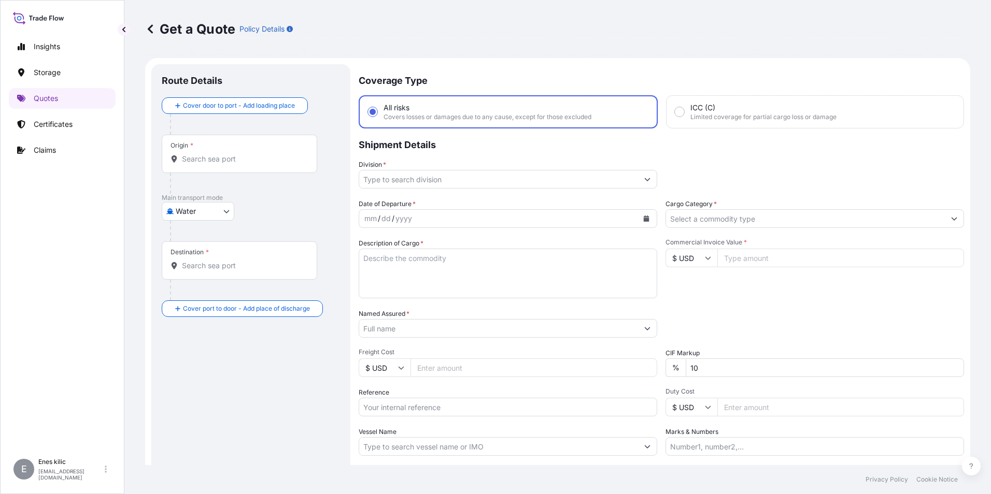
scroll to position [17, 0]
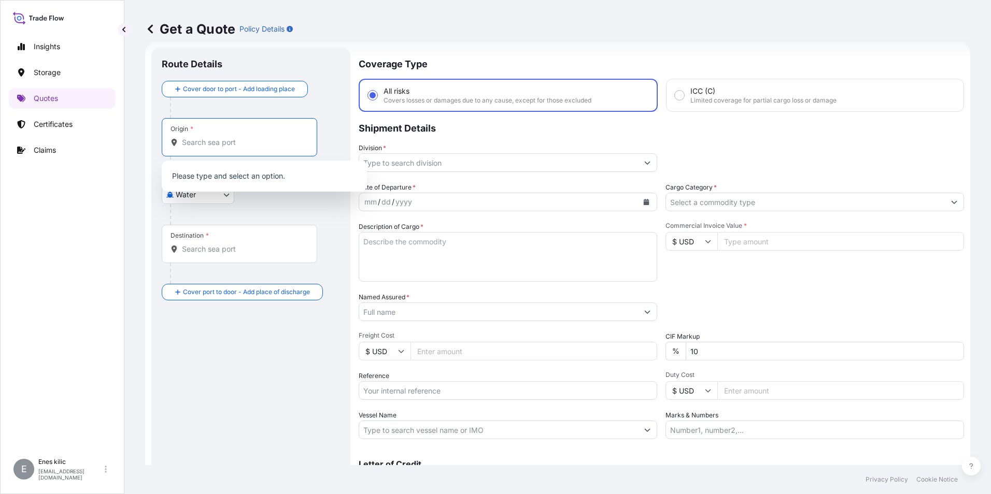
click at [224, 144] on input "Origin *" at bounding box center [243, 142] width 122 height 10
click at [442, 130] on p "Shipment Details" at bounding box center [661, 127] width 605 height 31
click at [217, 146] on input "Origin * Please select an origin" at bounding box center [243, 142] width 122 height 10
click at [222, 138] on input "Origin * Please select an origin" at bounding box center [243, 142] width 122 height 10
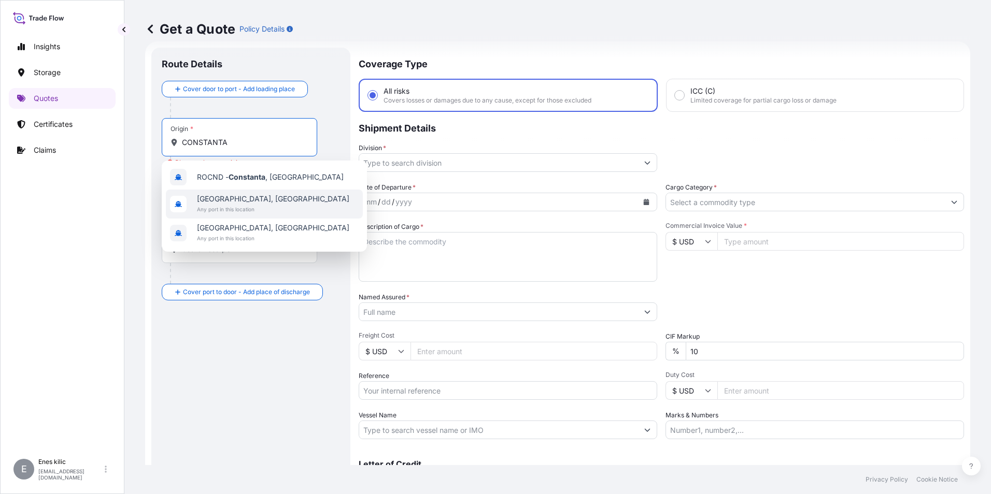
click at [250, 197] on span "[GEOGRAPHIC_DATA], [GEOGRAPHIC_DATA]" at bounding box center [273, 199] width 152 height 10
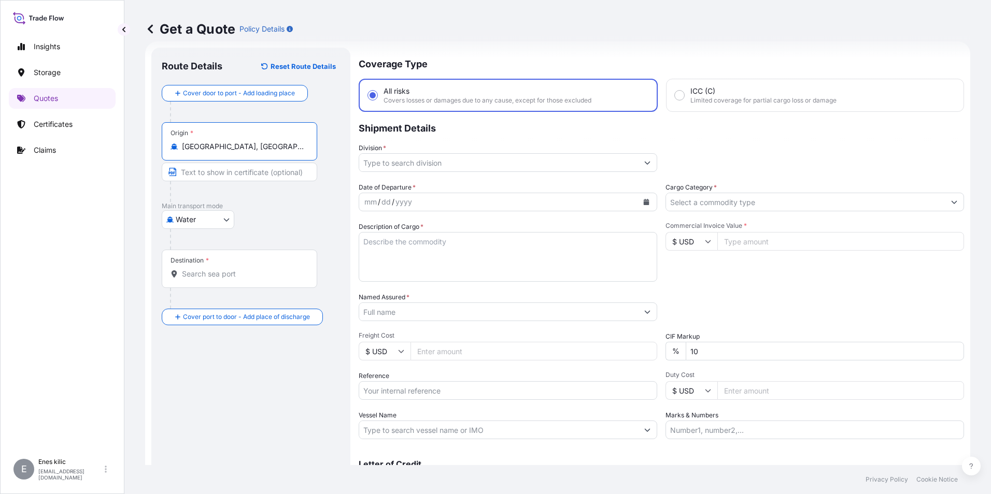
type input "[GEOGRAPHIC_DATA], [GEOGRAPHIC_DATA]"
click at [231, 270] on input "Destination *" at bounding box center [243, 274] width 122 height 10
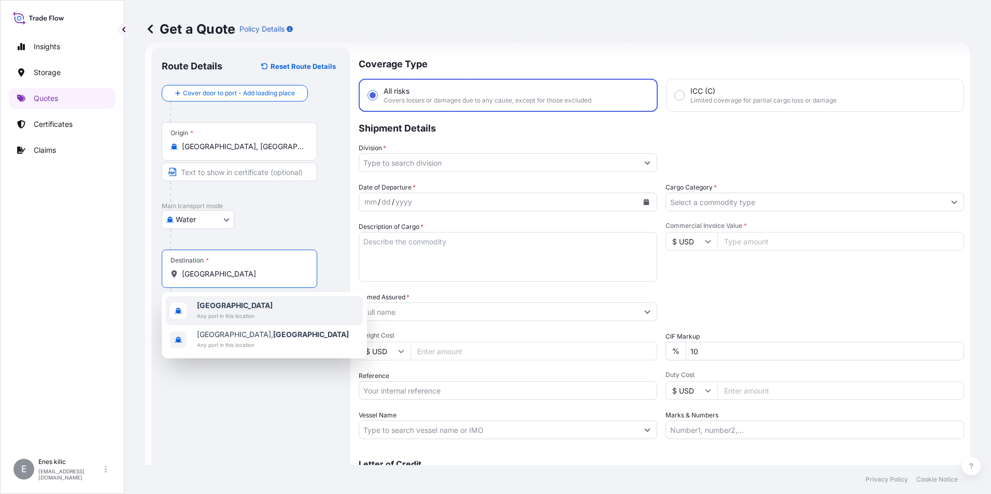
click at [248, 308] on span "[GEOGRAPHIC_DATA]" at bounding box center [235, 306] width 76 height 10
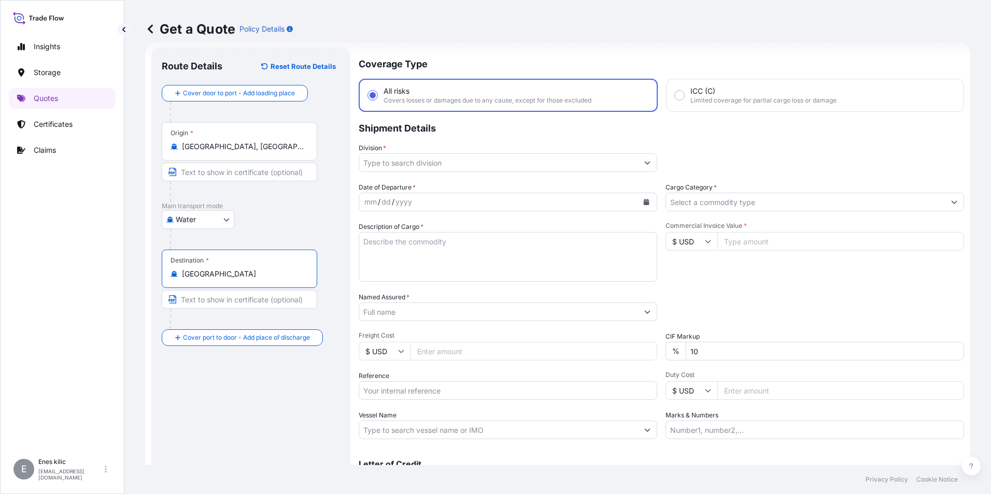
type input "[GEOGRAPHIC_DATA]"
click at [347, 196] on div "Route Details Reset Route Details Cover door to port - Add loading place Place …" at bounding box center [250, 282] width 199 height 469
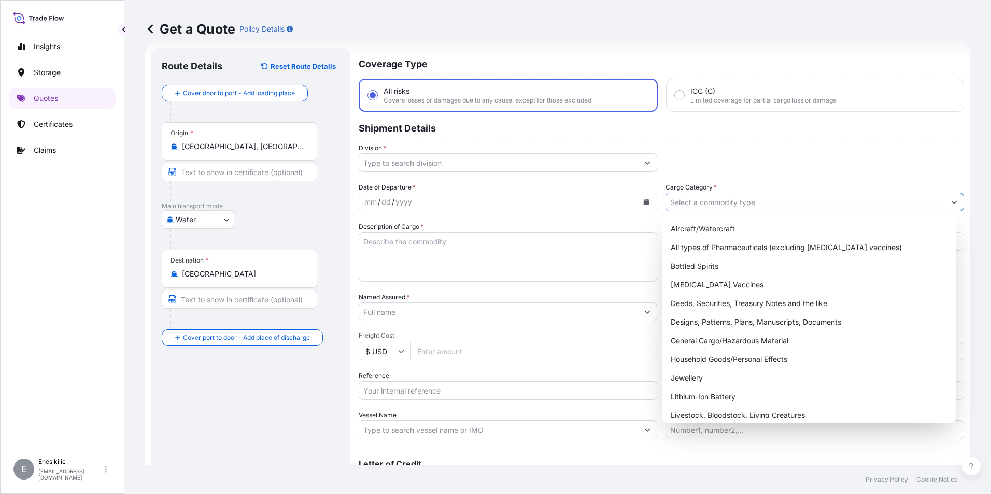
click at [721, 206] on input "Cargo Category *" at bounding box center [805, 202] width 279 height 19
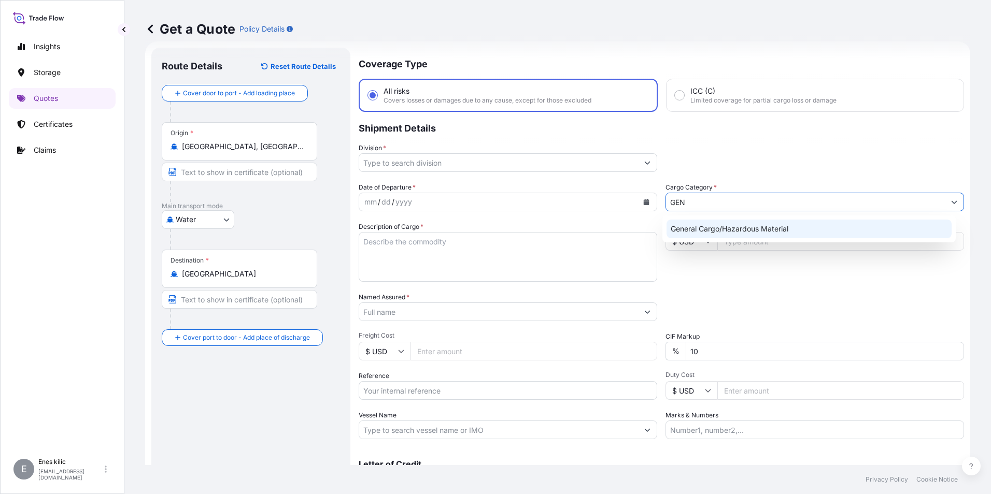
click at [725, 226] on div "General Cargo/Hazardous Material" at bounding box center [809, 229] width 286 height 19
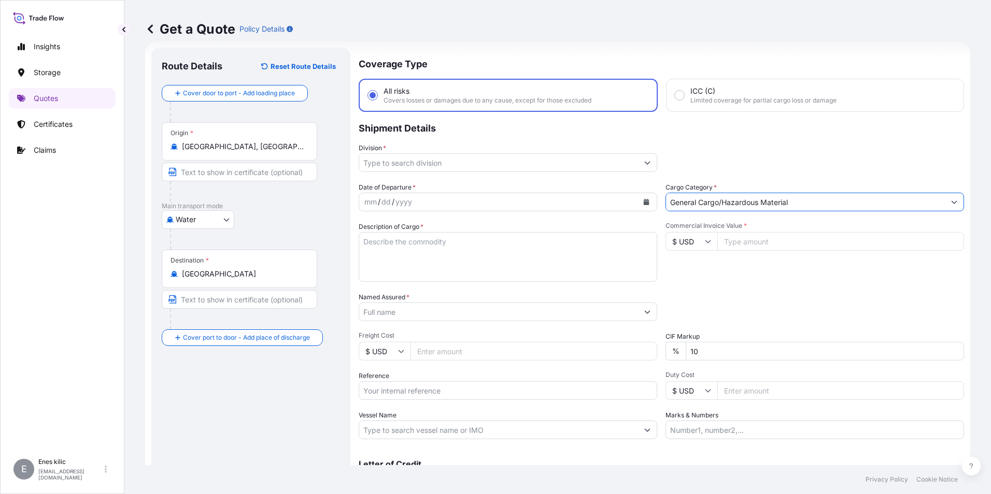
type input "General Cargo/Hazardous Material"
click at [506, 164] on input "Division *" at bounding box center [498, 162] width 279 height 19
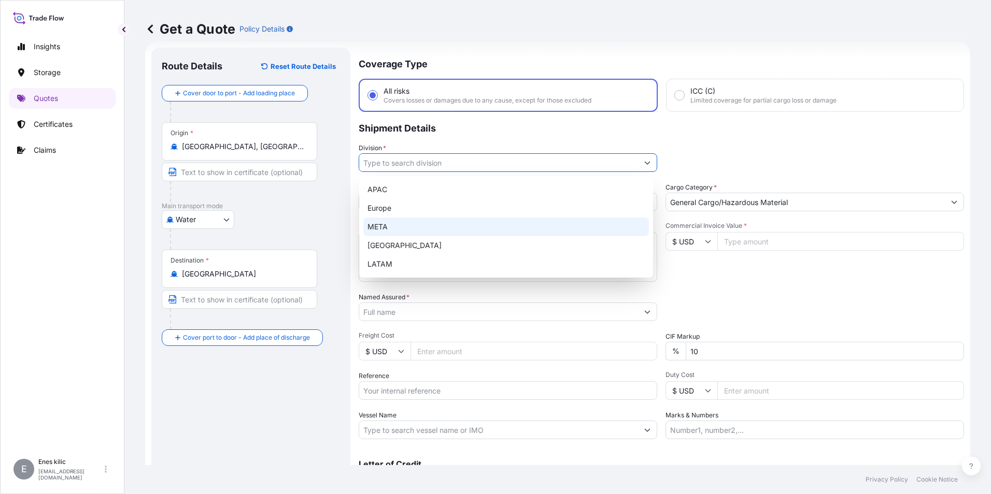
click at [469, 228] on div "META" at bounding box center [506, 227] width 286 height 19
type input "META"
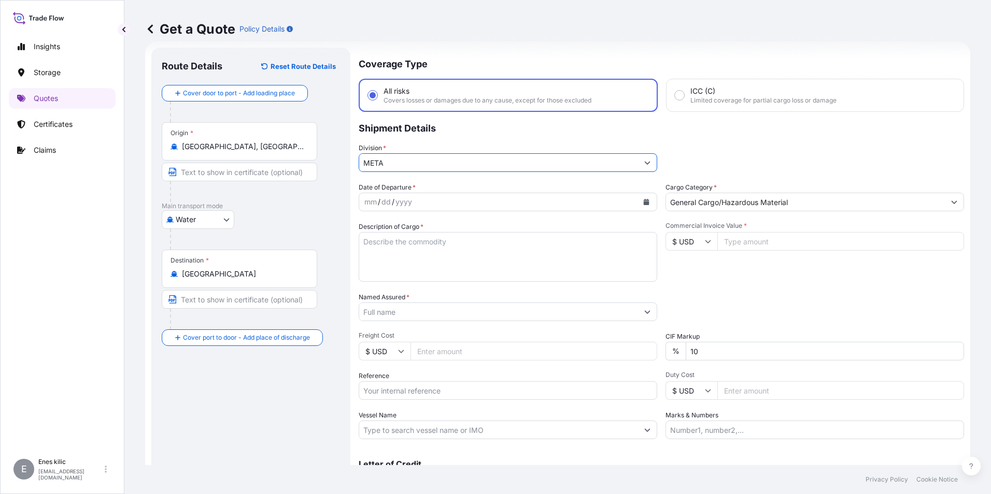
click at [416, 180] on div "Coverage Type All risks Covers losses or damages due to any cause, except for t…" at bounding box center [661, 282] width 605 height 469
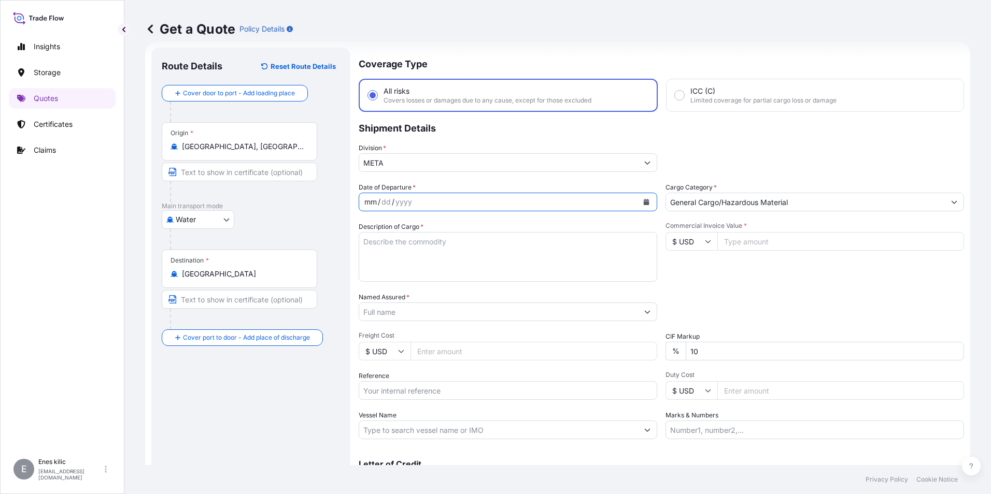
click at [368, 203] on div "mm" at bounding box center [370, 202] width 15 height 12
click at [374, 201] on div "mm" at bounding box center [370, 202] width 15 height 12
click at [645, 199] on icon "Calendar" at bounding box center [646, 202] width 6 height 6
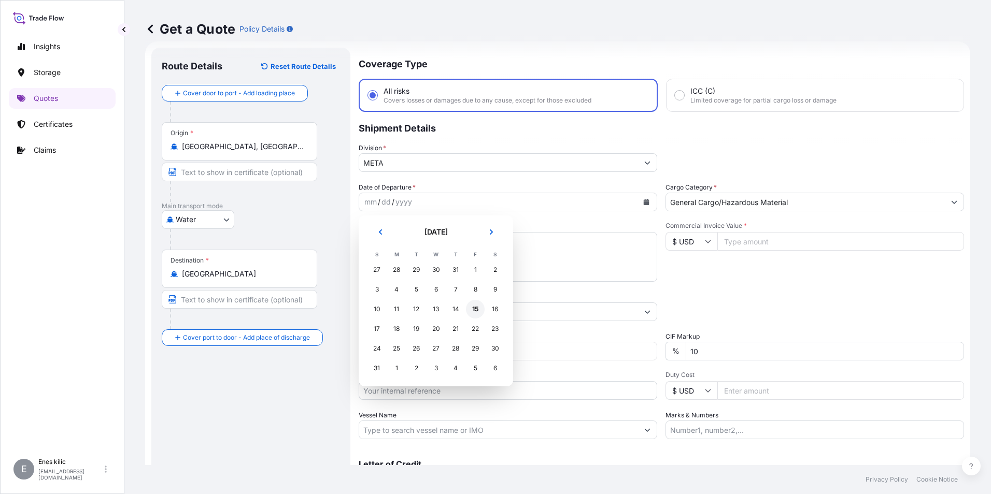
click at [474, 306] on div "15" at bounding box center [475, 309] width 19 height 19
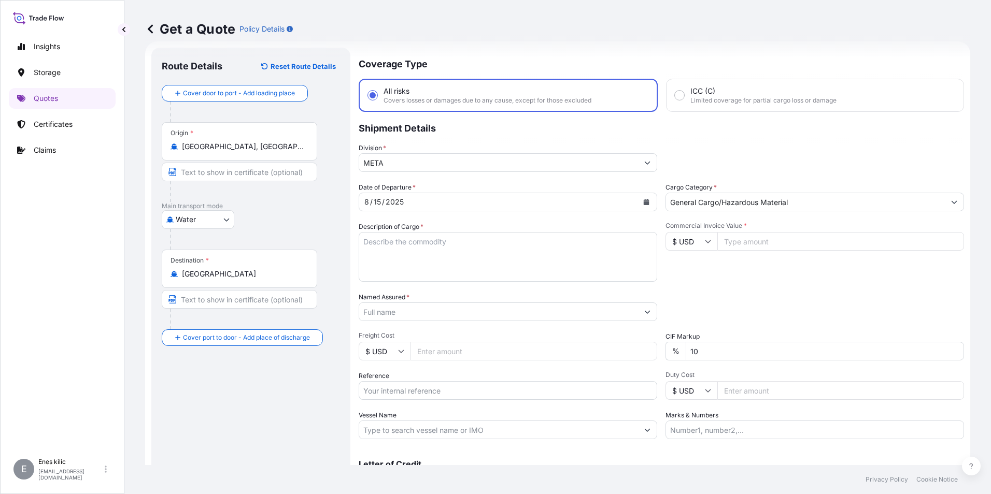
click at [419, 224] on label "Description of Cargo *" at bounding box center [391, 227] width 65 height 10
click at [419, 232] on textarea "Description of Cargo *" at bounding box center [508, 257] width 299 height 50
click at [416, 240] on textarea "Description of Cargo *" at bounding box center [508, 257] width 299 height 50
click at [410, 240] on textarea "Description of Cargo *" at bounding box center [508, 257] width 299 height 50
paste textarea "NATIVE MAIZE STARCH"
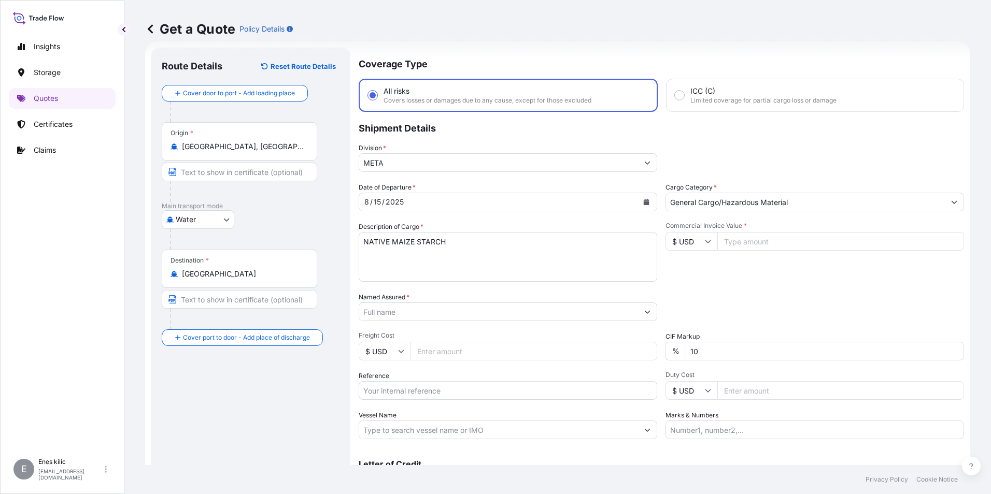
click at [456, 242] on textarea "NATIVE MAIZE STARCH" at bounding box center [508, 257] width 299 height 50
paste textarea "20 PACKAGES // GROSS: 28100 KGS"
click at [527, 245] on textarea "NATIVE MAIZE STARCH 20 PACKAGES // GROSS: 28100 KGS" at bounding box center [508, 257] width 299 height 50
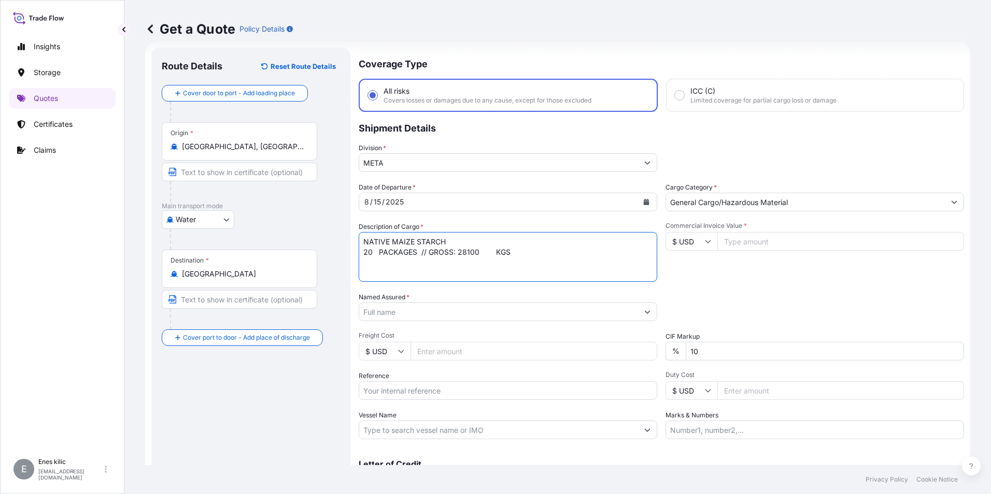
click at [528, 252] on textarea "NATIVE MAIZE STARCH 20 PACKAGES // GROSS: 28100 KGS" at bounding box center [508, 257] width 299 height 50
paste textarea "MSNU8744987"
type textarea "NATIVE MAIZE STARCH 20 PACKAGES // GROSS: 28100 KGS MSNU8744987 INSURANCE PREMI…"
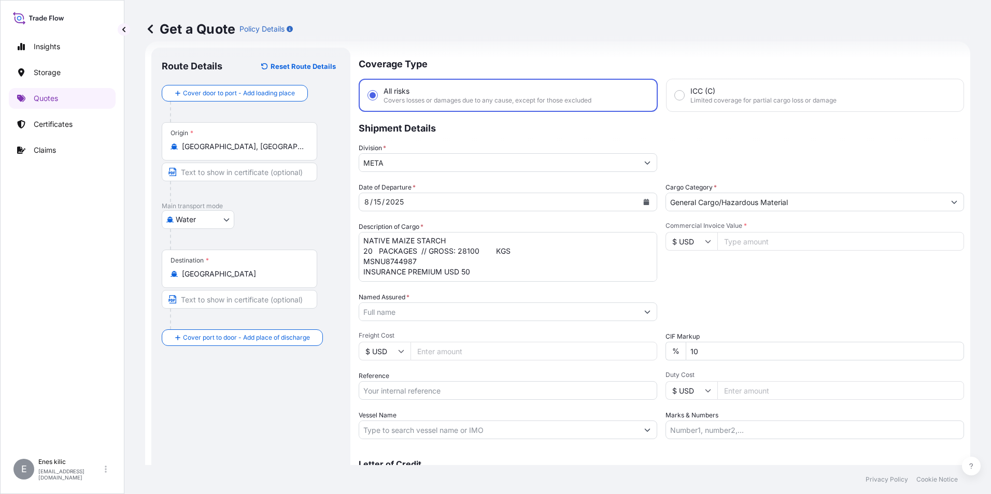
click at [800, 244] on input "Commercial Invoice Value *" at bounding box center [840, 241] width 247 height 19
type input "14025"
click at [450, 315] on input "Named Assured *" at bounding box center [498, 312] width 279 height 19
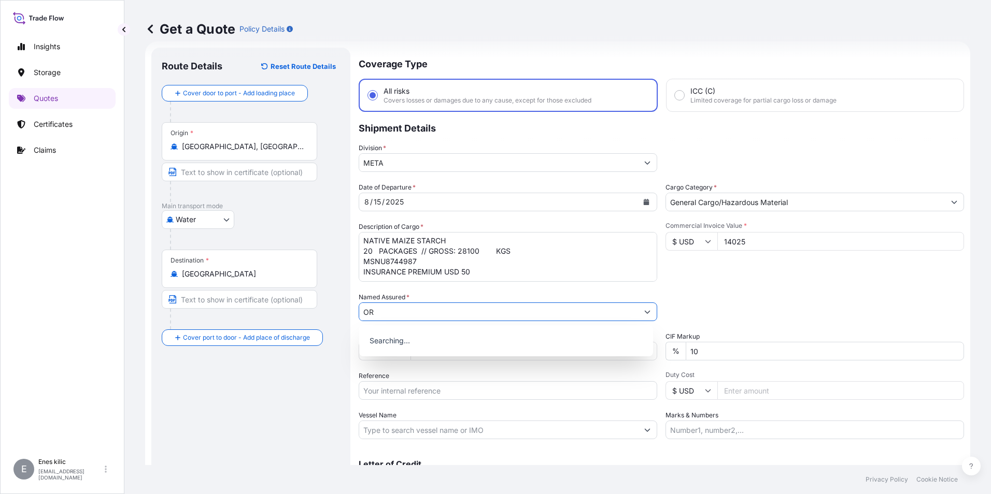
type input "O"
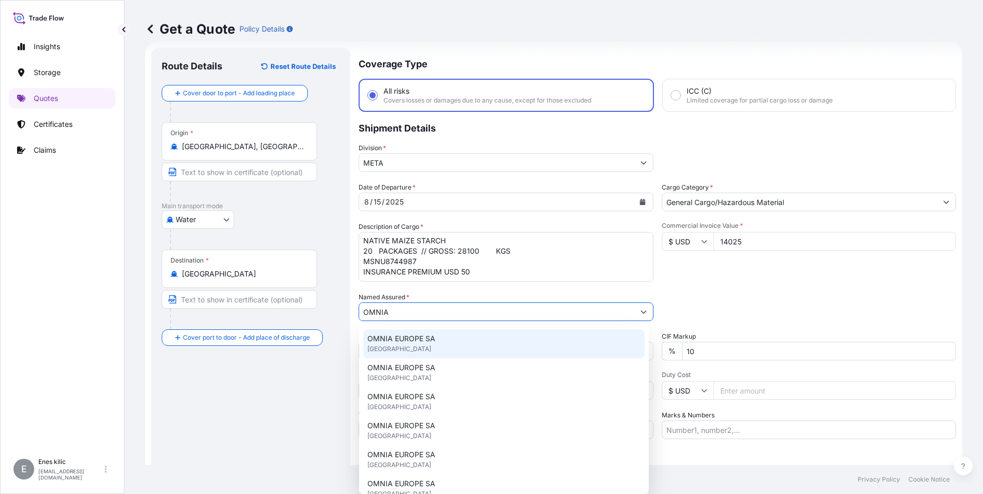
click at [421, 338] on span "OMNIA EUROPE SA" at bounding box center [401, 339] width 68 height 10
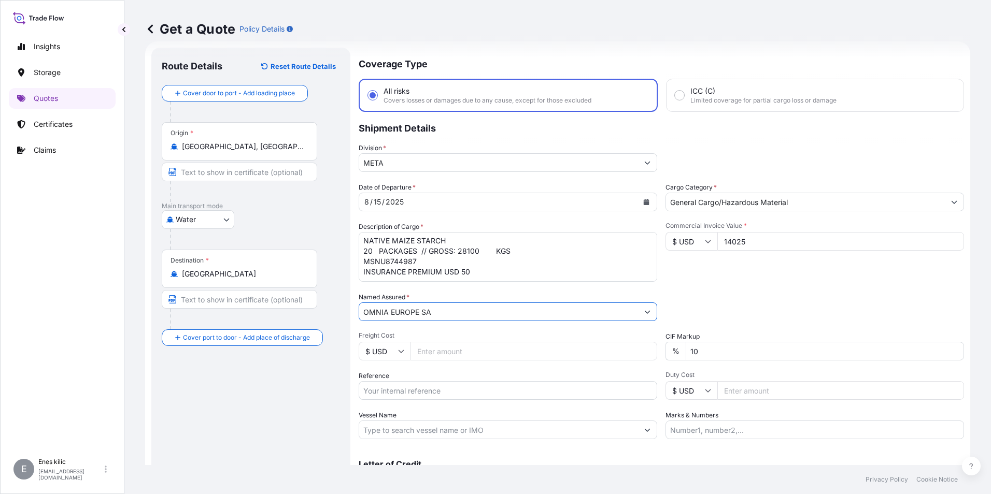
scroll to position [68, 0]
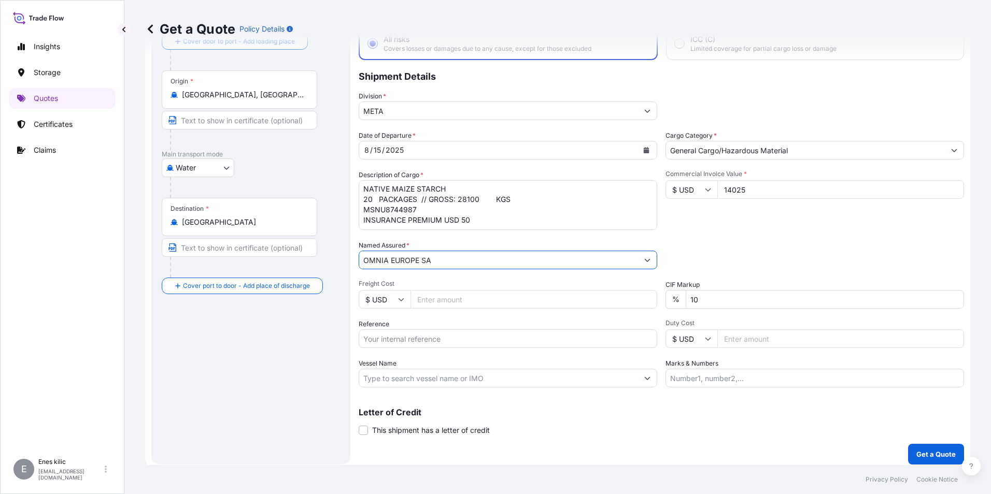
type input "OMNIA EUROPE SA"
click at [441, 335] on input "Reference" at bounding box center [508, 339] width 299 height 19
click at [414, 334] on input "Reference" at bounding box center [508, 339] width 299 height 19
paste input "2101768115"
type input "2101768115"
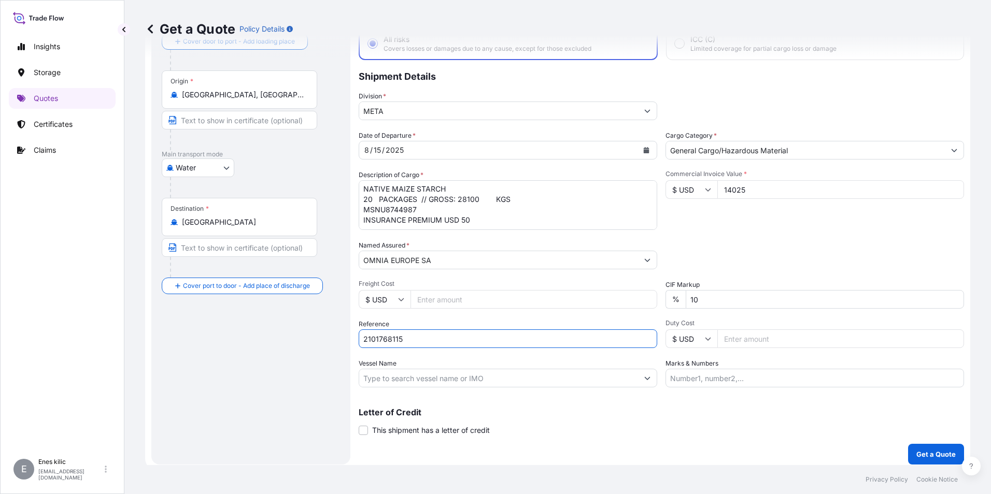
click at [374, 373] on input "Vessel Name" at bounding box center [498, 378] width 279 height 19
click at [441, 375] on input "Vessel Name" at bounding box center [498, 378] width 279 height 19
paste input "ORGANIZE SAN.BOL.OSB [PERSON_NAME] CAD. NO:8 SARICAM/[GEOGRAPHIC_DATA]/[GEOGRAP…"
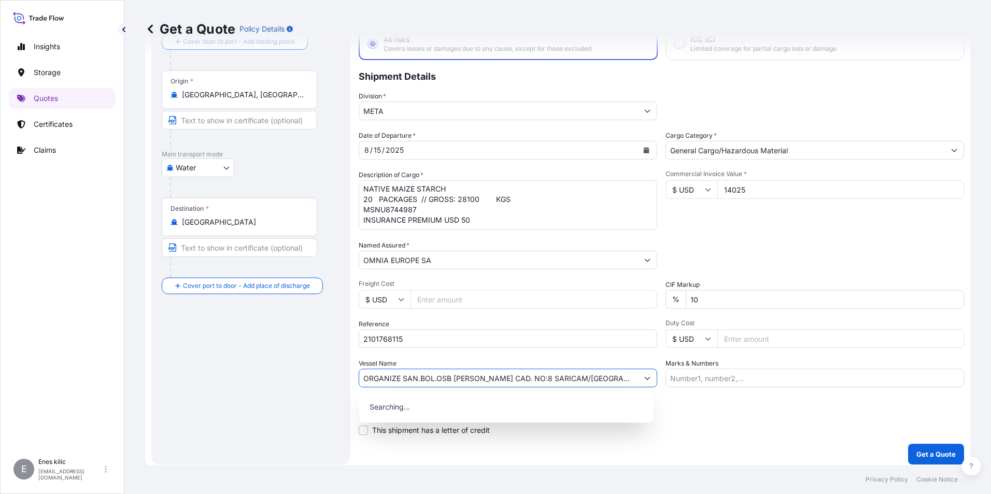
scroll to position [0, 4]
type input "ORGANIZE SAN.BOL.OSB [PERSON_NAME] CAD. NO:8 SARICAM/[GEOGRAPHIC_DATA]/[GEOGRAP…"
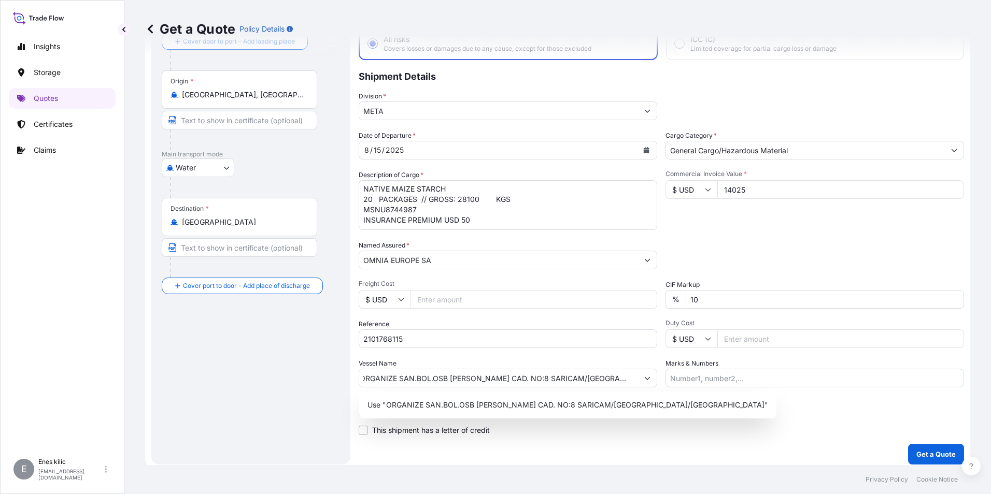
click at [748, 320] on span "Duty Cost" at bounding box center [814, 323] width 299 height 8
click at [748, 330] on input "Duty Cost" at bounding box center [840, 339] width 247 height 19
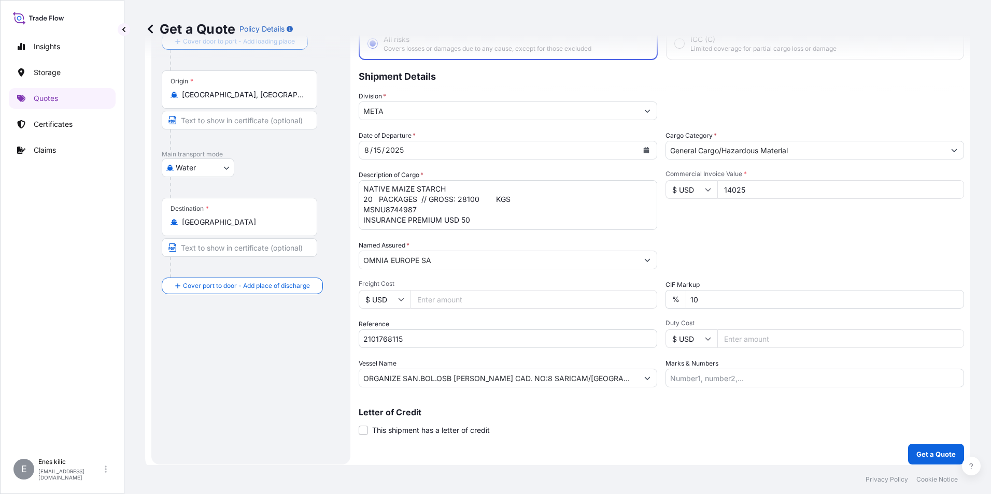
click at [557, 415] on p "Letter of Credit" at bounding box center [661, 412] width 605 height 8
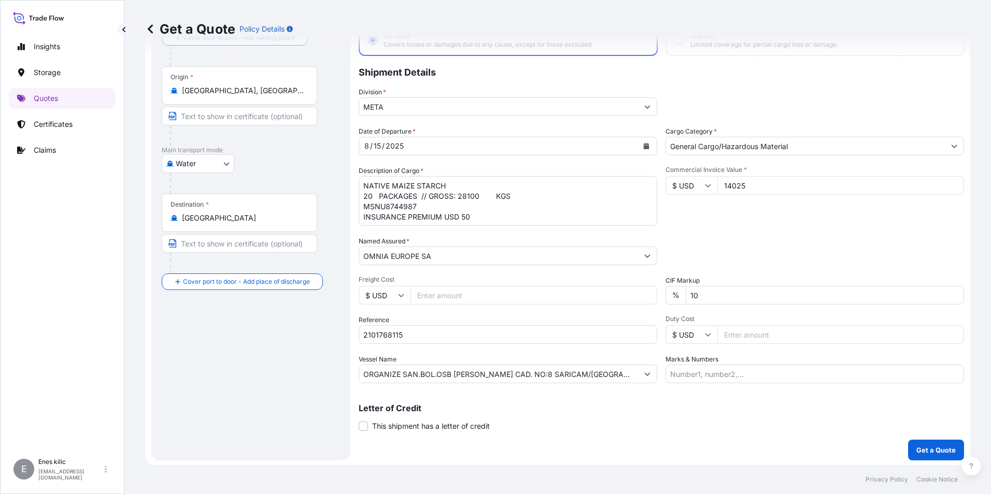
scroll to position [74, 0]
click at [926, 445] on p "Get a Quote" at bounding box center [935, 449] width 39 height 10
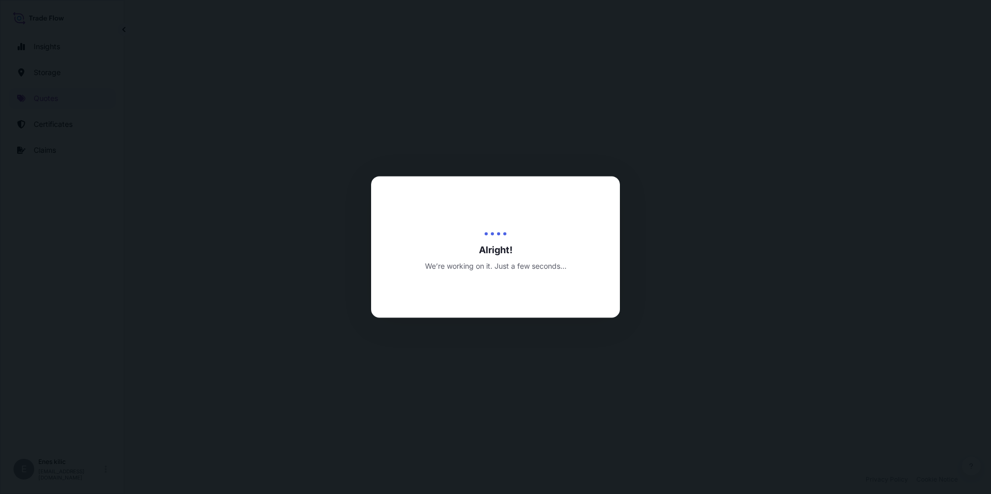
select select "Water"
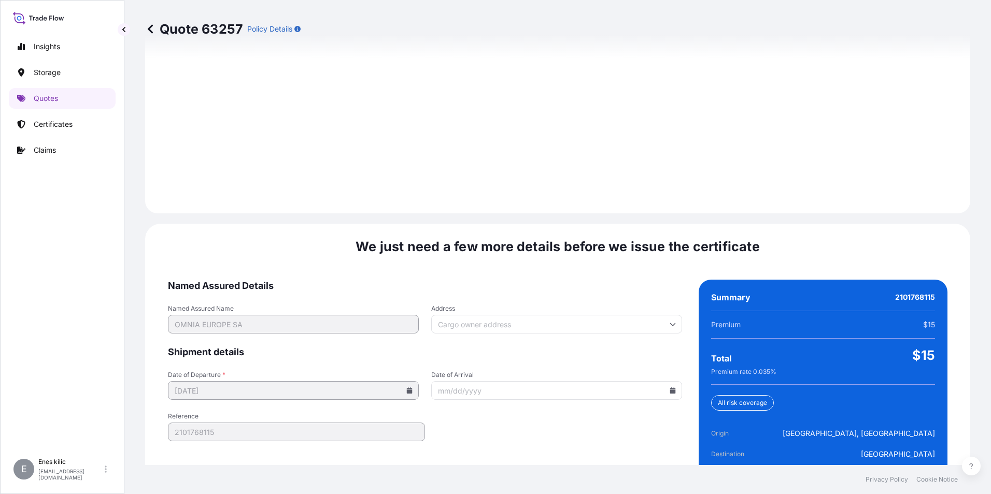
scroll to position [1459, 0]
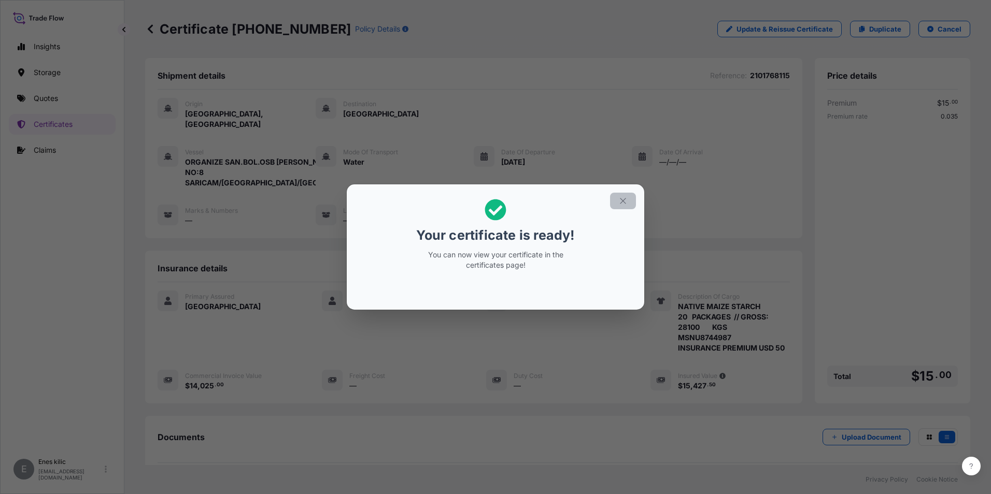
click at [626, 195] on button "button" at bounding box center [623, 201] width 26 height 17
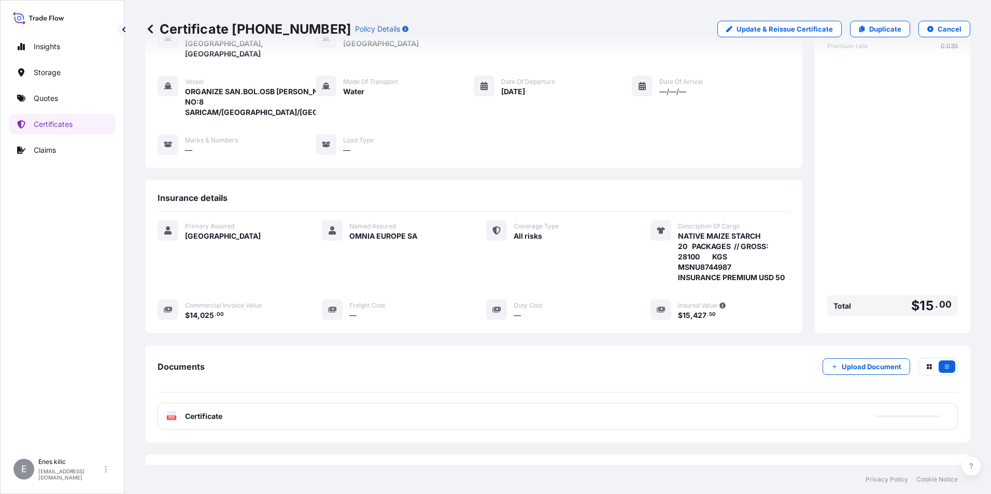
scroll to position [112, 0]
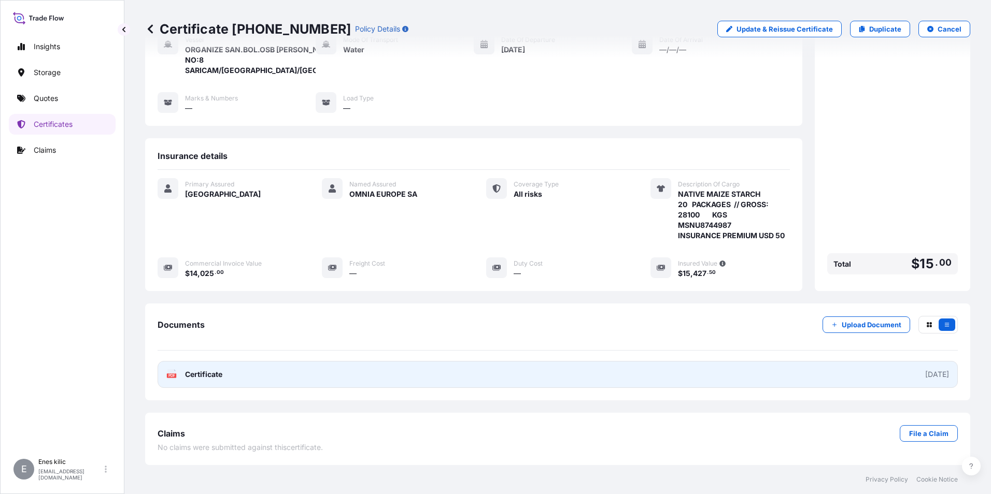
click at [201, 369] on link "PDF Certificate [DATE]" at bounding box center [558, 374] width 800 height 27
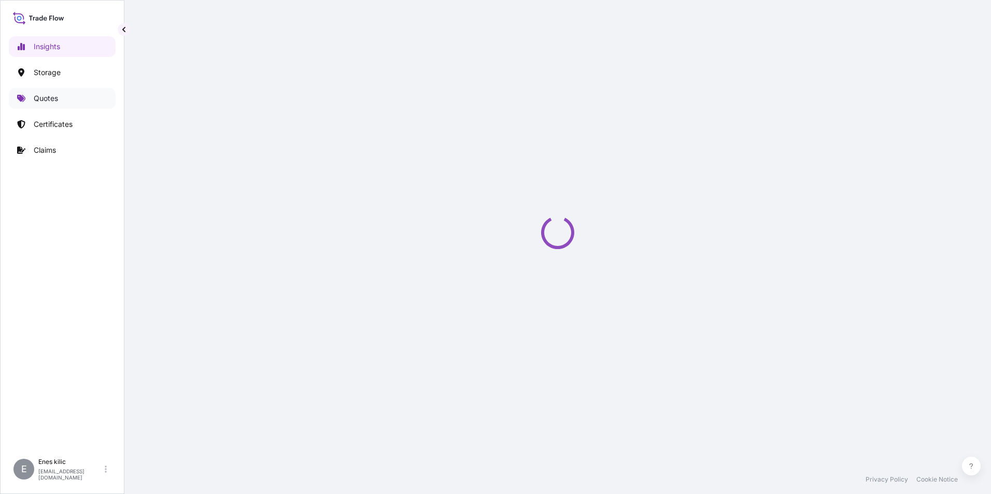
select select "2025"
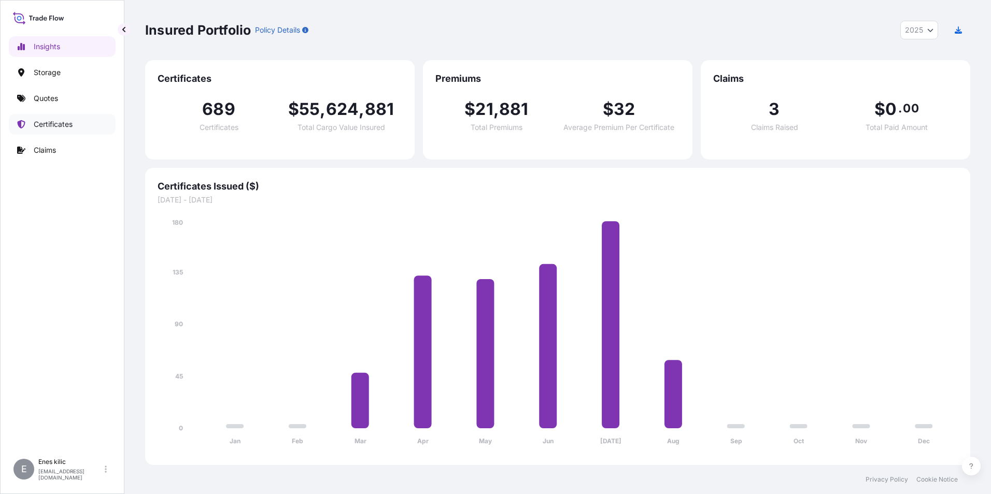
click at [58, 123] on p "Certificates" at bounding box center [53, 124] width 39 height 10
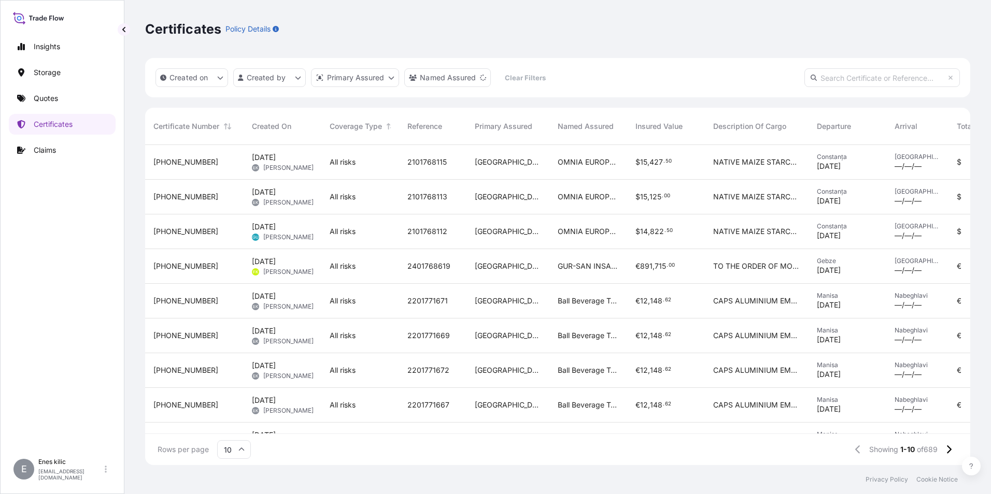
scroll to position [318, 817]
click at [219, 198] on div "[PHONE_NUMBER]" at bounding box center [194, 197] width 82 height 10
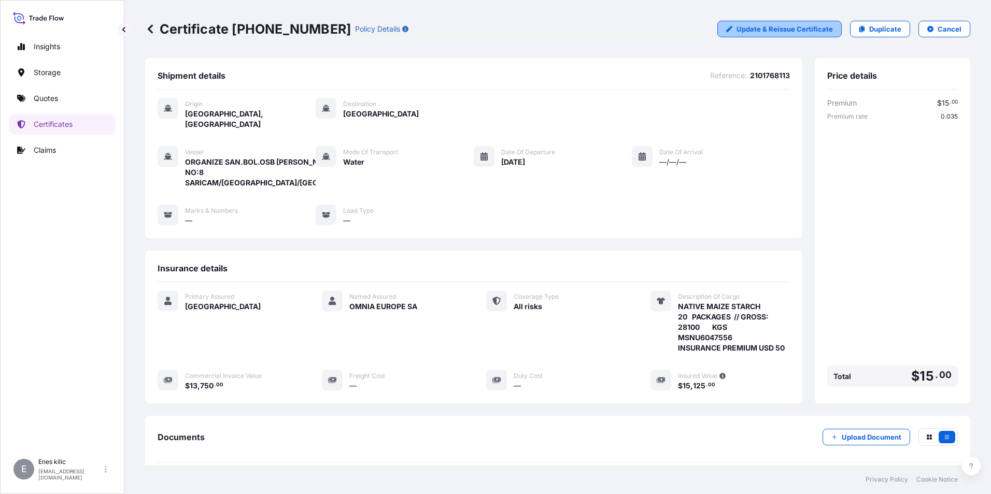
click at [794, 25] on p "Update & Reissue Certificate" at bounding box center [784, 29] width 96 height 10
select select "Water"
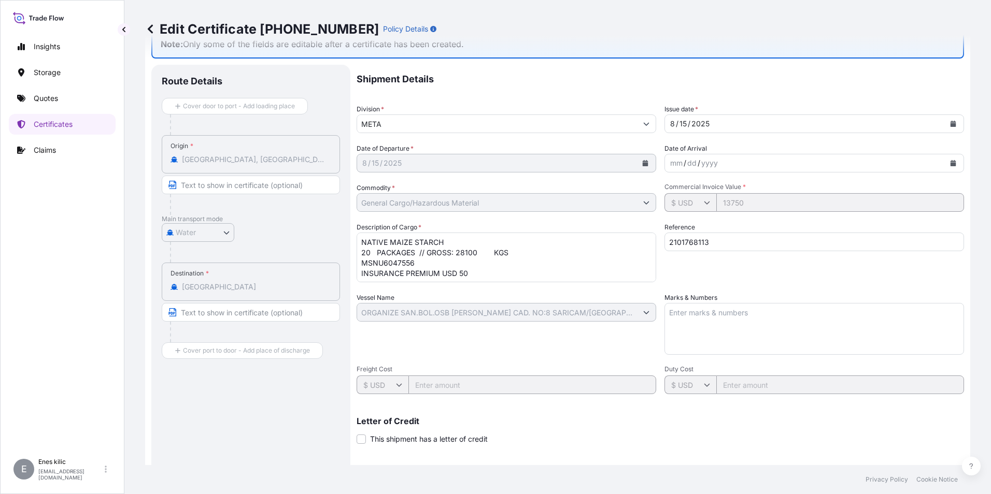
scroll to position [52, 0]
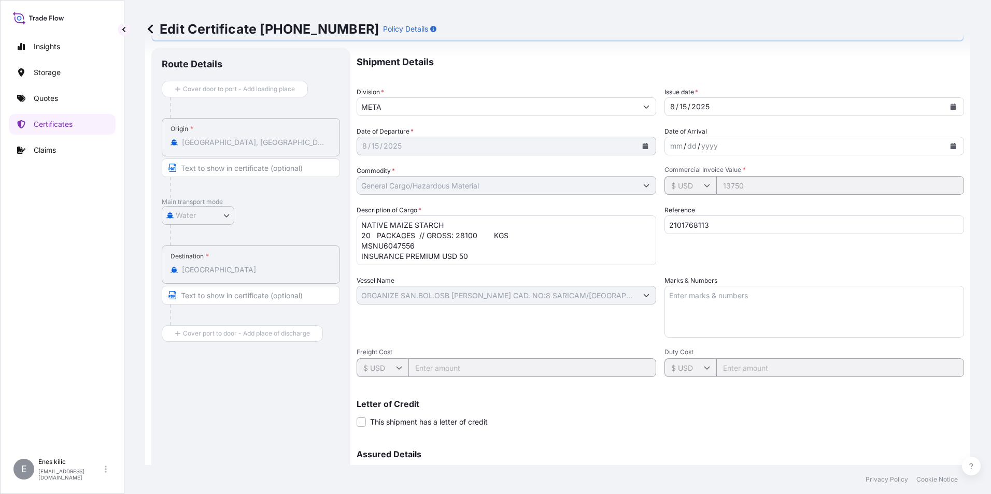
click at [417, 246] on textarea "NATIVE MAIZE STARCH 20 PACKAGES // GROSS: 28100 KGS MSNU6047556 INSURANCE PREMI…" at bounding box center [507, 241] width 300 height 50
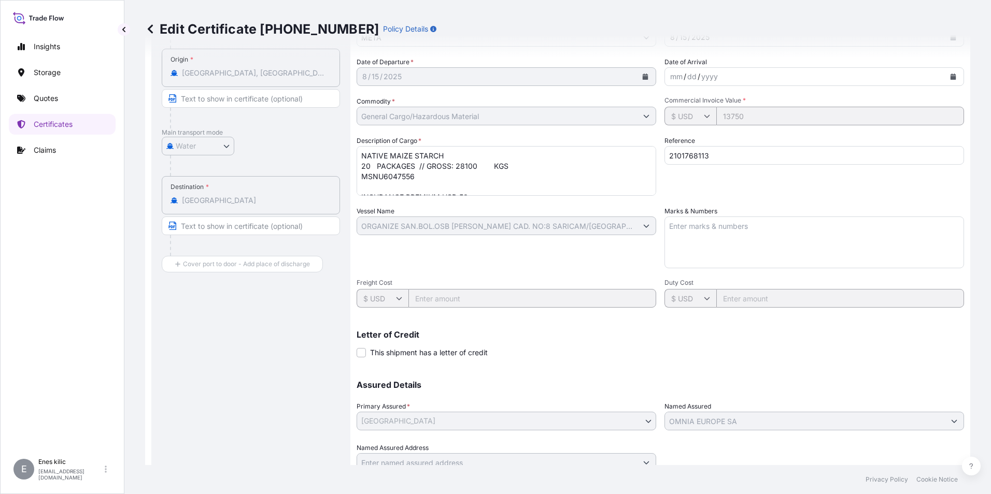
scroll to position [60, 0]
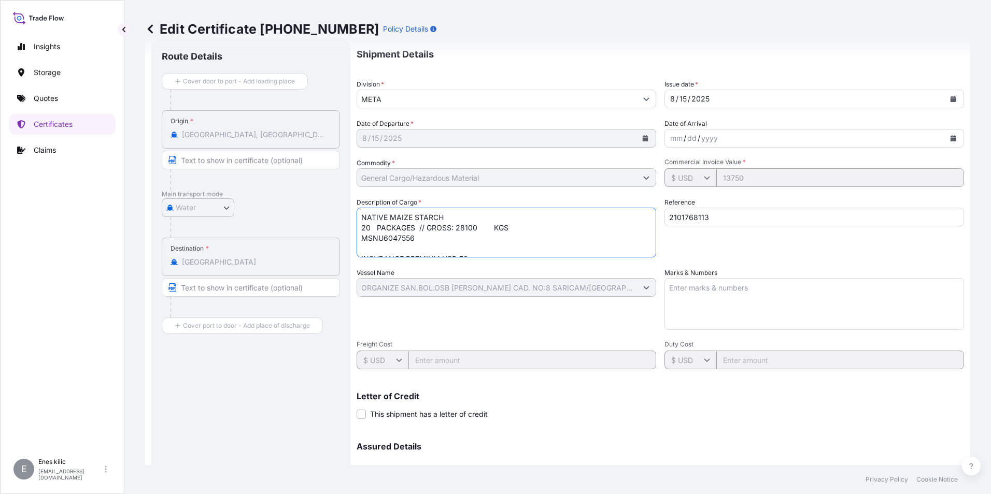
click at [424, 238] on textarea "NATIVE MAIZE STARCH 20 PACKAGES // GROSS: 28100 KGS MSNU6047556 INSURANCE PREMI…" at bounding box center [507, 233] width 300 height 50
paste textarea "INVOICE: OM-000712"
click at [362, 247] on textarea "NATIVE MAIZE STARCH 20 PACKAGES // GROSS: 28100 KGS MSNU6047556 INSURANCE PREMI…" at bounding box center [507, 233] width 300 height 50
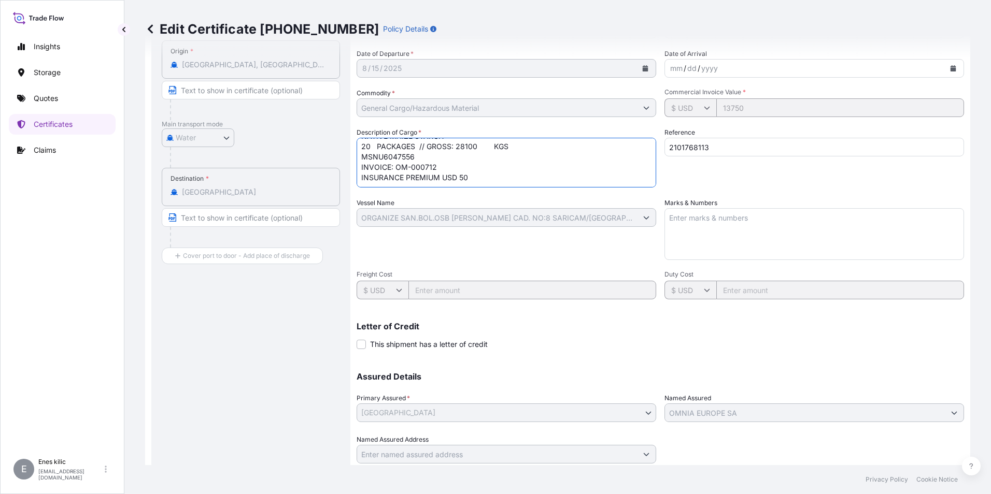
scroll to position [163, 0]
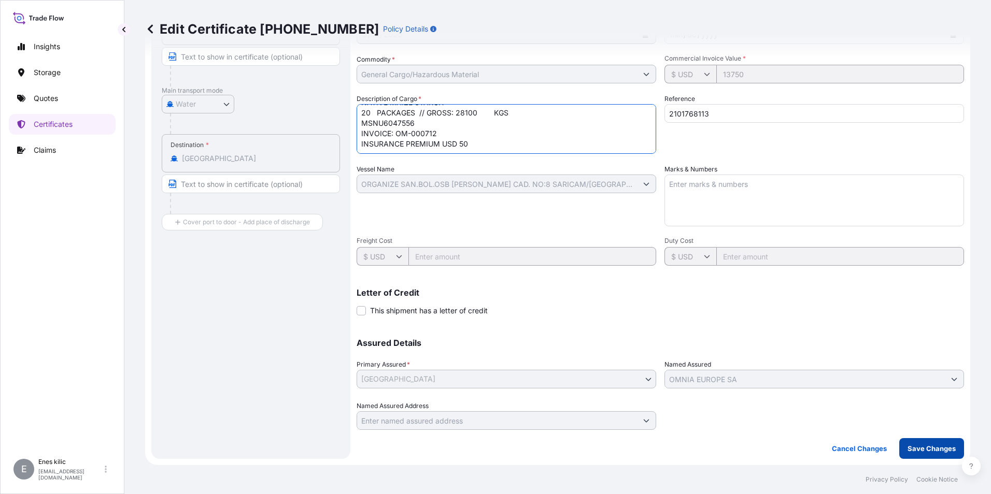
type textarea "NATIVE MAIZE STARCH 20 PACKAGES // GROSS: 28100 KGS MSNU6047556 INVOICE: OM-000…"
click at [913, 447] on p "Save Changes" at bounding box center [931, 449] width 48 height 10
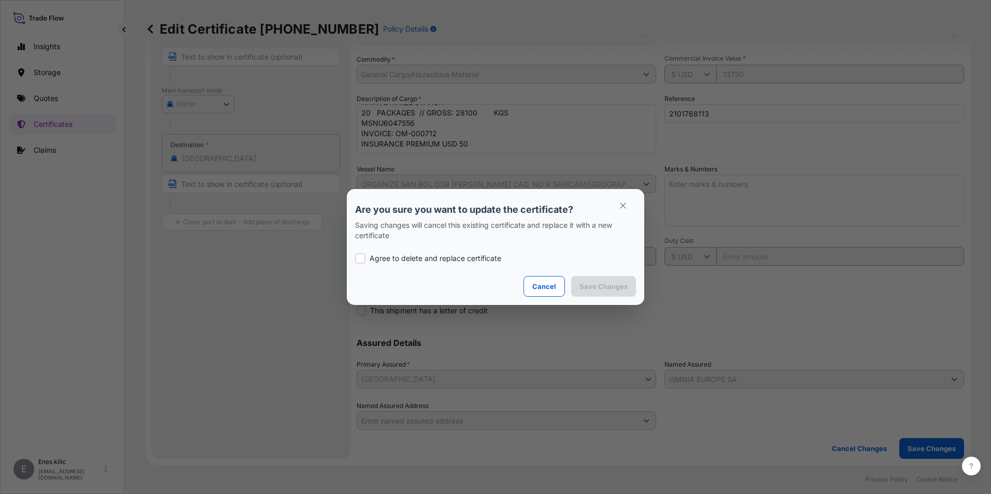
click at [428, 260] on p "Agree to delete and replace certificate" at bounding box center [436, 258] width 132 height 10
checkbox input "true"
click at [594, 284] on p "Save Changes" at bounding box center [603, 286] width 48 height 10
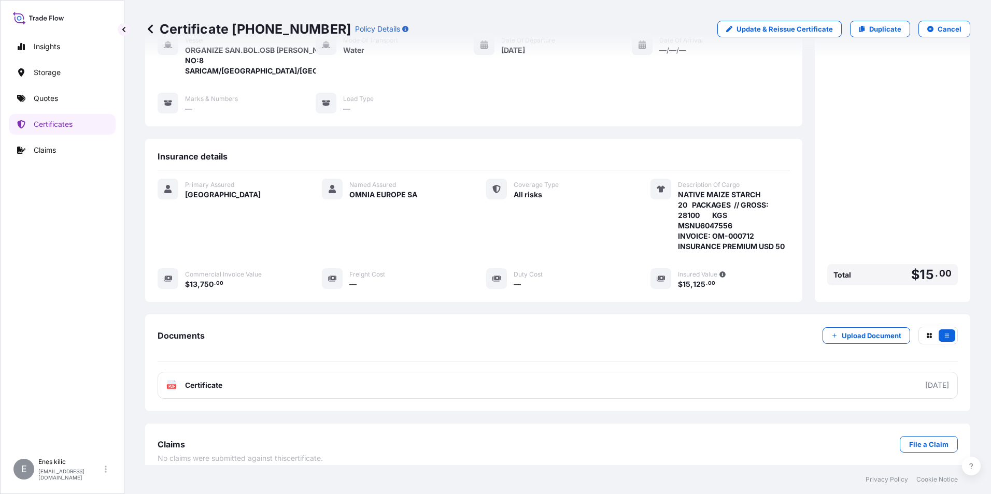
scroll to position [112, 0]
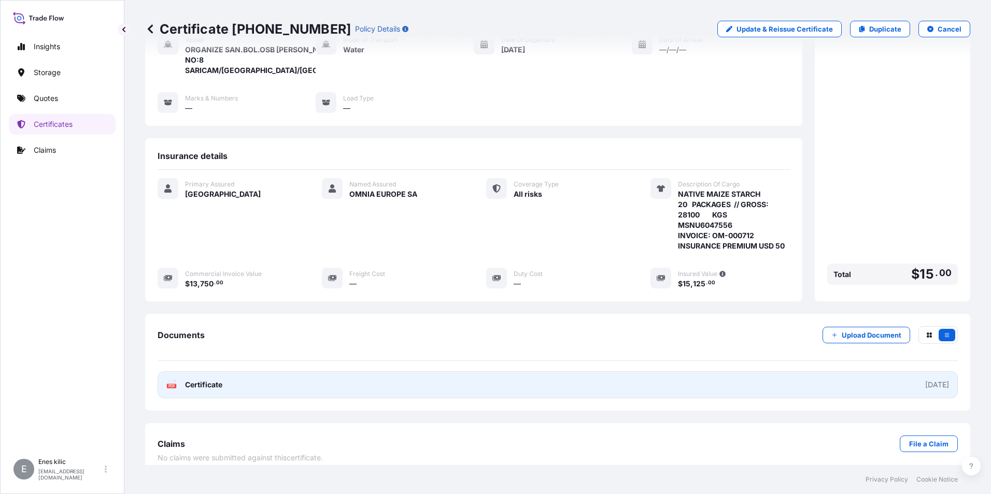
click at [201, 380] on span "Certificate" at bounding box center [203, 385] width 37 height 10
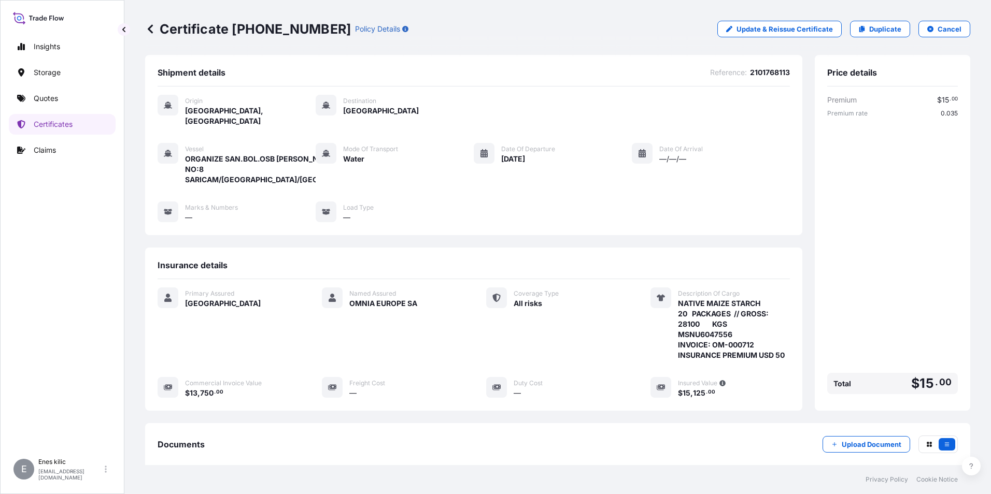
scroll to position [0, 0]
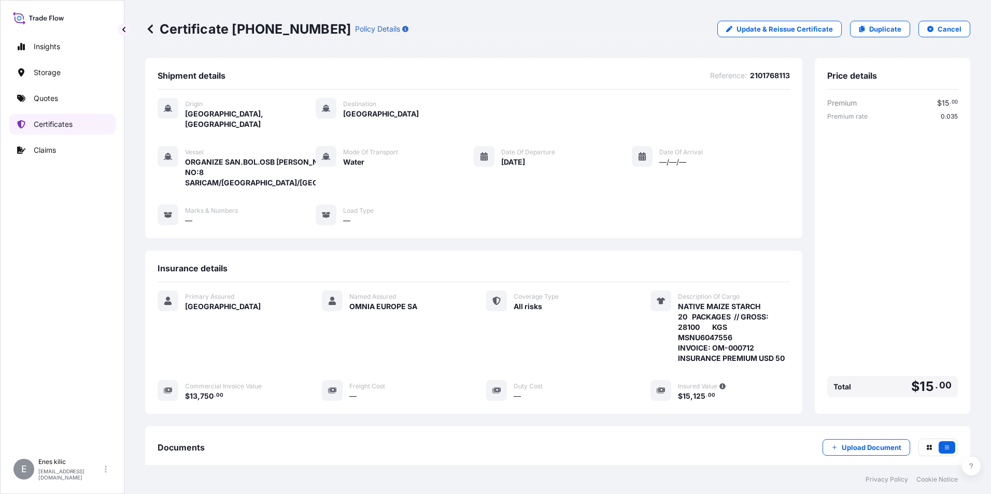
click at [48, 122] on p "Certificates" at bounding box center [53, 124] width 39 height 10
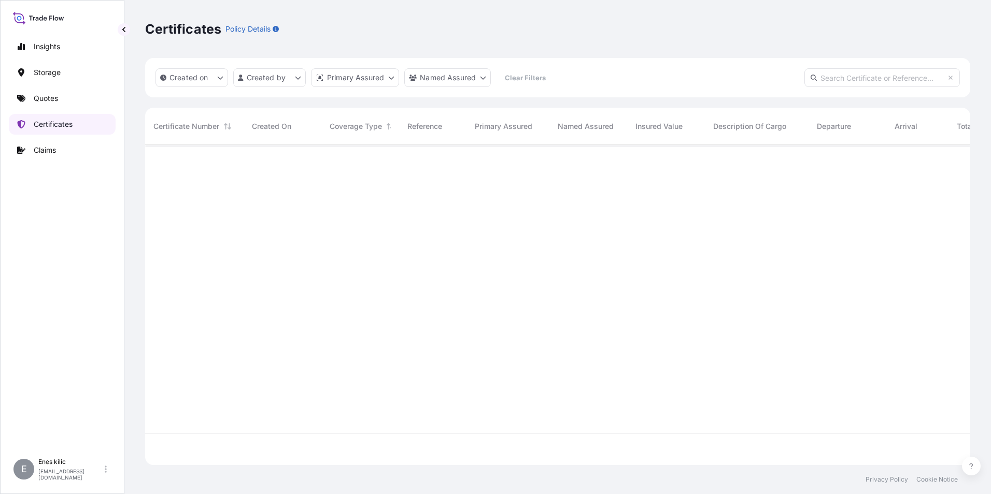
scroll to position [318, 817]
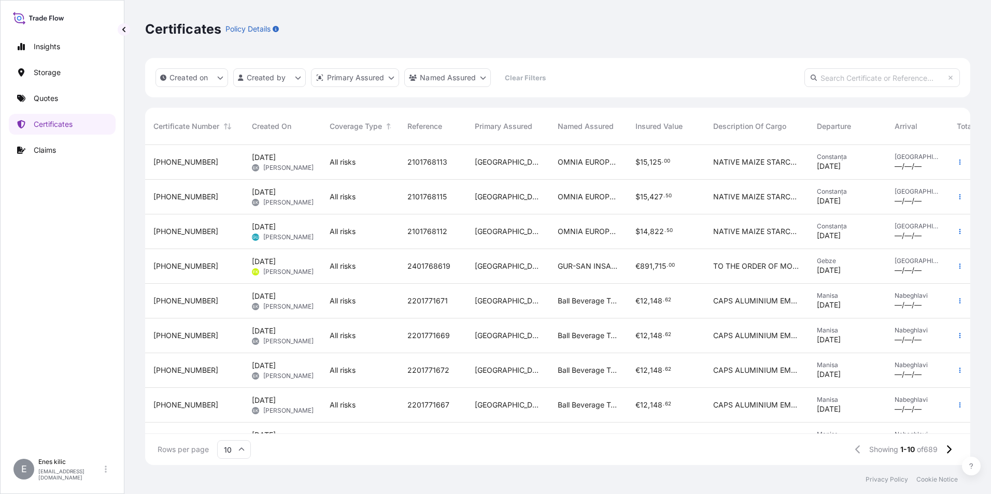
click at [191, 196] on span "[PHONE_NUMBER]" at bounding box center [185, 197] width 65 height 10
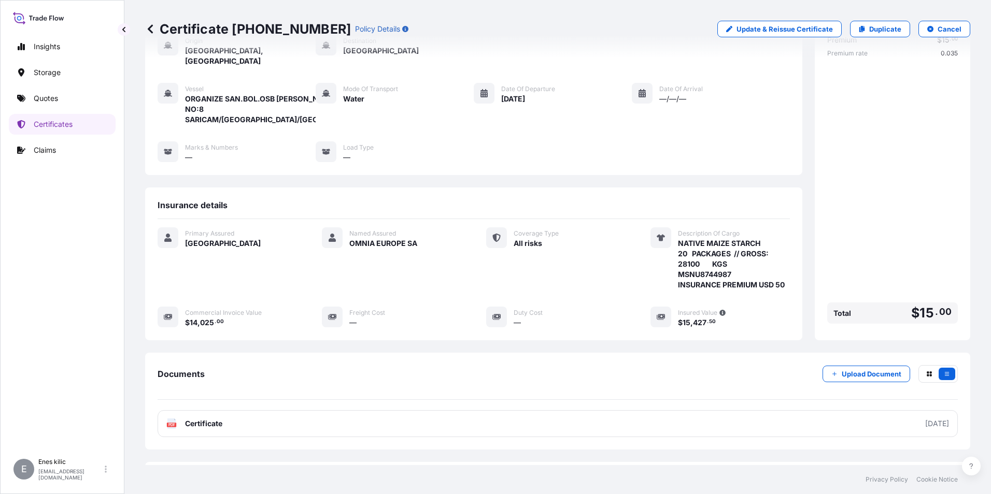
scroll to position [112, 0]
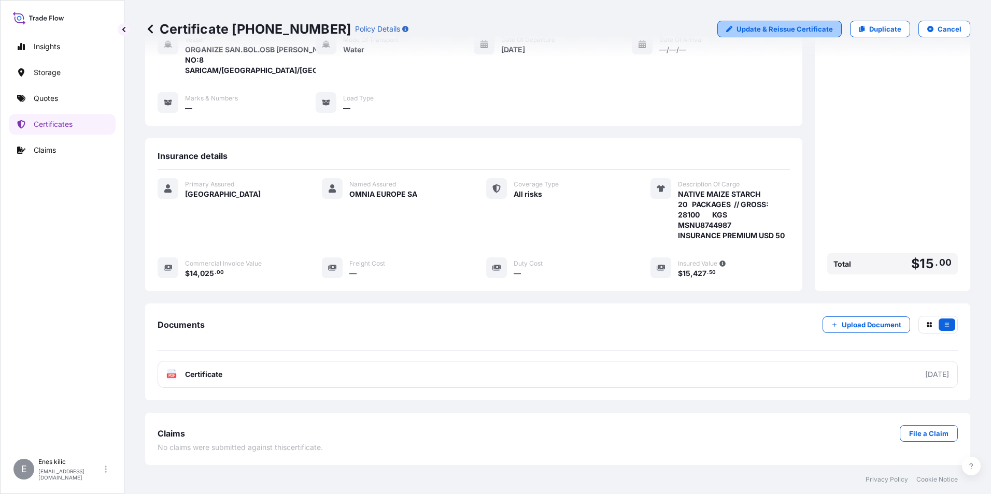
click at [756, 27] on p "Update & Reissue Certificate" at bounding box center [784, 29] width 96 height 10
select select "Water"
select select "31600"
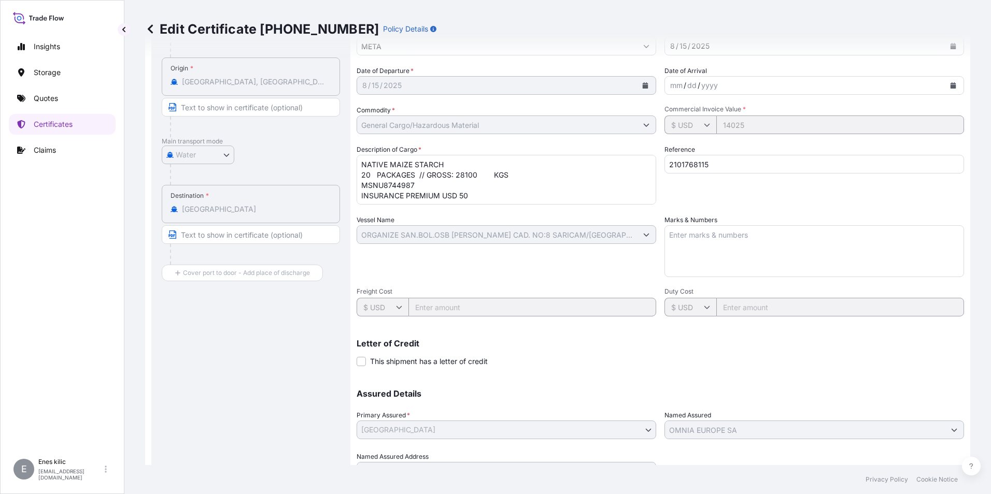
click at [418, 184] on textarea "NATIVE MAIZE STARCH 20 PACKAGES // GROSS: 28100 KGS MSNU8744987 INSURANCE PREMI…" at bounding box center [507, 180] width 300 height 50
click at [419, 187] on textarea "NATIVE MAIZE STARCH 20 PACKAGES // GROSS: 28100 KGS MSNU8744987 INSURANCE PREMI…" at bounding box center [507, 180] width 300 height 50
paste textarea "INVOICE: OM-000713"
click at [361, 176] on textarea "NATIVE MAIZE STARCH 20 PACKAGES // GROSS: 28100 KGS MSNU8744987 INSURANCE PREMI…" at bounding box center [507, 180] width 300 height 50
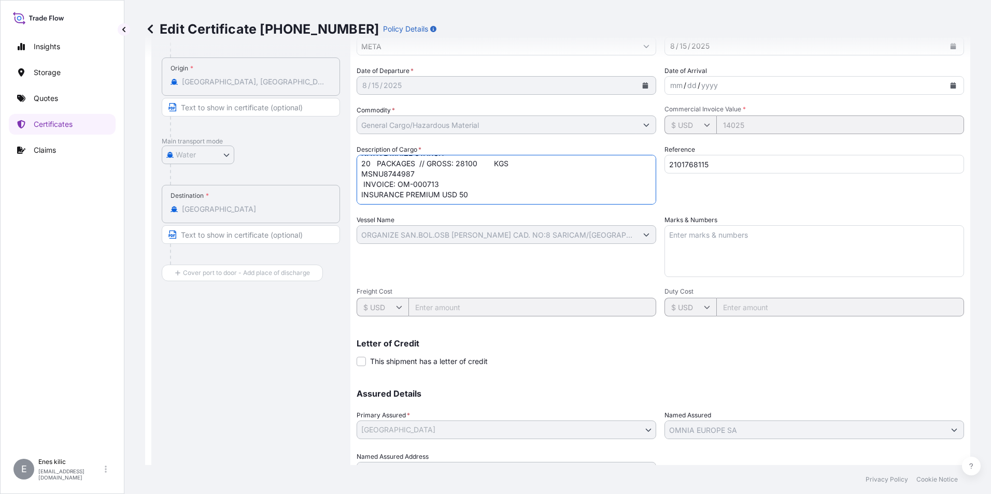
scroll to position [32, 0]
click at [360, 164] on textarea "NATIVE MAIZE STARCH 20 PACKAGES // GROSS: 28100 KGS MSNU8744987 INSURANCE PREMI…" at bounding box center [507, 180] width 300 height 50
click at [364, 164] on textarea "NATIVE MAIZE STARCH 20 PACKAGES // GROSS: 28100 KGS MSNU8744987 INSURANCE PREMI…" at bounding box center [507, 180] width 300 height 50
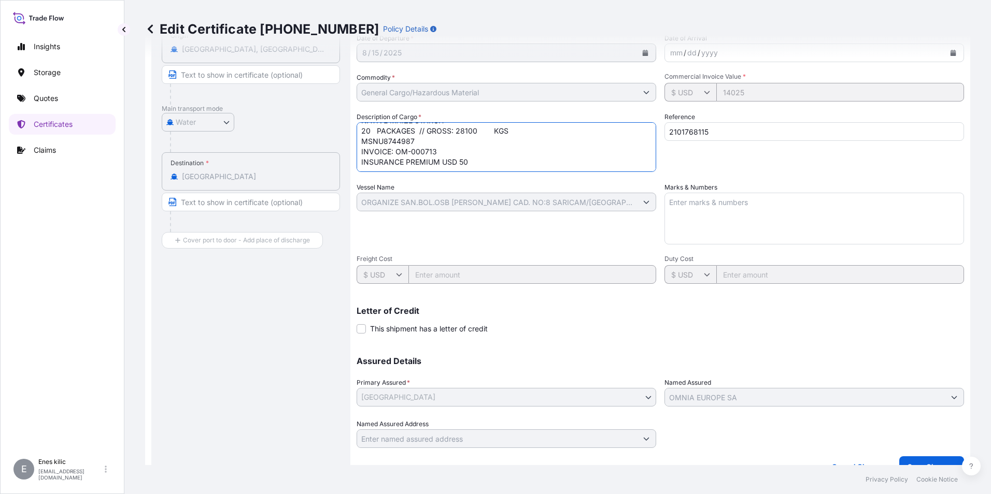
scroll to position [163, 0]
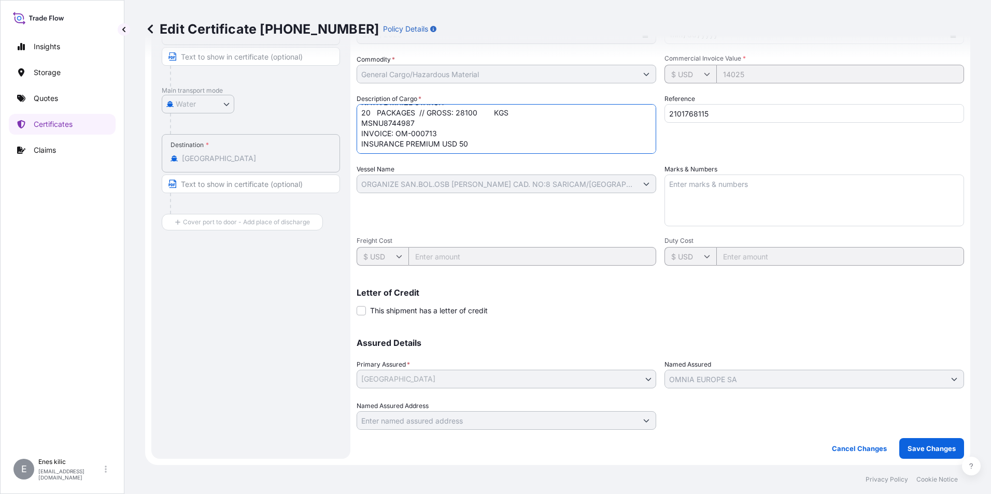
type textarea "NATIVE MAIZE STARCH 20 PACKAGES // GROSS: 28100 KGS MSNU8744987 INVOICE: OM-000…"
click at [946, 444] on p "Save Changes" at bounding box center [931, 449] width 48 height 10
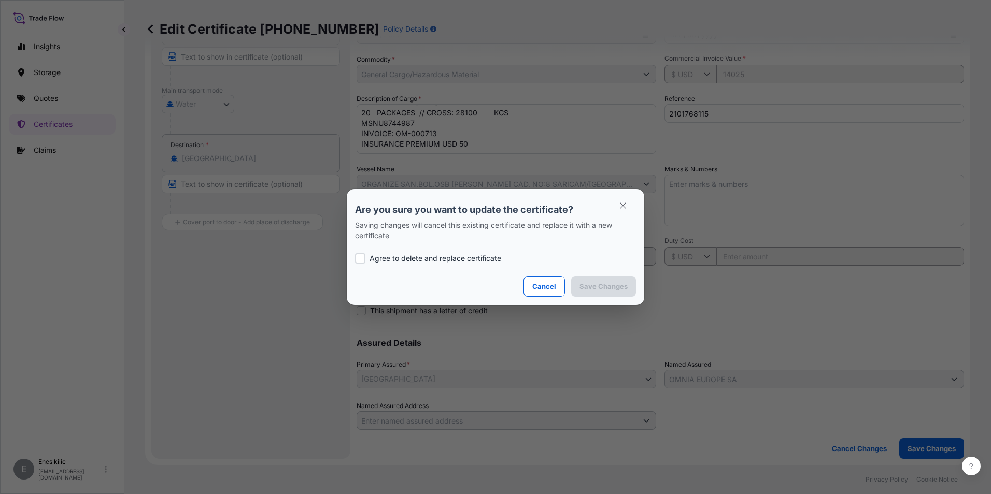
click at [447, 257] on p "Agree to delete and replace certificate" at bounding box center [436, 258] width 132 height 10
checkbox input "true"
click at [611, 285] on p "Save Changes" at bounding box center [603, 286] width 48 height 10
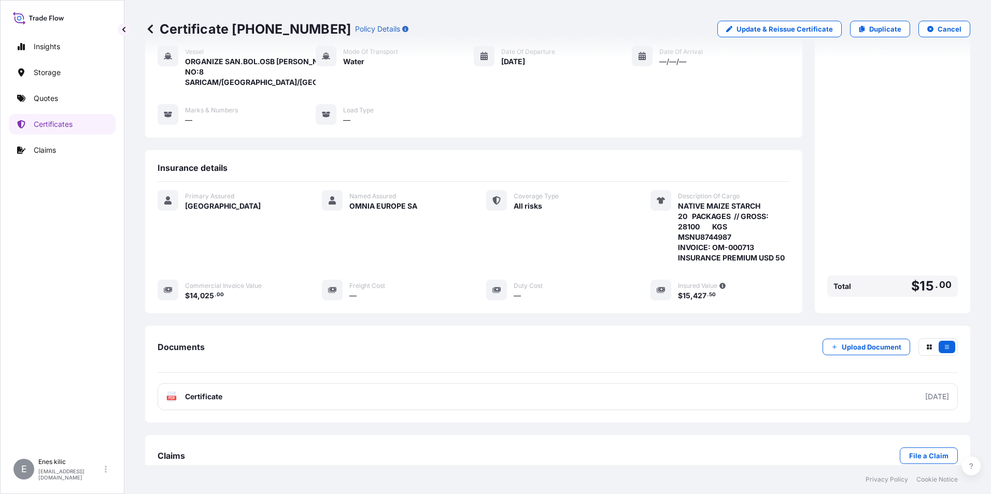
scroll to position [123, 0]
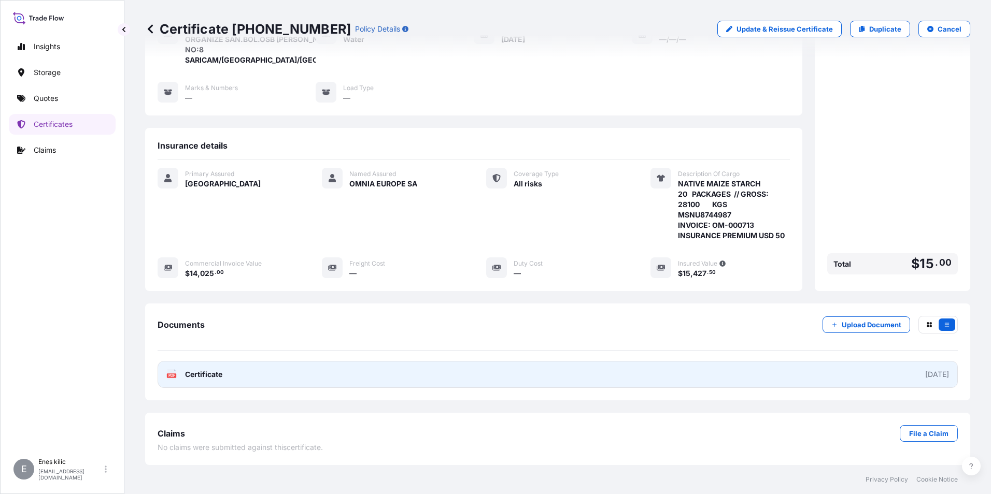
click at [194, 377] on span "Certificate" at bounding box center [203, 375] width 37 height 10
